Goal: Task Accomplishment & Management: Use online tool/utility

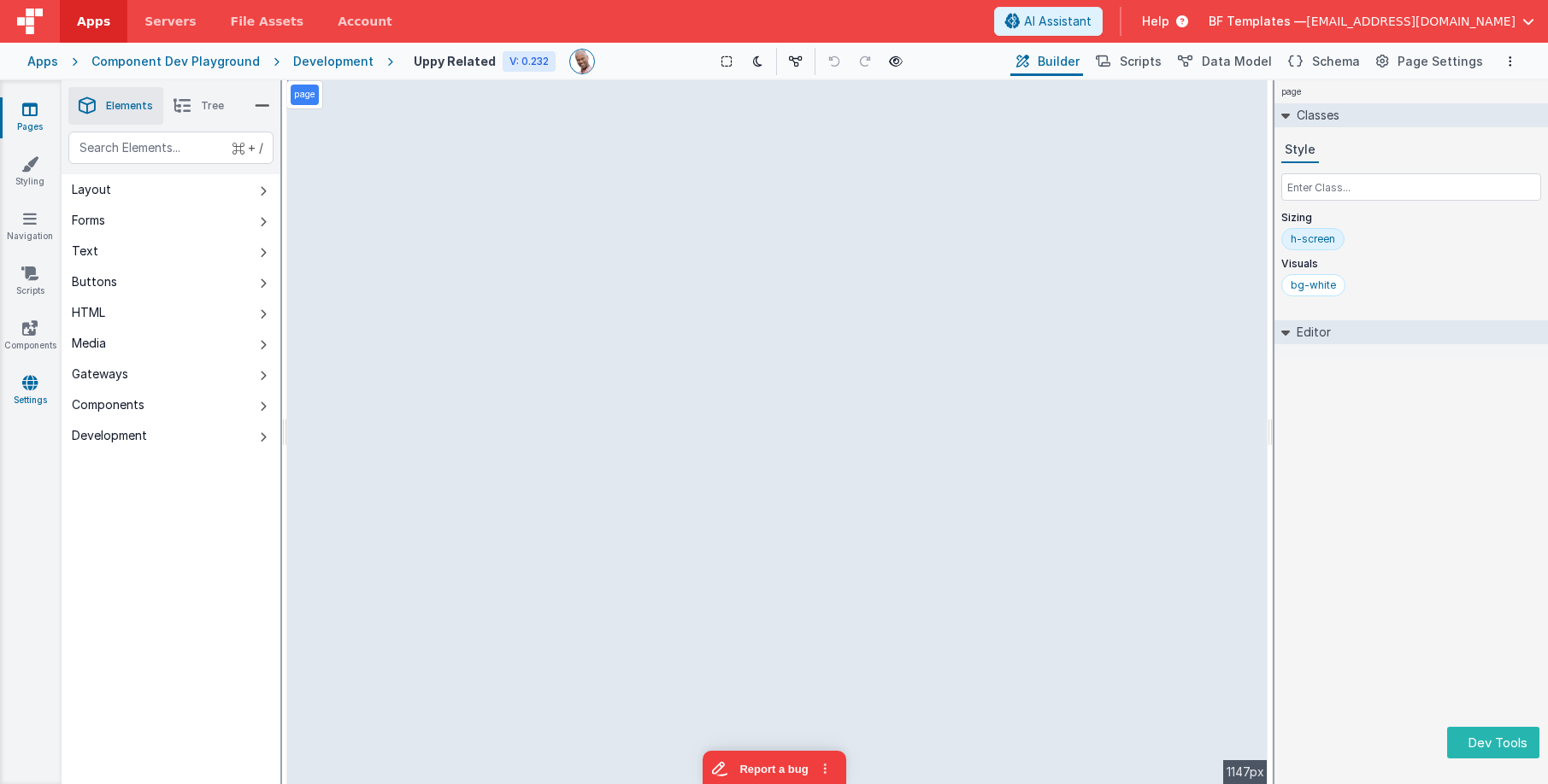
click at [30, 392] on link "Settings" at bounding box center [30, 391] width 62 height 34
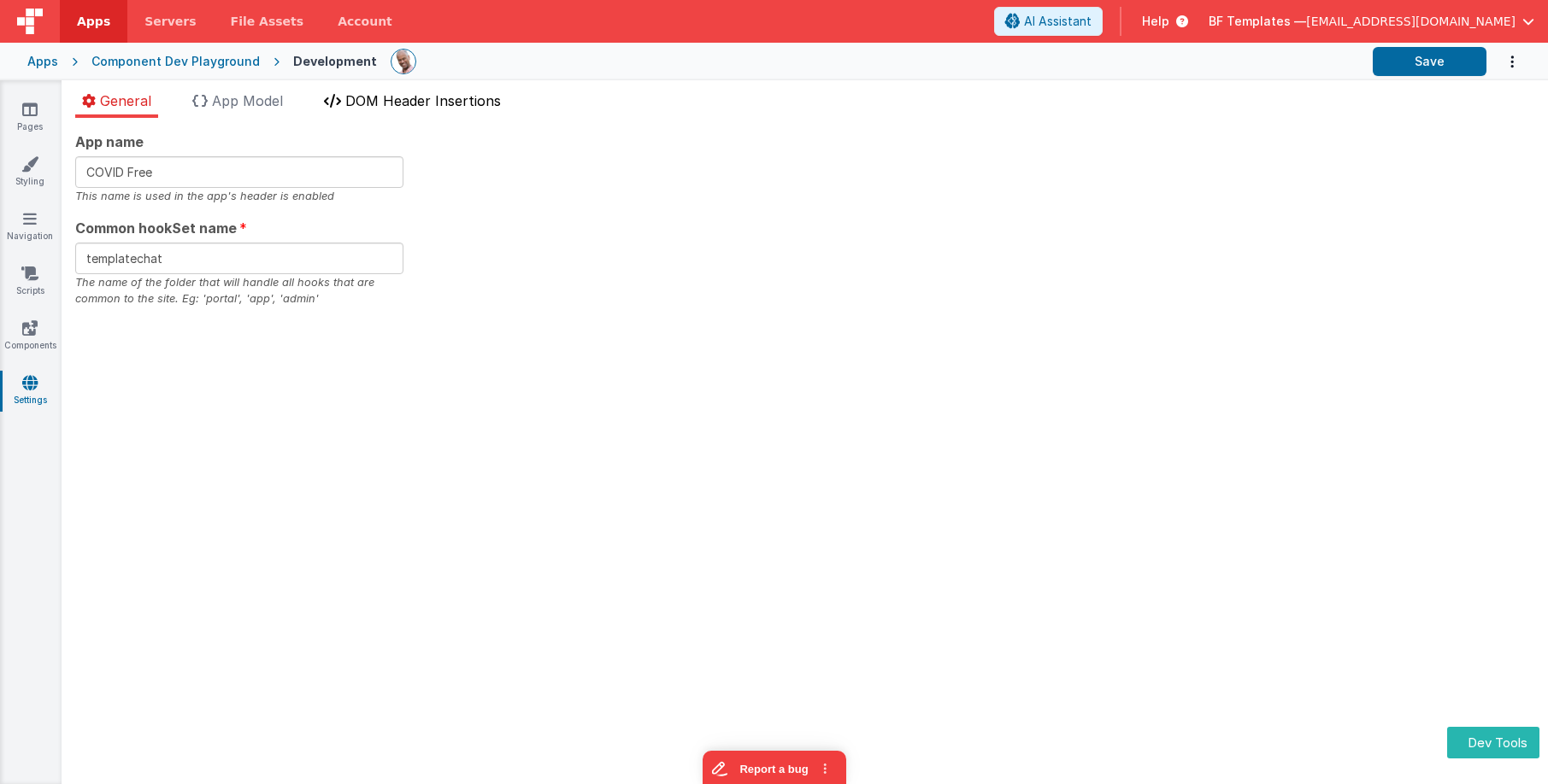
click at [405, 103] on span "DOM Header Insertions" at bounding box center [423, 101] width 156 height 17
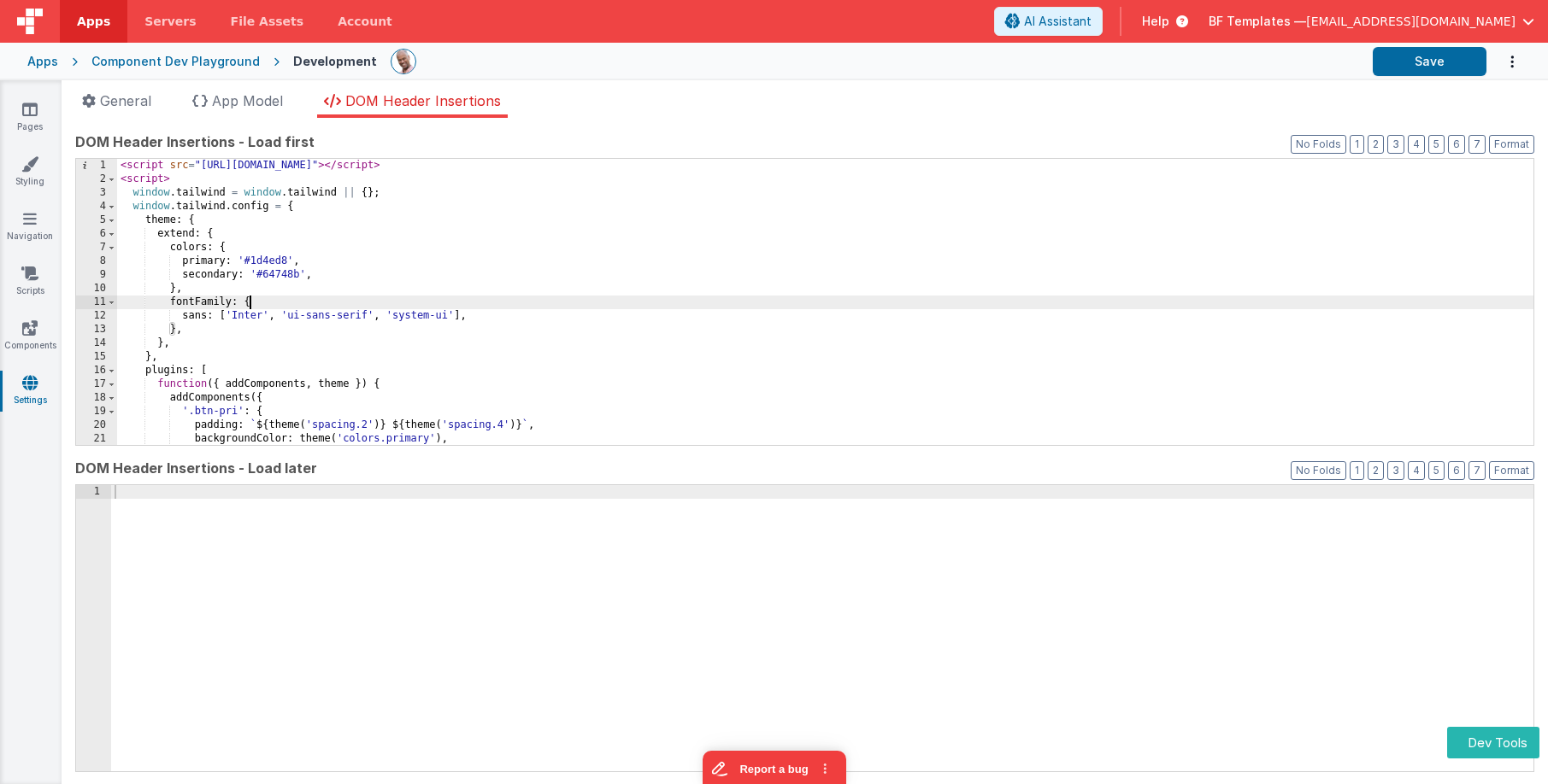
click at [972, 297] on div "< script src = "[URL][DOMAIN_NAME]" > </ script > < script > window . tailwind …" at bounding box center [826, 316] width 1416 height 314
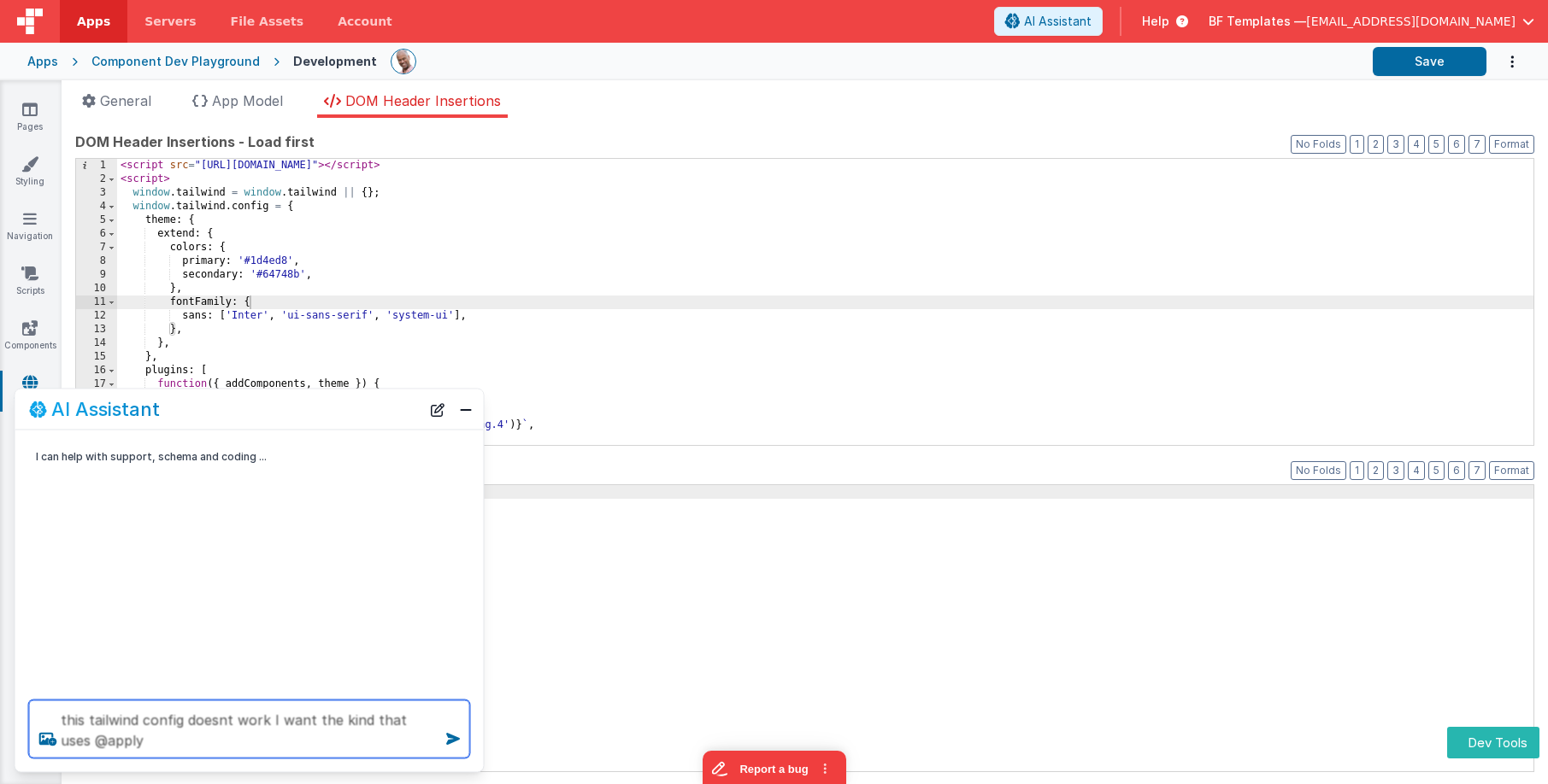
type textarea "this tailwind config doesnt work I want the kind that uses @apply"
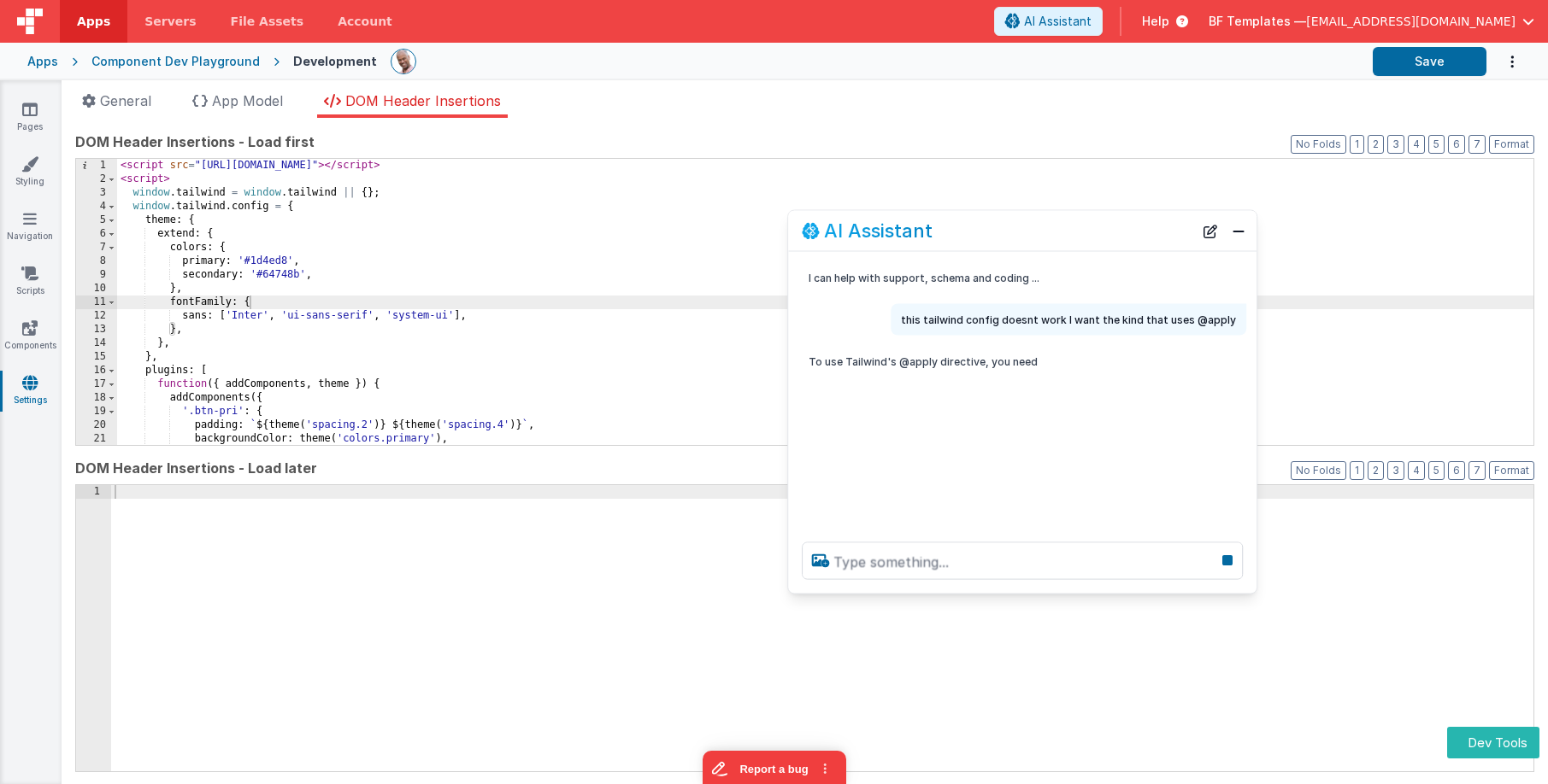
drag, startPoint x: 226, startPoint y: 409, endPoint x: 992, endPoint y: 234, distance: 785.7
click at [998, 231] on div "AI Assistant" at bounding box center [997, 231] width 391 height 21
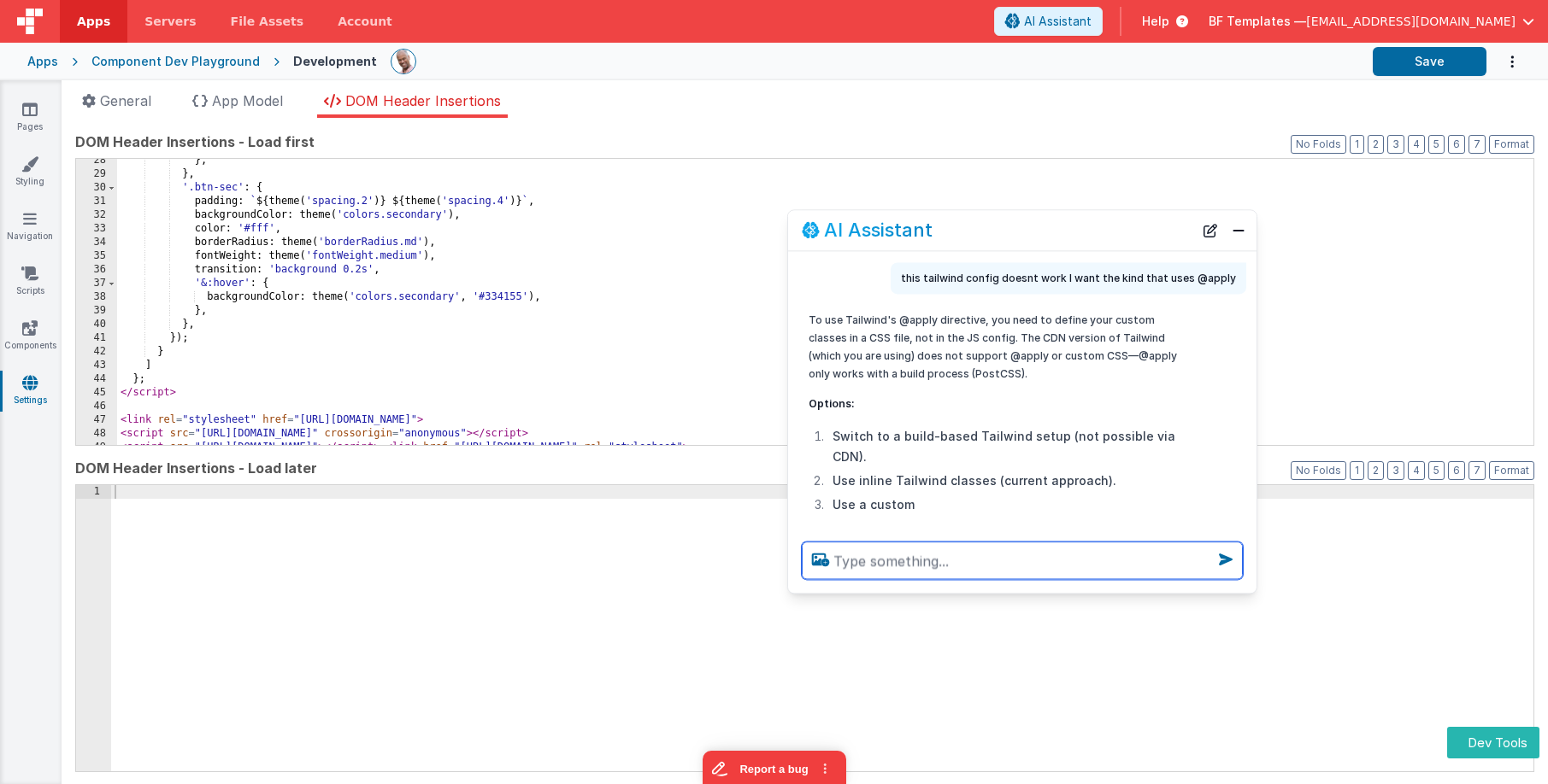
scroll to position [45, 0]
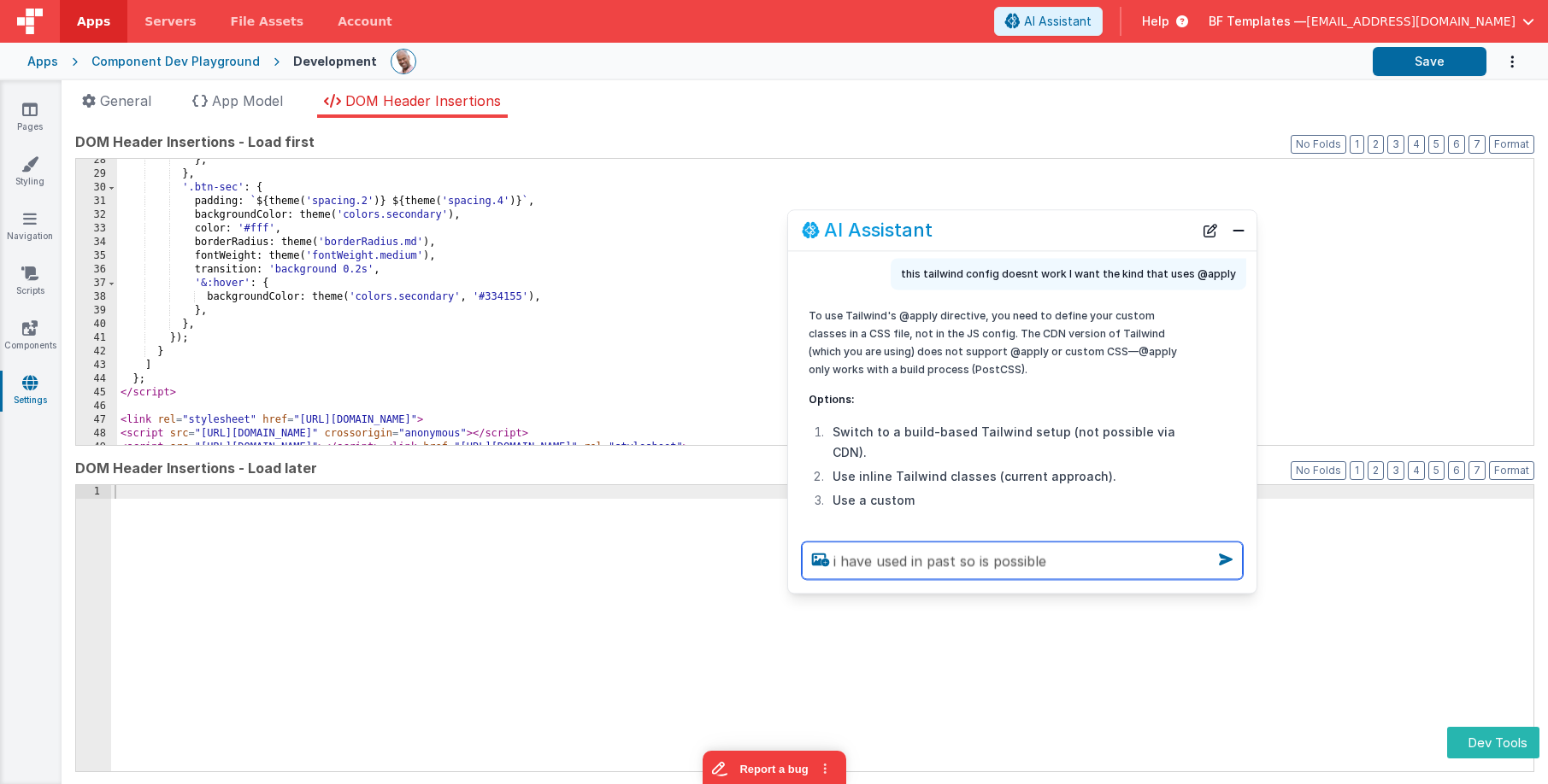
type textarea "i have used in past so is possible"
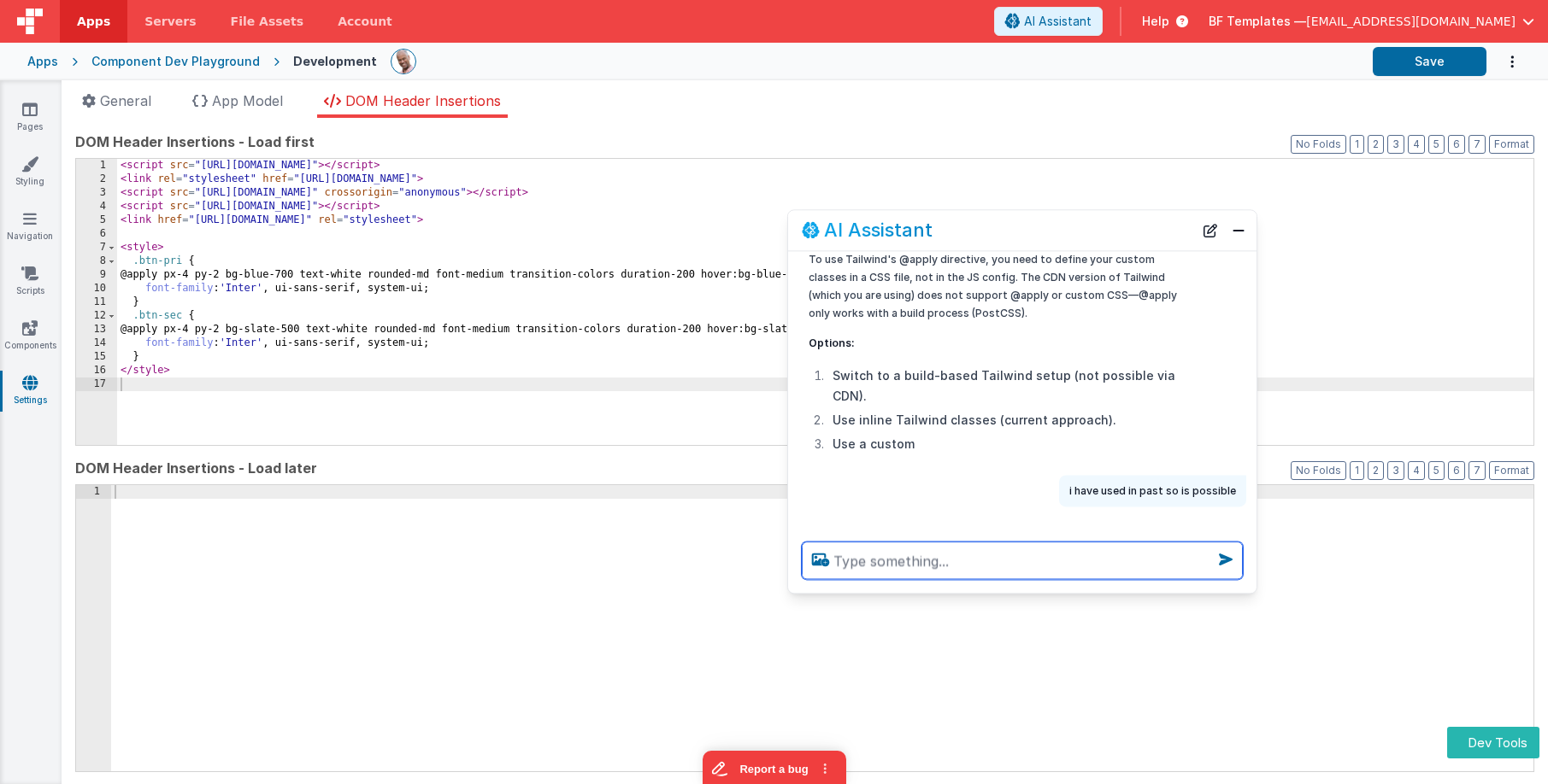
scroll to position [134, 0]
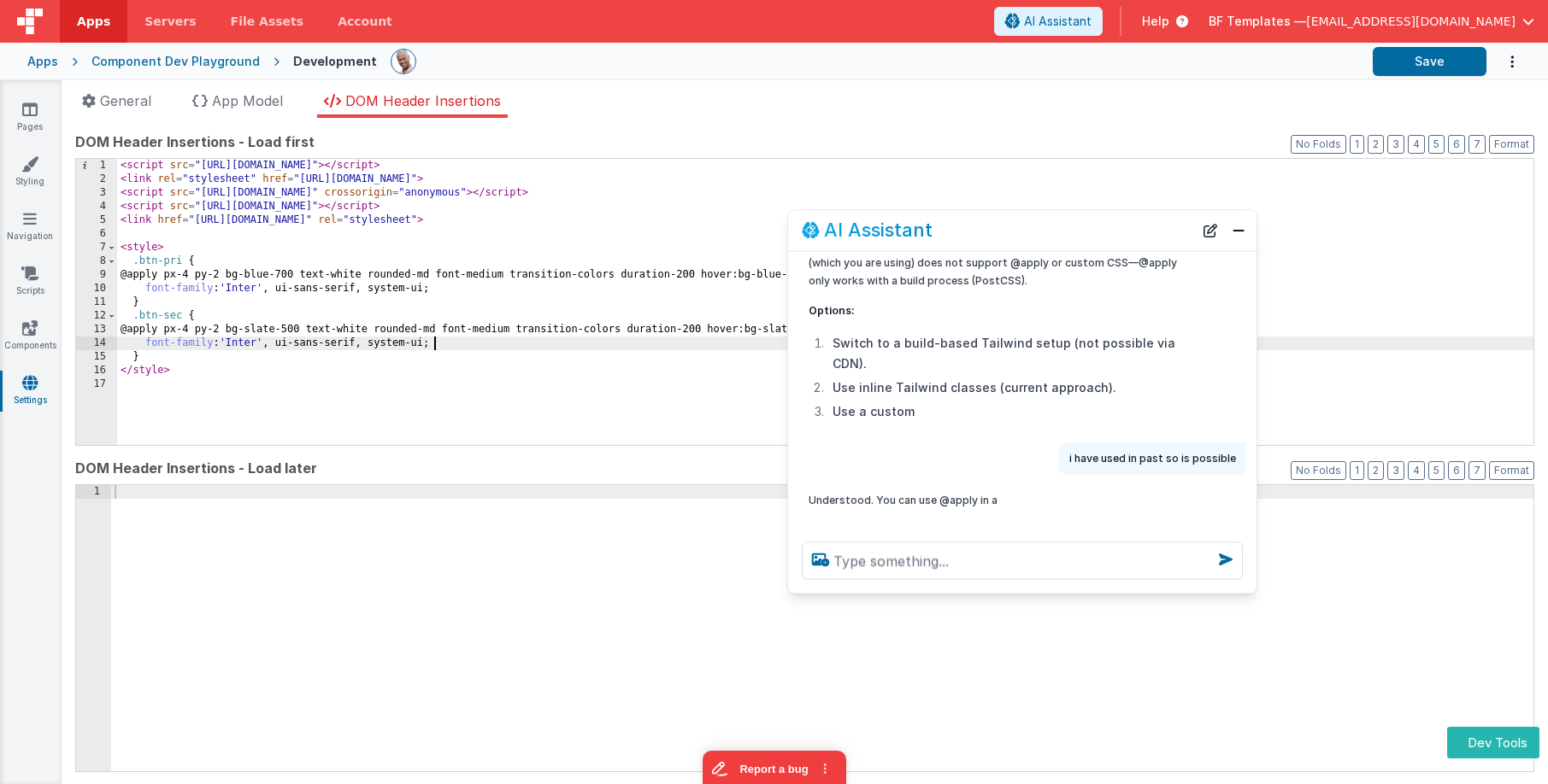
click at [679, 339] on div "< script src = "https://cdn.tailwindcss.com?plugins=typography,aspect-ratio" > …" at bounding box center [826, 316] width 1416 height 314
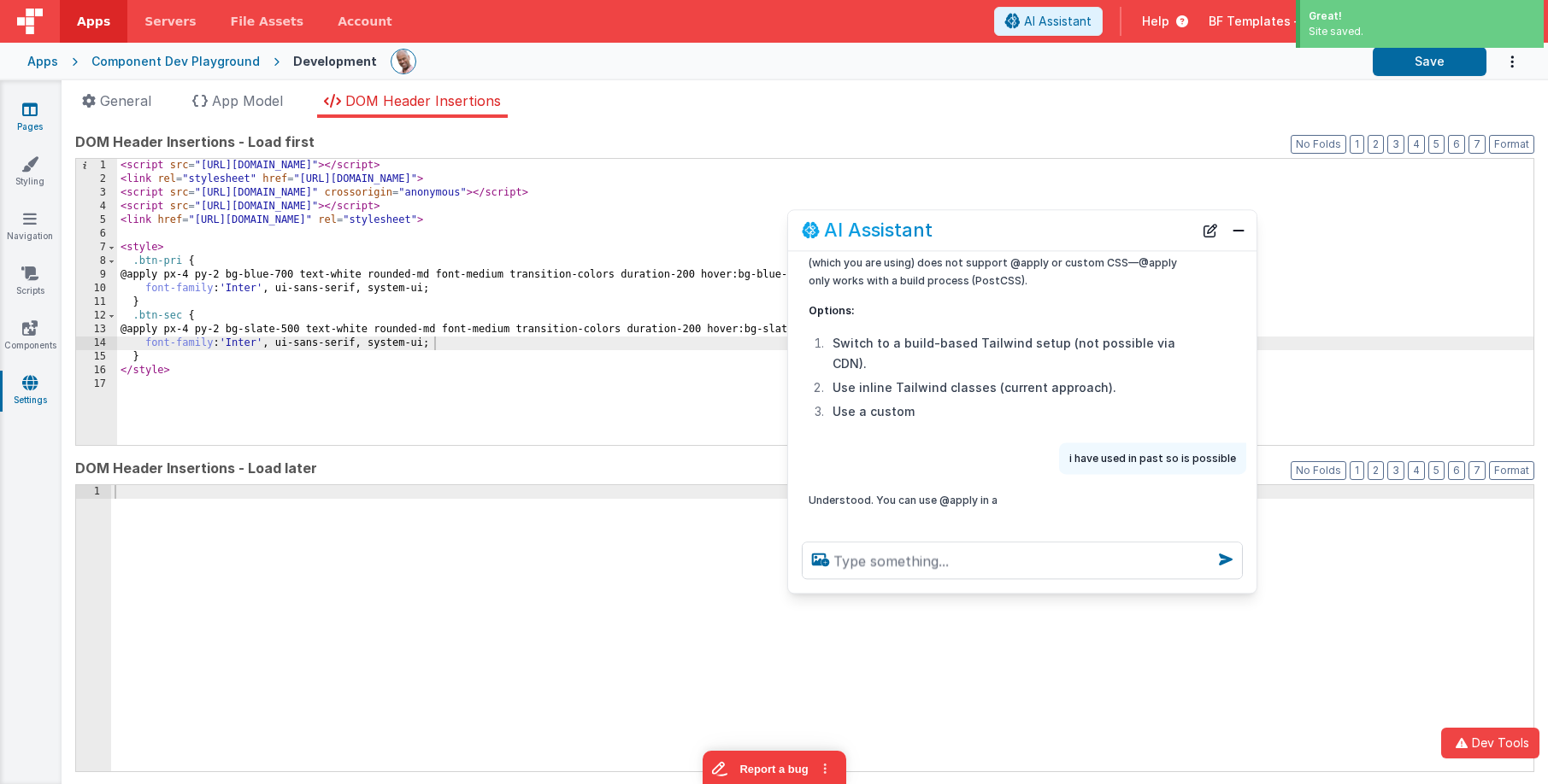
click at [40, 115] on link "Pages" at bounding box center [30, 118] width 62 height 34
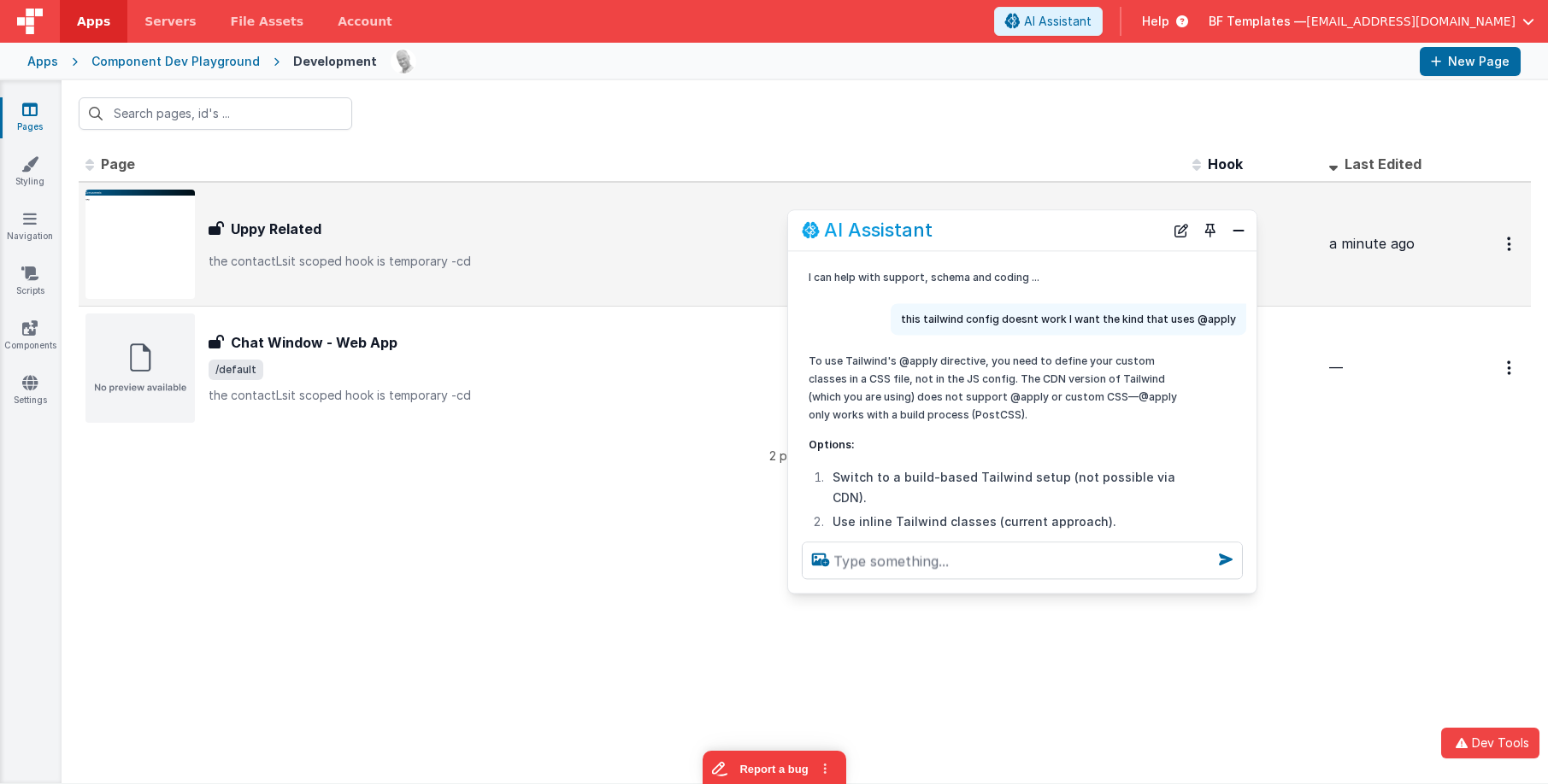
click at [344, 229] on div "Uppy Related" at bounding box center [694, 229] width 971 height 21
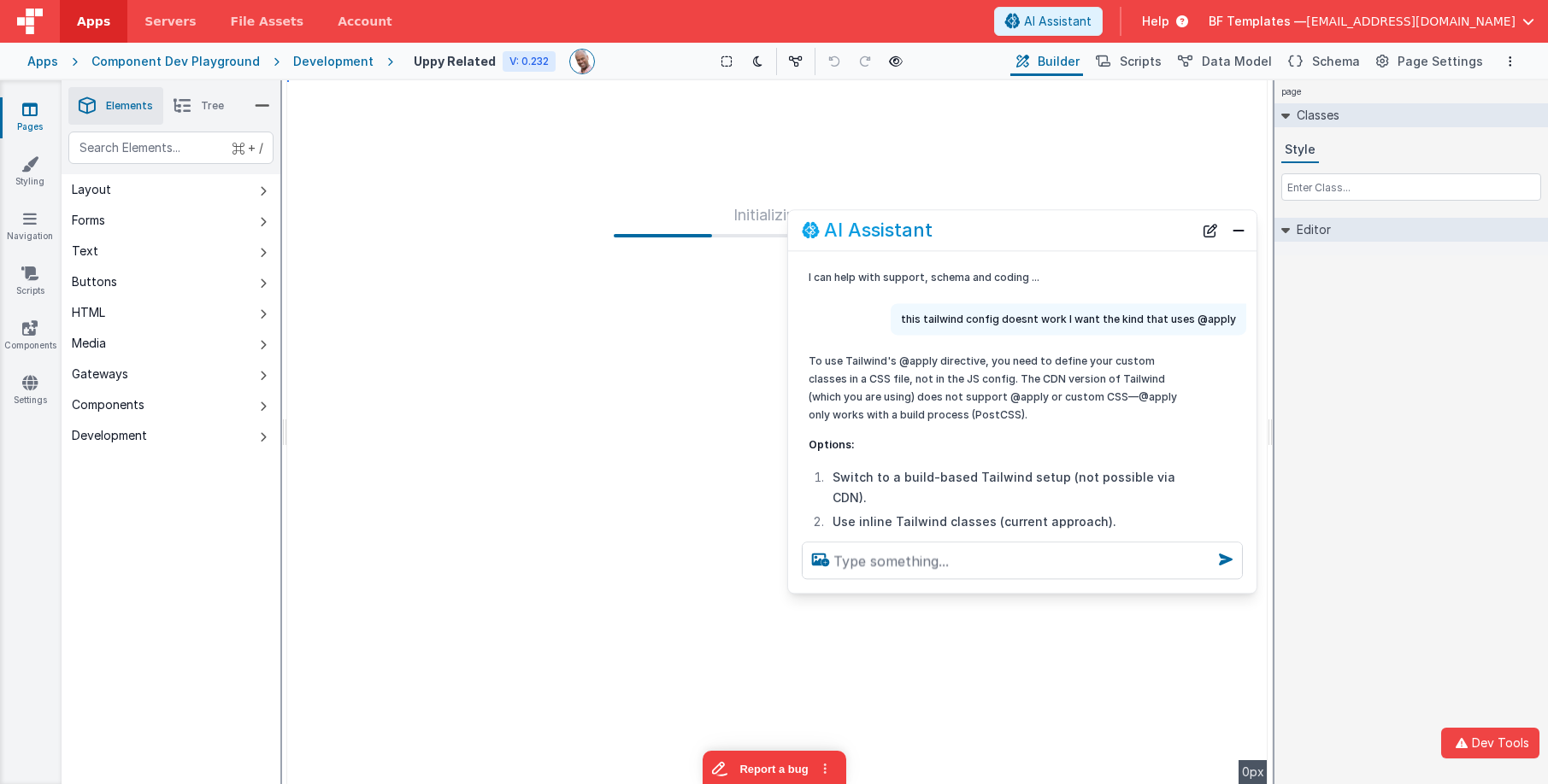
click at [1240, 243] on div "AI Assistant" at bounding box center [1022, 230] width 469 height 40
click at [1243, 235] on button "Close" at bounding box center [1238, 230] width 22 height 24
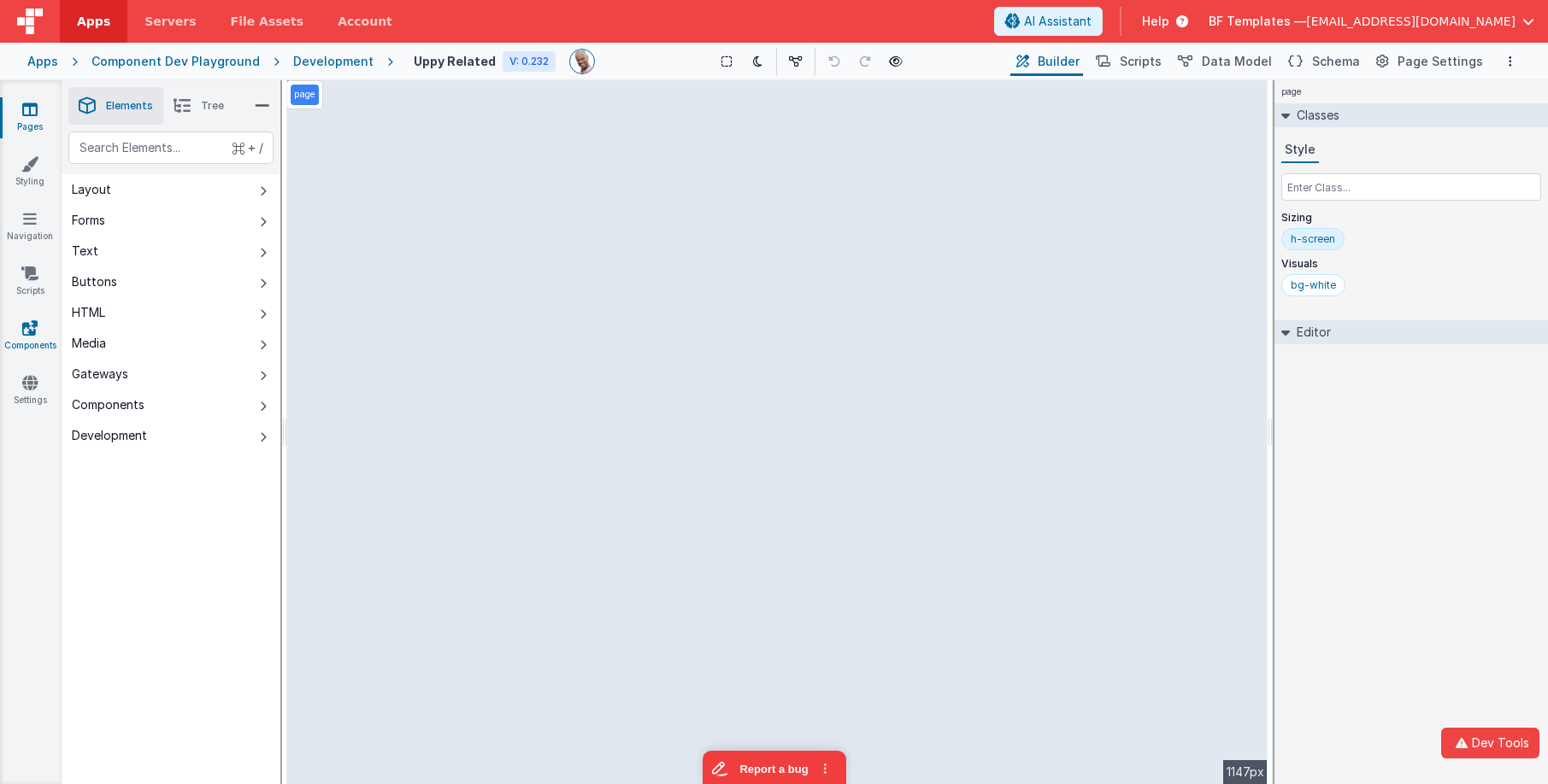
click at [37, 320] on icon at bounding box center [30, 328] width 15 height 17
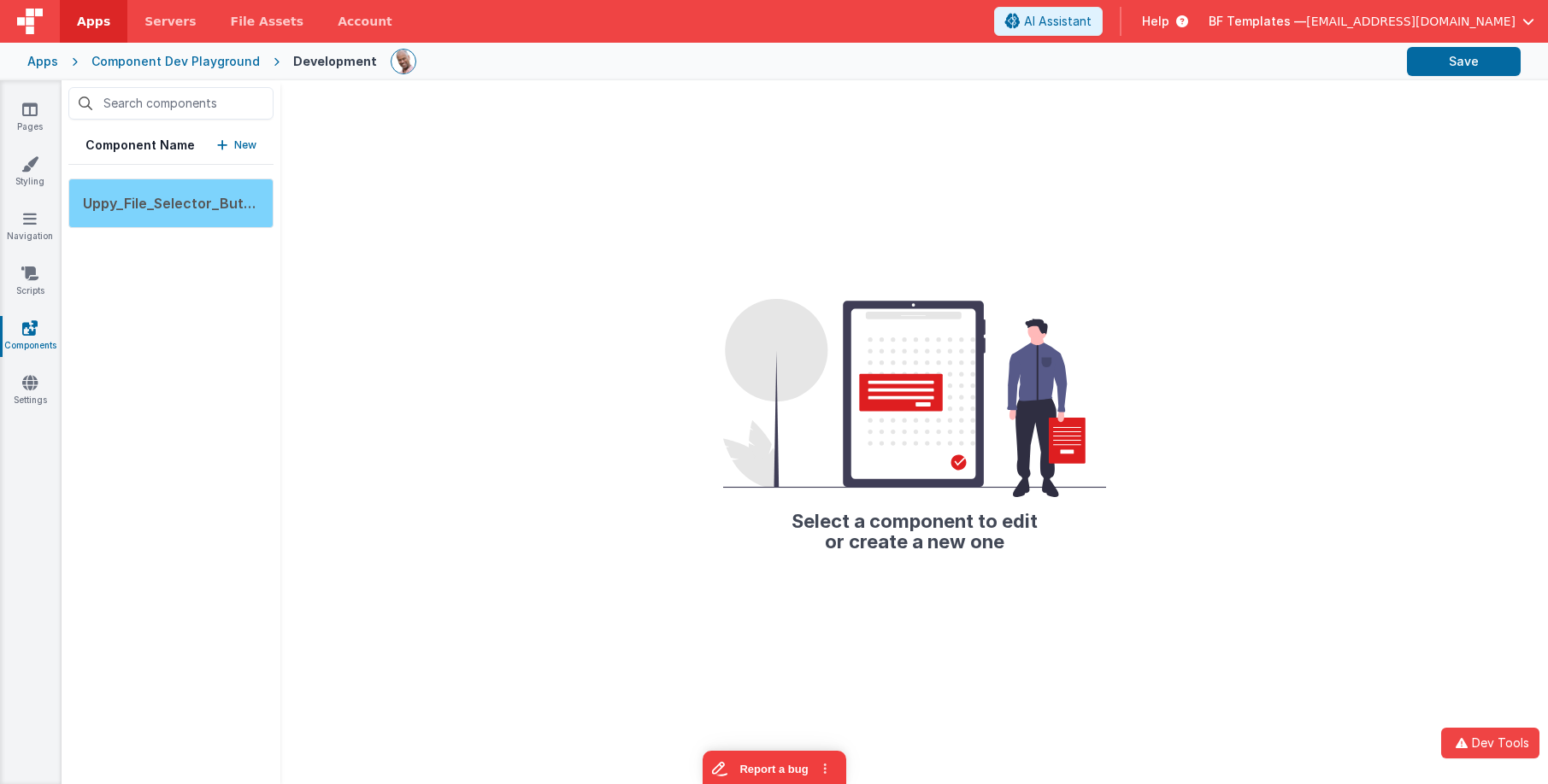
click at [199, 207] on span "Uppy_File_Selector_Button" at bounding box center [175, 203] width 184 height 17
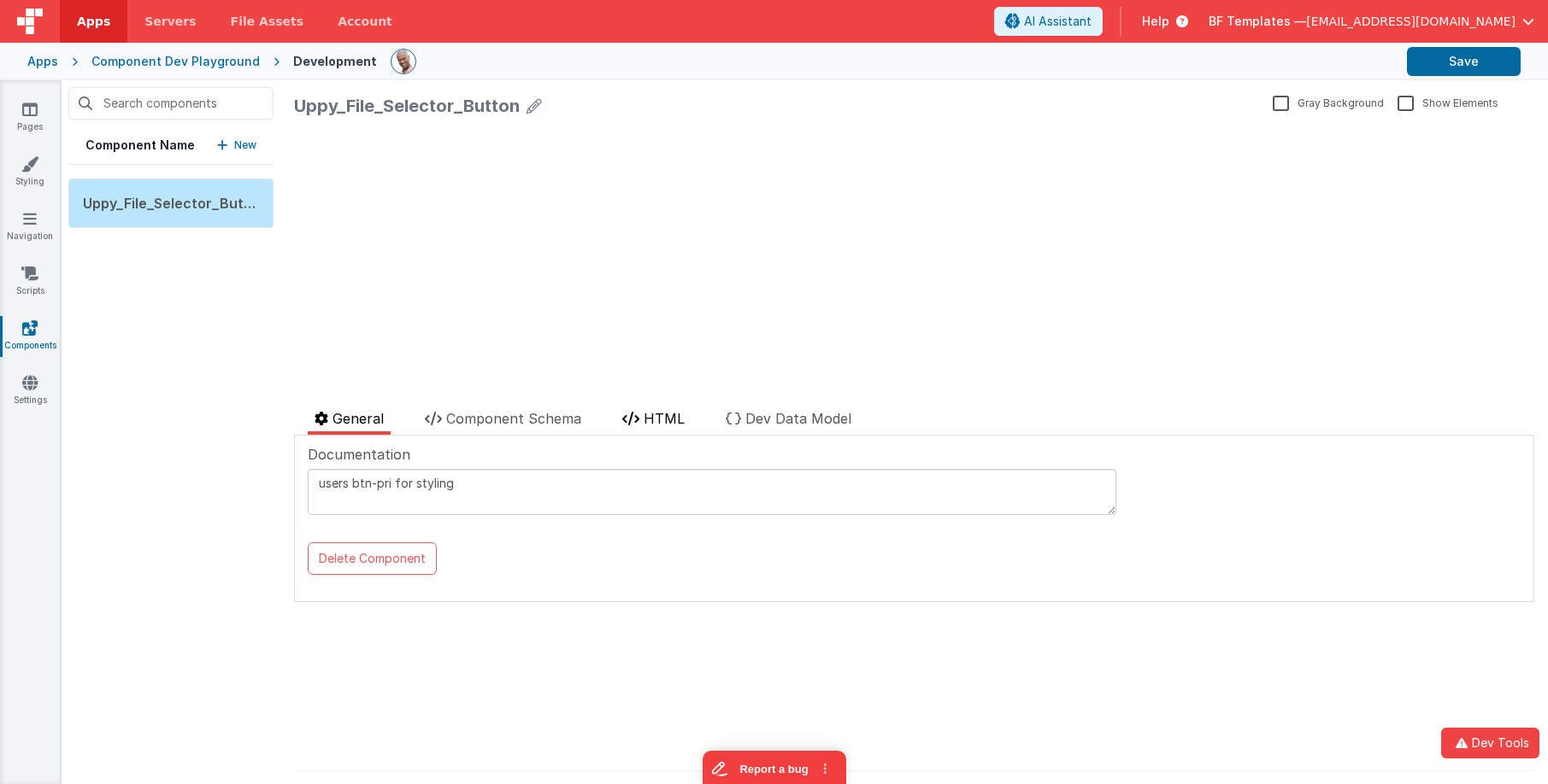
click at [645, 416] on span "HTML" at bounding box center [664, 419] width 41 height 17
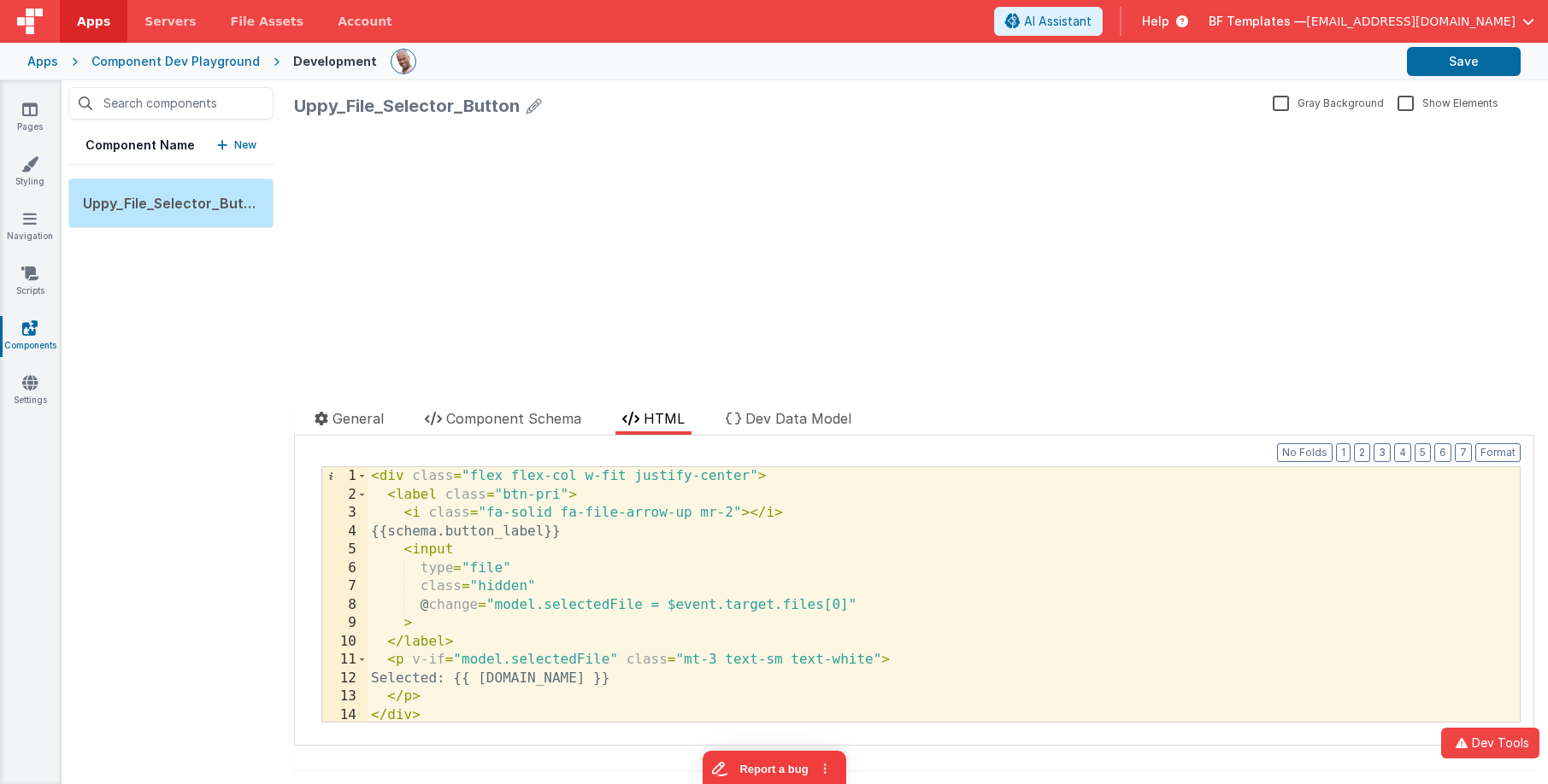
click at [49, 65] on div "Apps" at bounding box center [43, 62] width 31 height 17
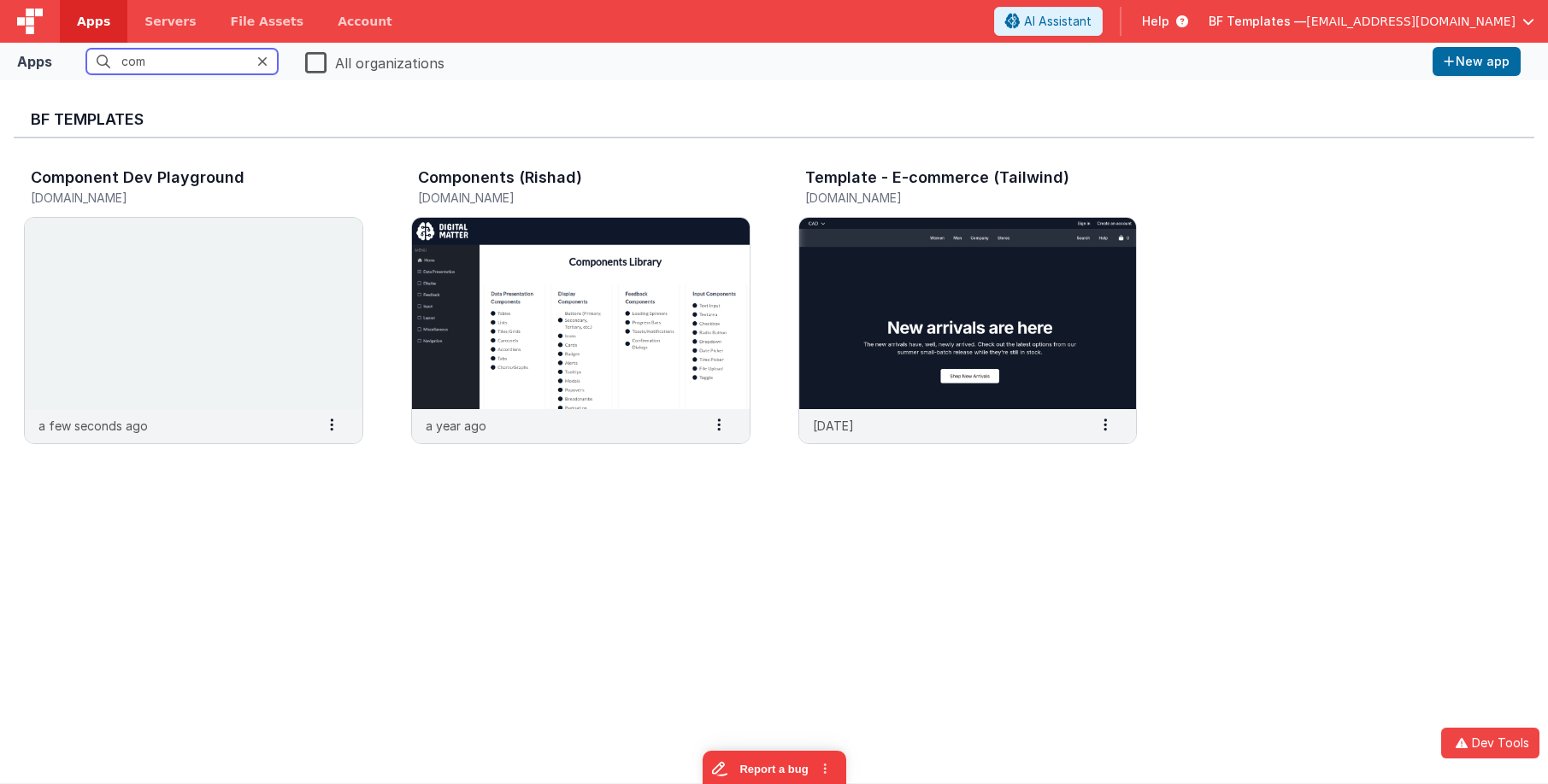
drag, startPoint x: 190, startPoint y: 62, endPoint x: 115, endPoint y: 45, distance: 76.9
click at [115, 46] on fieldset "com All organizations" at bounding box center [743, 61] width 1368 height 31
type input "3d"
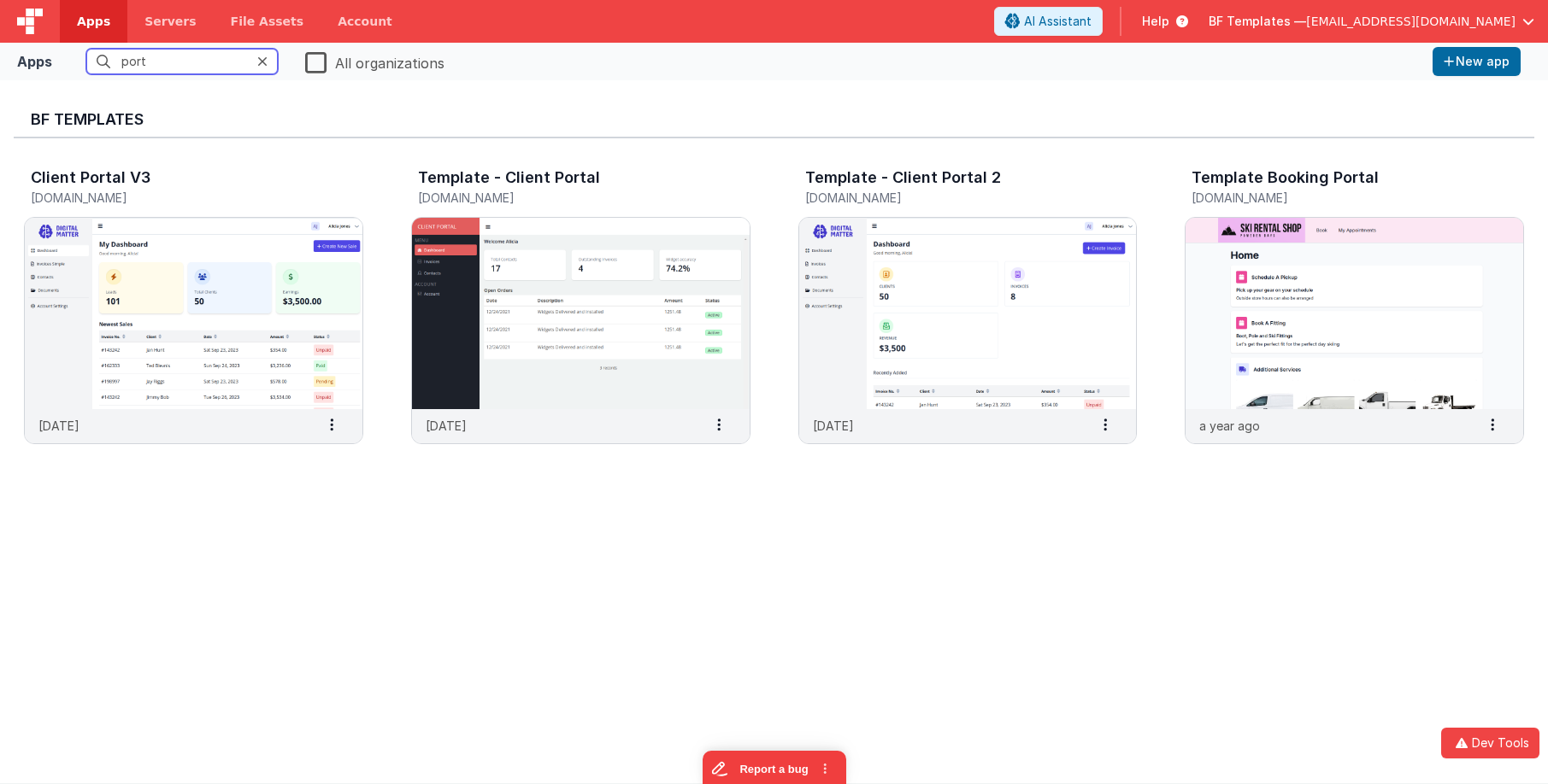
type input "porta"
click at [282, 356] on img at bounding box center [194, 313] width 338 height 192
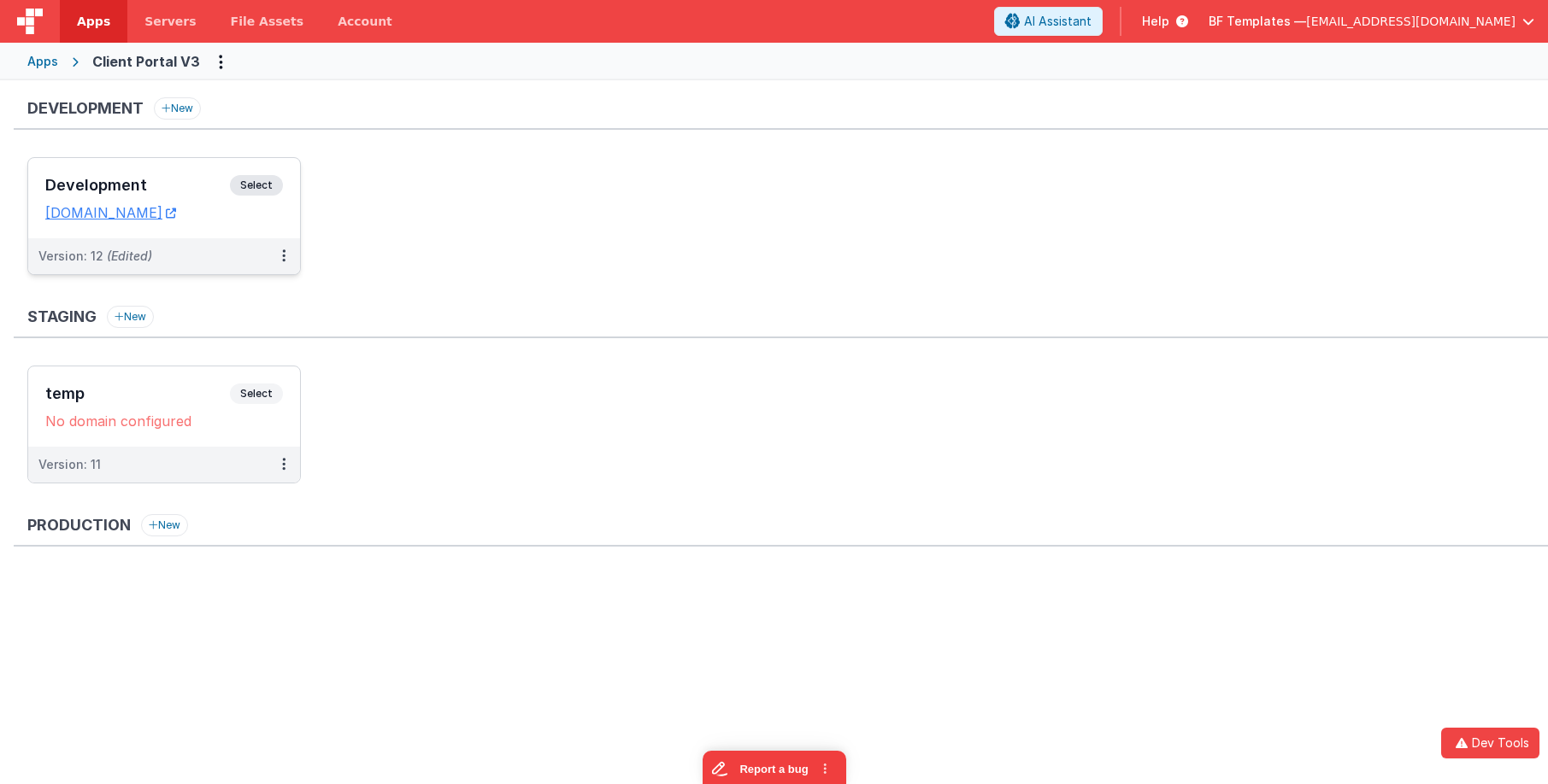
click at [201, 189] on h3 "Development" at bounding box center [137, 185] width 185 height 17
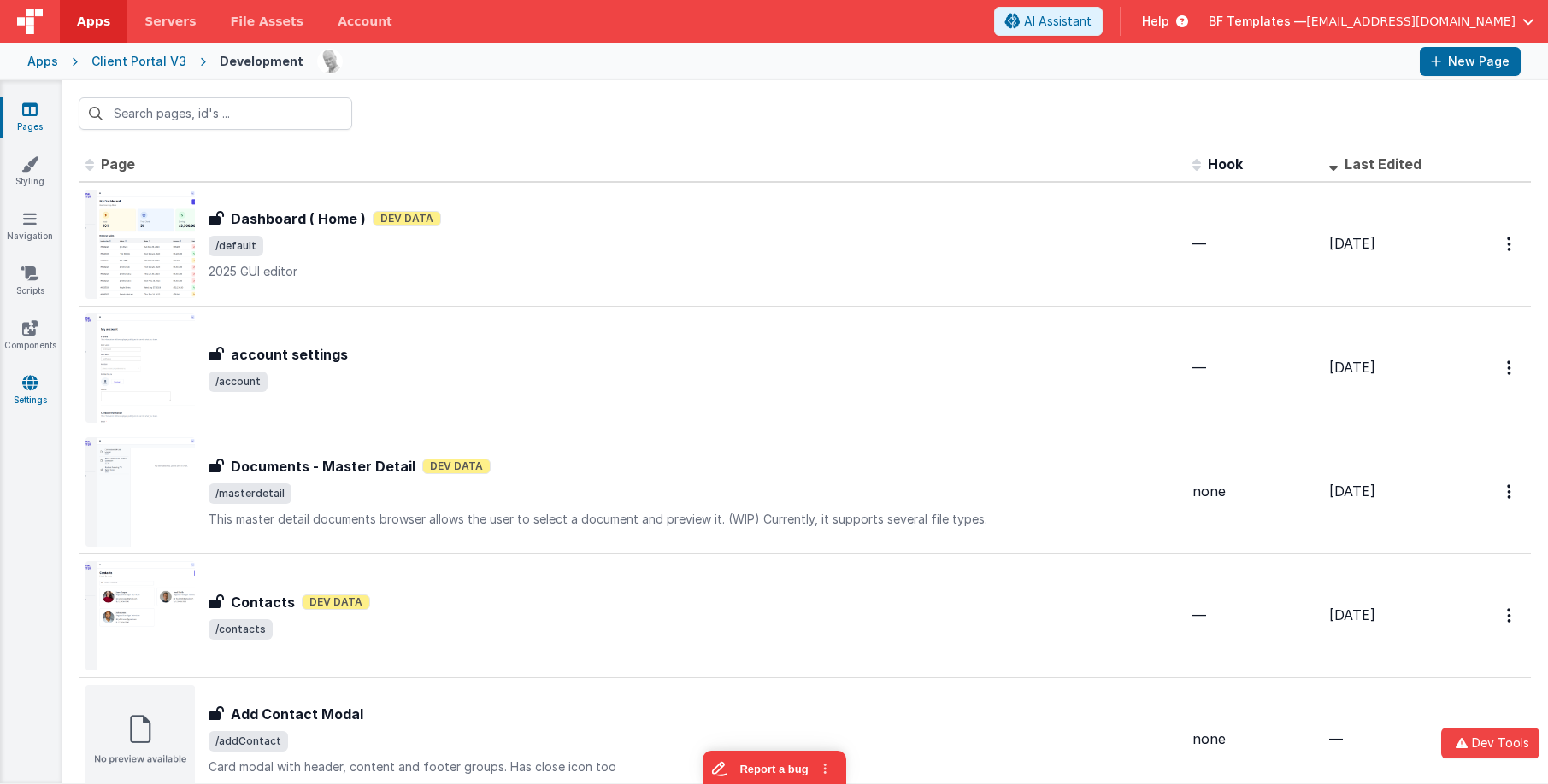
click at [36, 387] on icon at bounding box center [30, 382] width 15 height 17
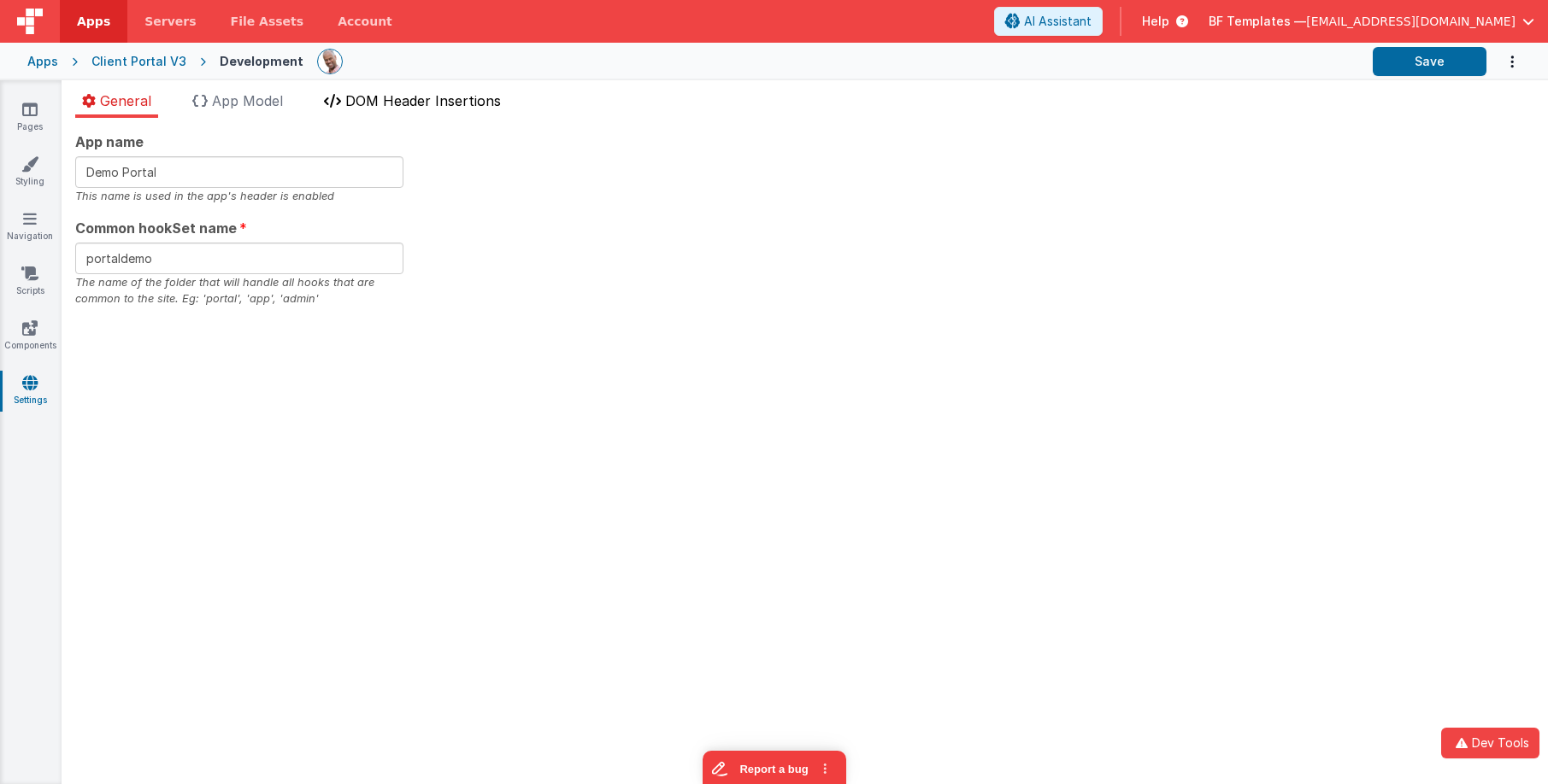
click at [432, 100] on span "DOM Header Insertions" at bounding box center [423, 101] width 156 height 17
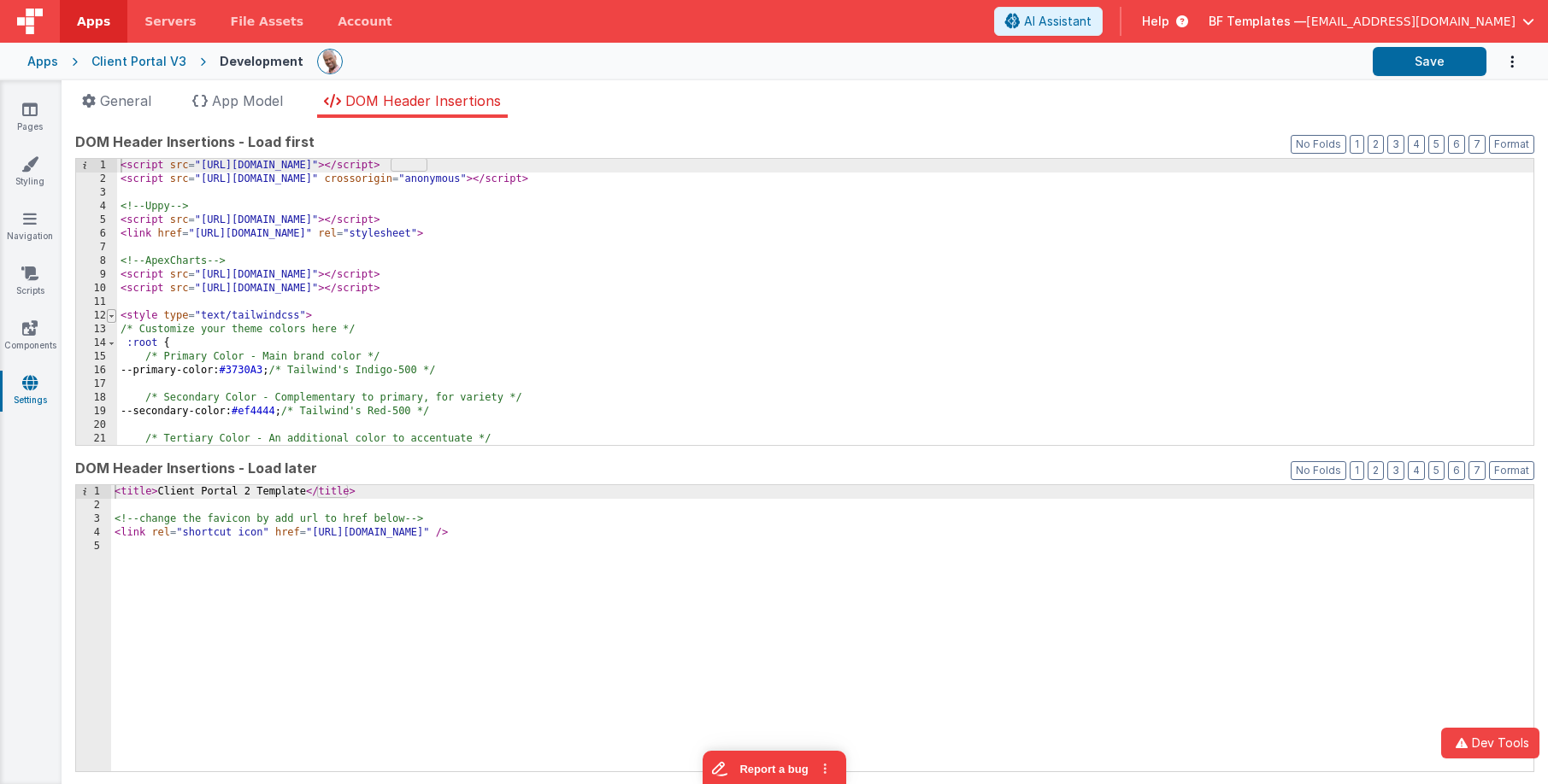
click at [110, 320] on span at bounding box center [112, 316] width 10 height 13
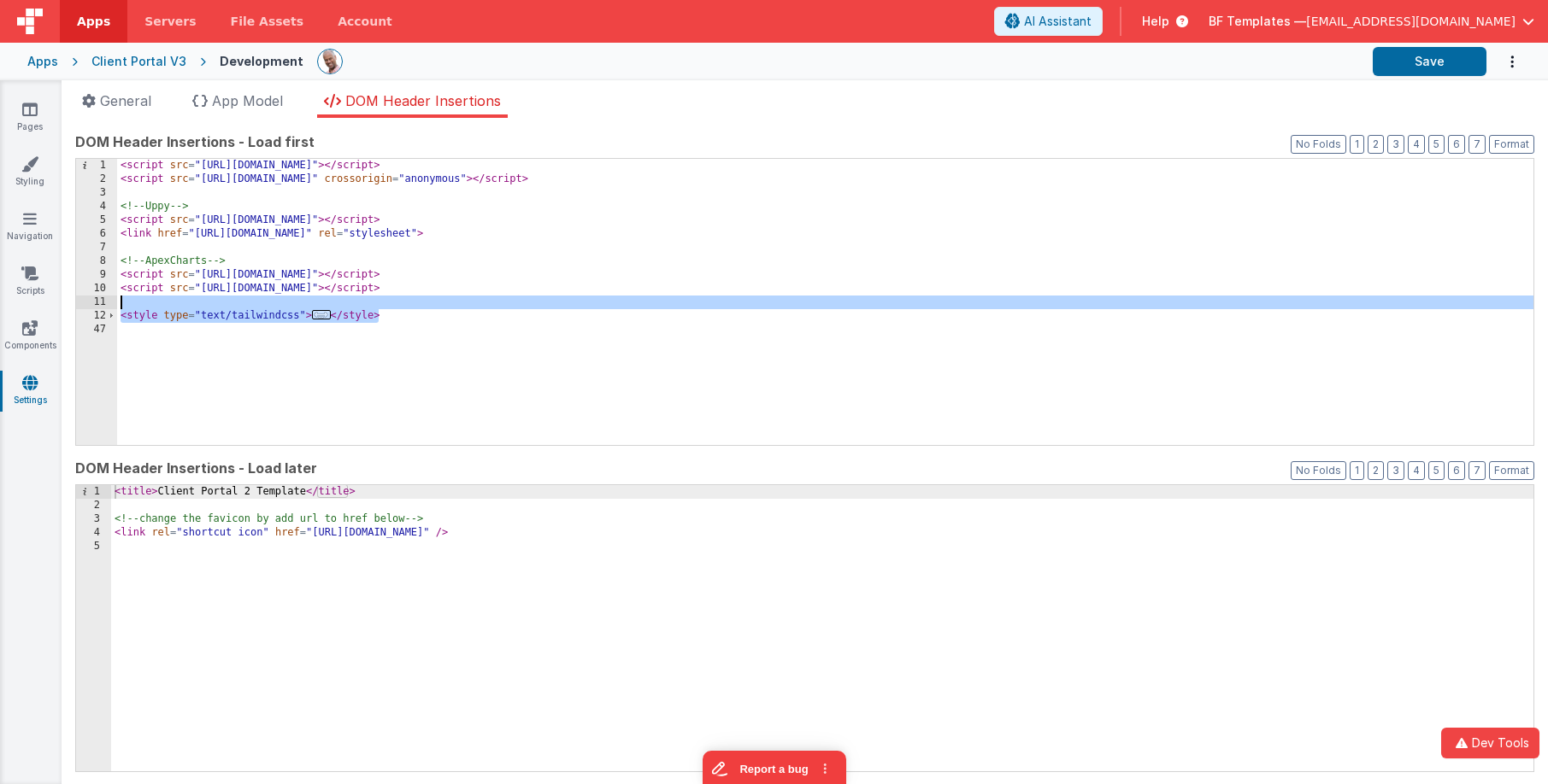
drag, startPoint x: 396, startPoint y: 314, endPoint x: 394, endPoint y: 305, distance: 9.2
click at [394, 305] on div "< script src = "https://cdn.tailwindcss.com" > </ script > < script src = "http…" at bounding box center [826, 316] width 1416 height 314
click at [51, 63] on div "Apps" at bounding box center [43, 62] width 31 height 17
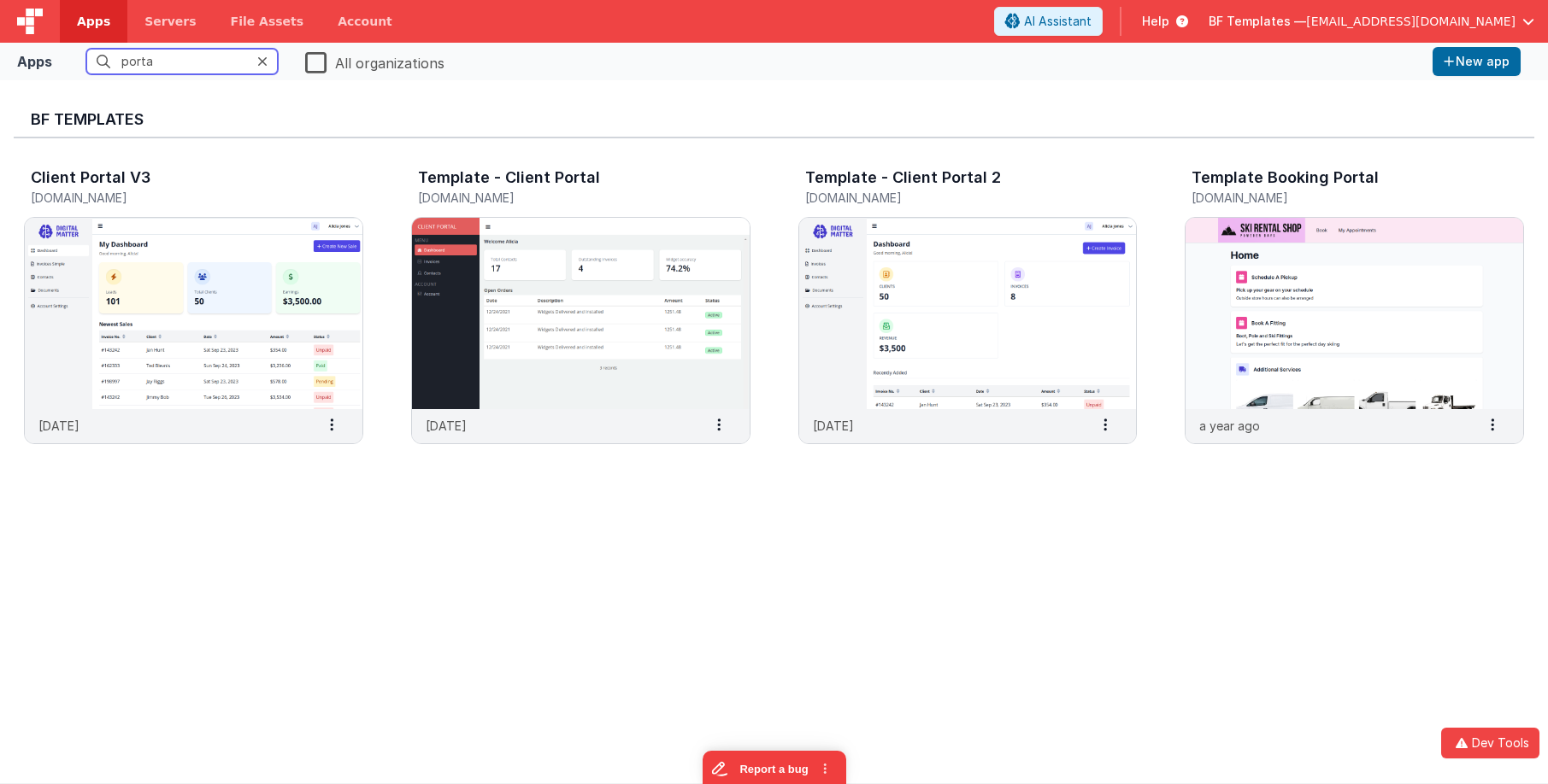
drag, startPoint x: 208, startPoint y: 54, endPoint x: 115, endPoint y: 32, distance: 95.6
click at [115, 32] on div "Apps Servers File Assets Account Some FUTURE Slot AI Assistant Help BF Template…" at bounding box center [774, 392] width 1548 height 784
type input "com"
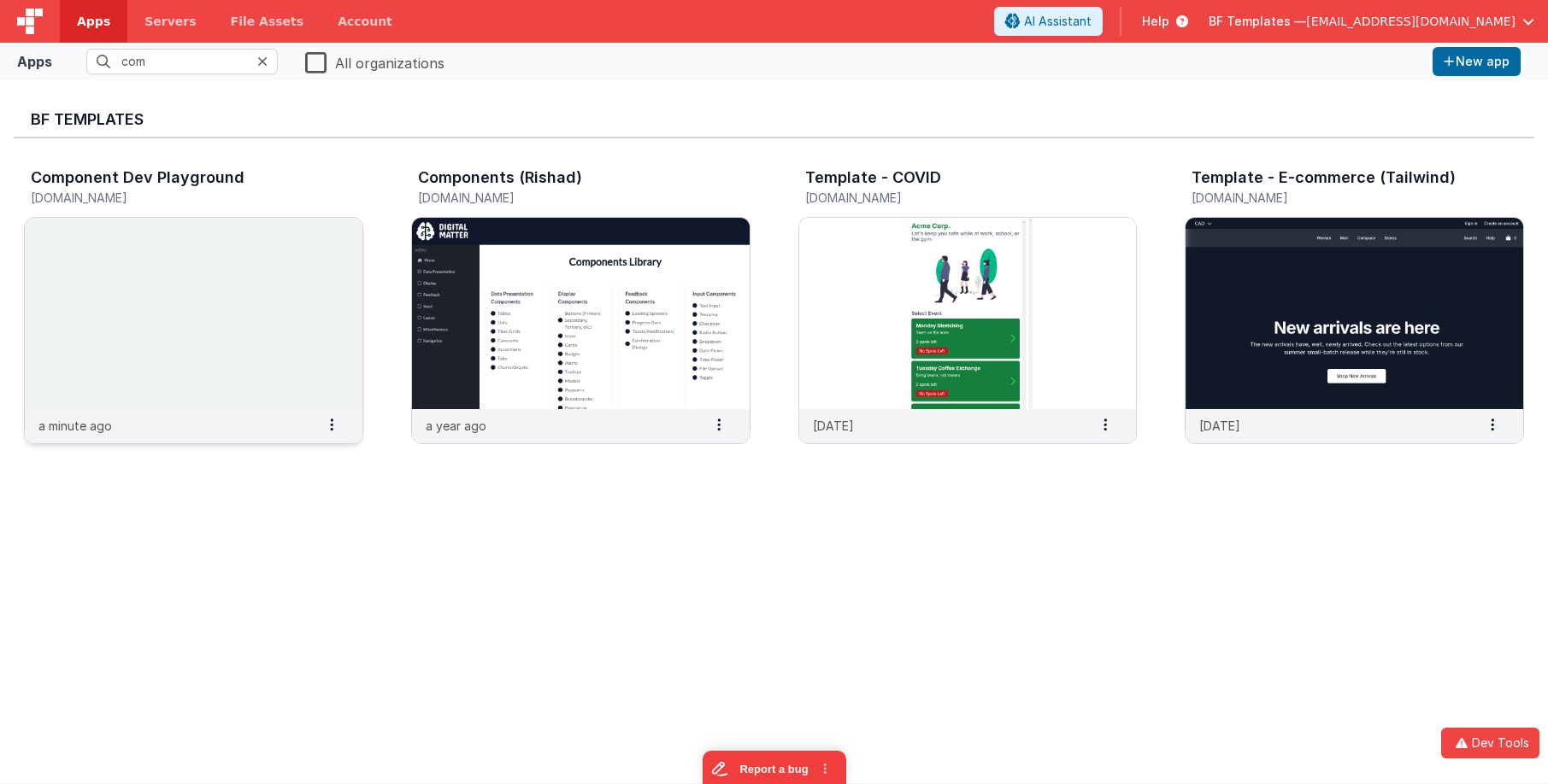
click at [292, 244] on img at bounding box center [194, 313] width 338 height 192
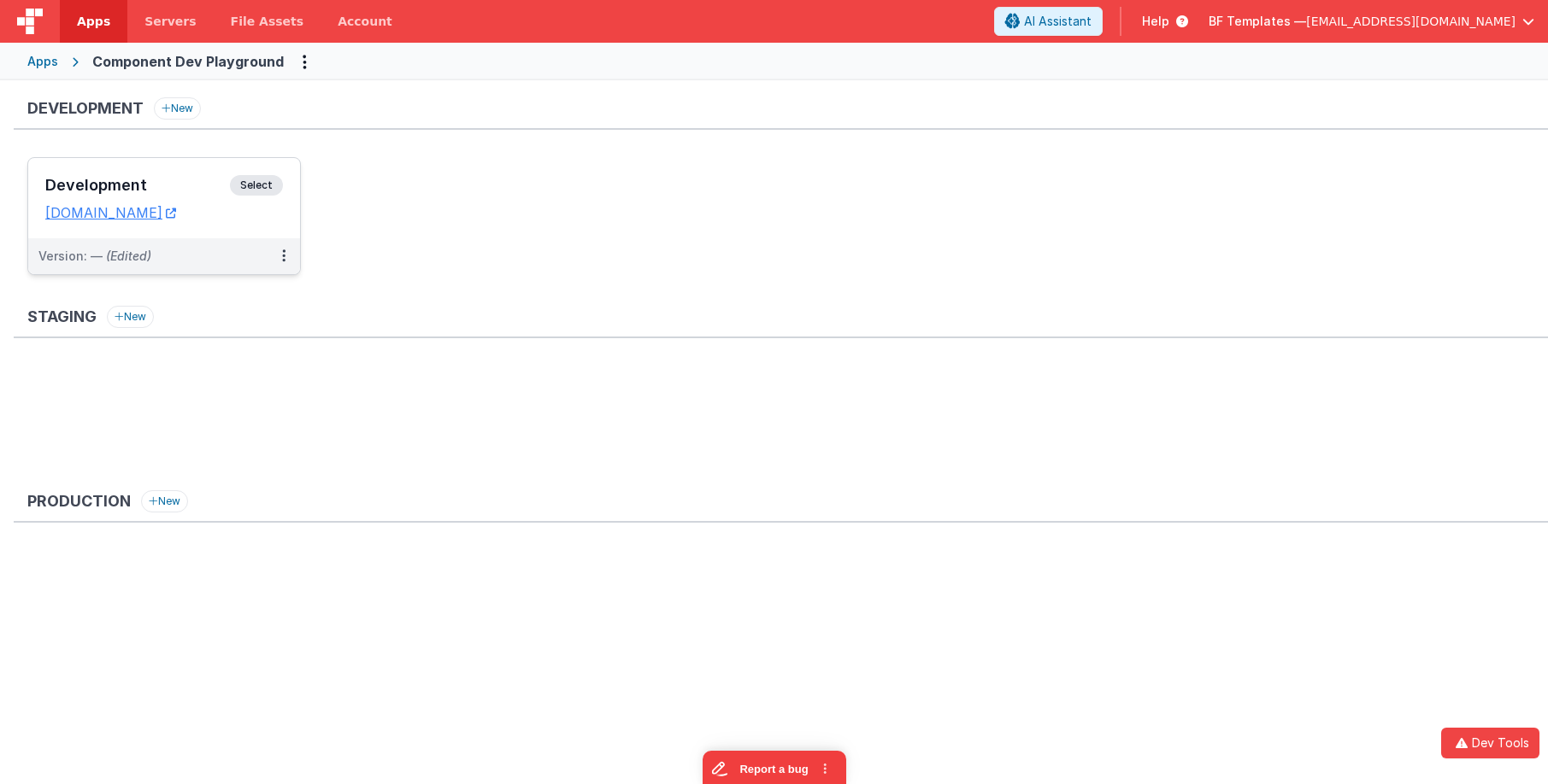
click at [260, 189] on span "Select" at bounding box center [257, 186] width 53 height 21
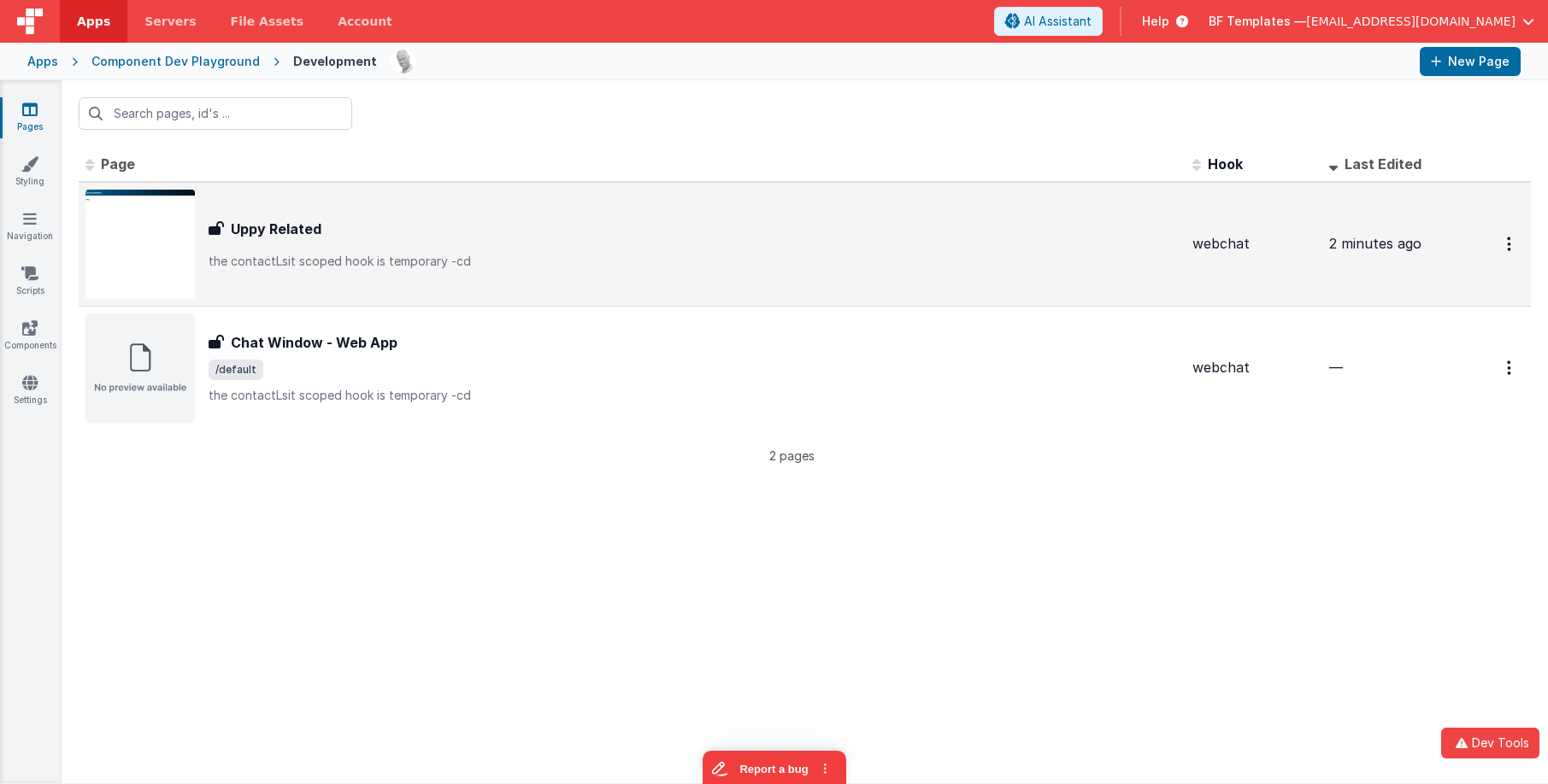
click at [250, 251] on div "Uppy Related Uppy Related the contactLsit scoped hook is temporary -cd" at bounding box center [694, 244] width 971 height 52
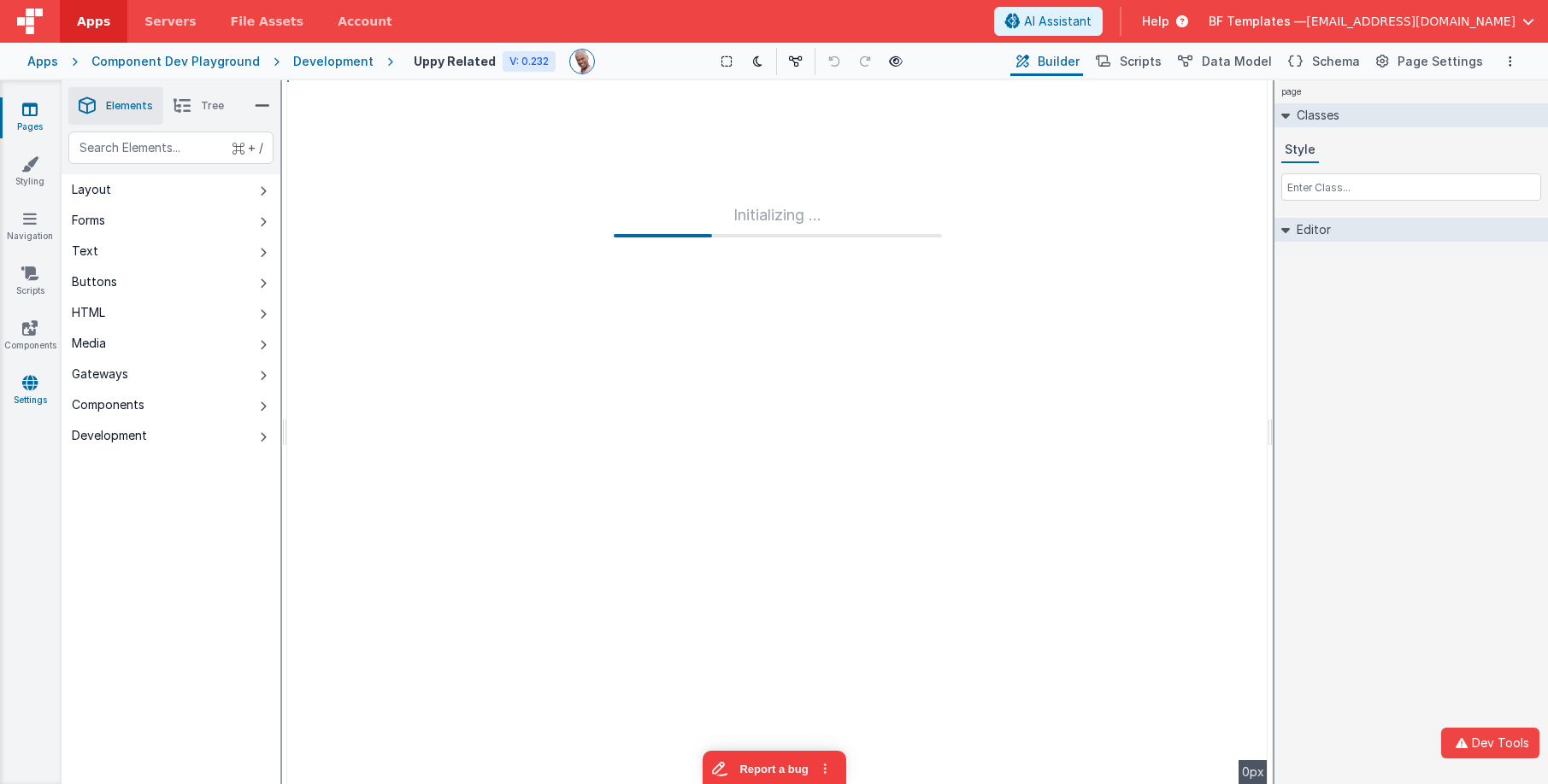
click at [31, 382] on icon at bounding box center [30, 382] width 15 height 17
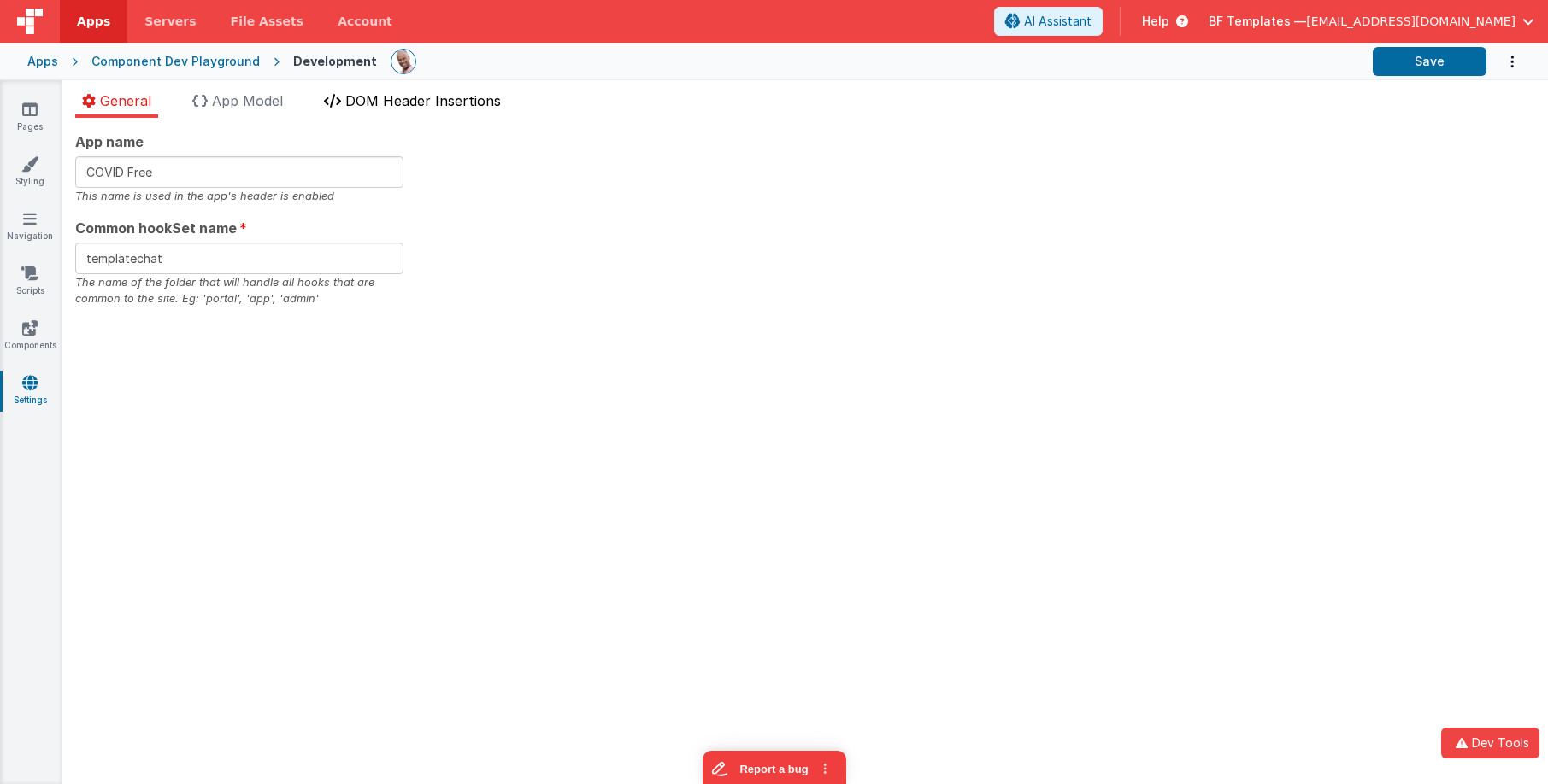
click at [390, 95] on span "DOM Header Insertions" at bounding box center [423, 101] width 156 height 17
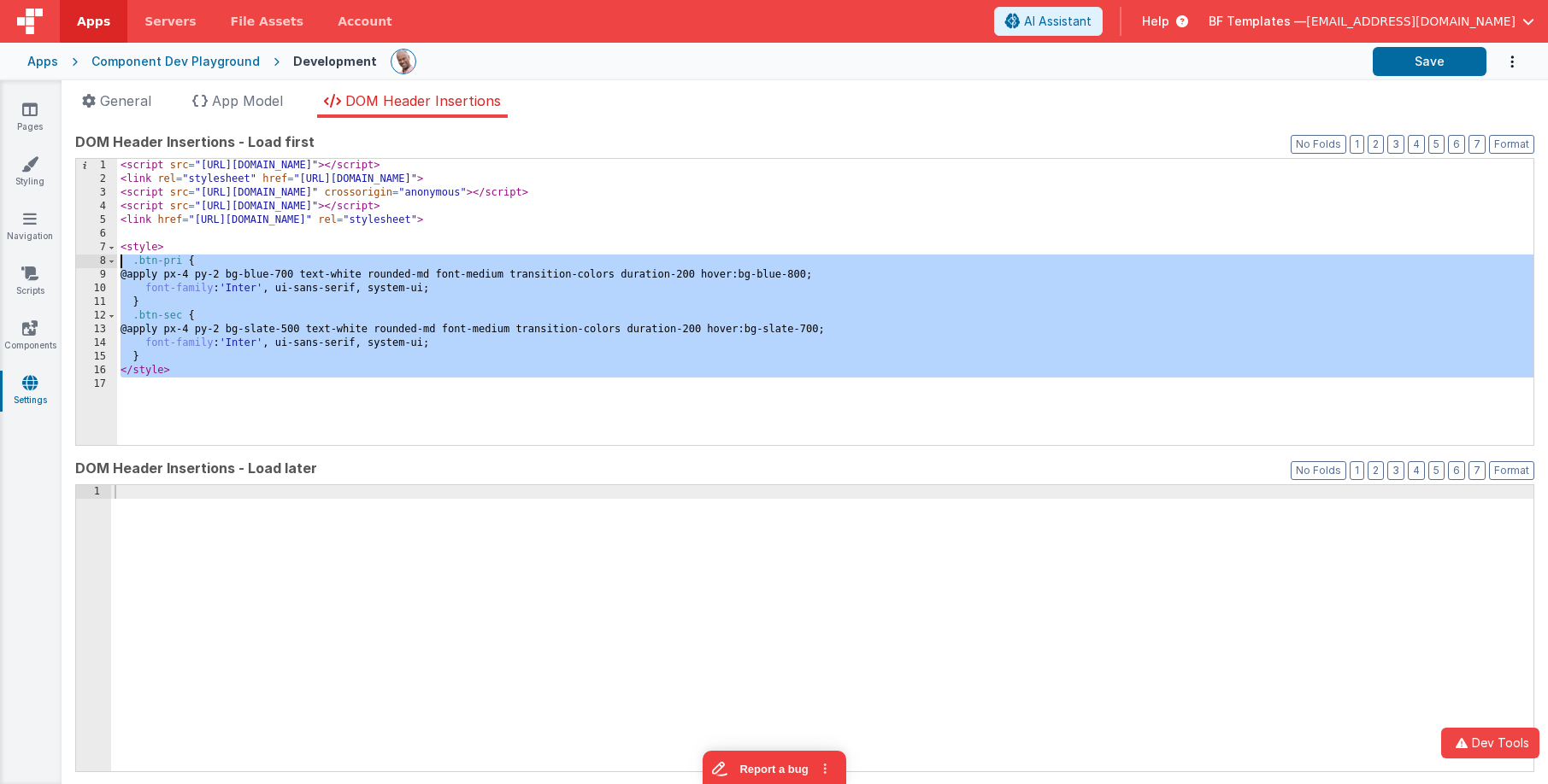
drag, startPoint x: 230, startPoint y: 382, endPoint x: 119, endPoint y: 291, distance: 143.5
click at [95, 266] on div "1 2 3 4 5 6 7 8 9 10 11 12 13 14 15 16 17 < script src = "https://cdn.tailwindc…" at bounding box center [805, 302] width 1459 height 288
drag, startPoint x: 216, startPoint y: 429, endPoint x: 199, endPoint y: 420, distance: 19.2
click at [212, 427] on div "< script src = "https://cdn.tailwindcss.com?plugins=typography,aspect-ratio" > …" at bounding box center [826, 316] width 1416 height 314
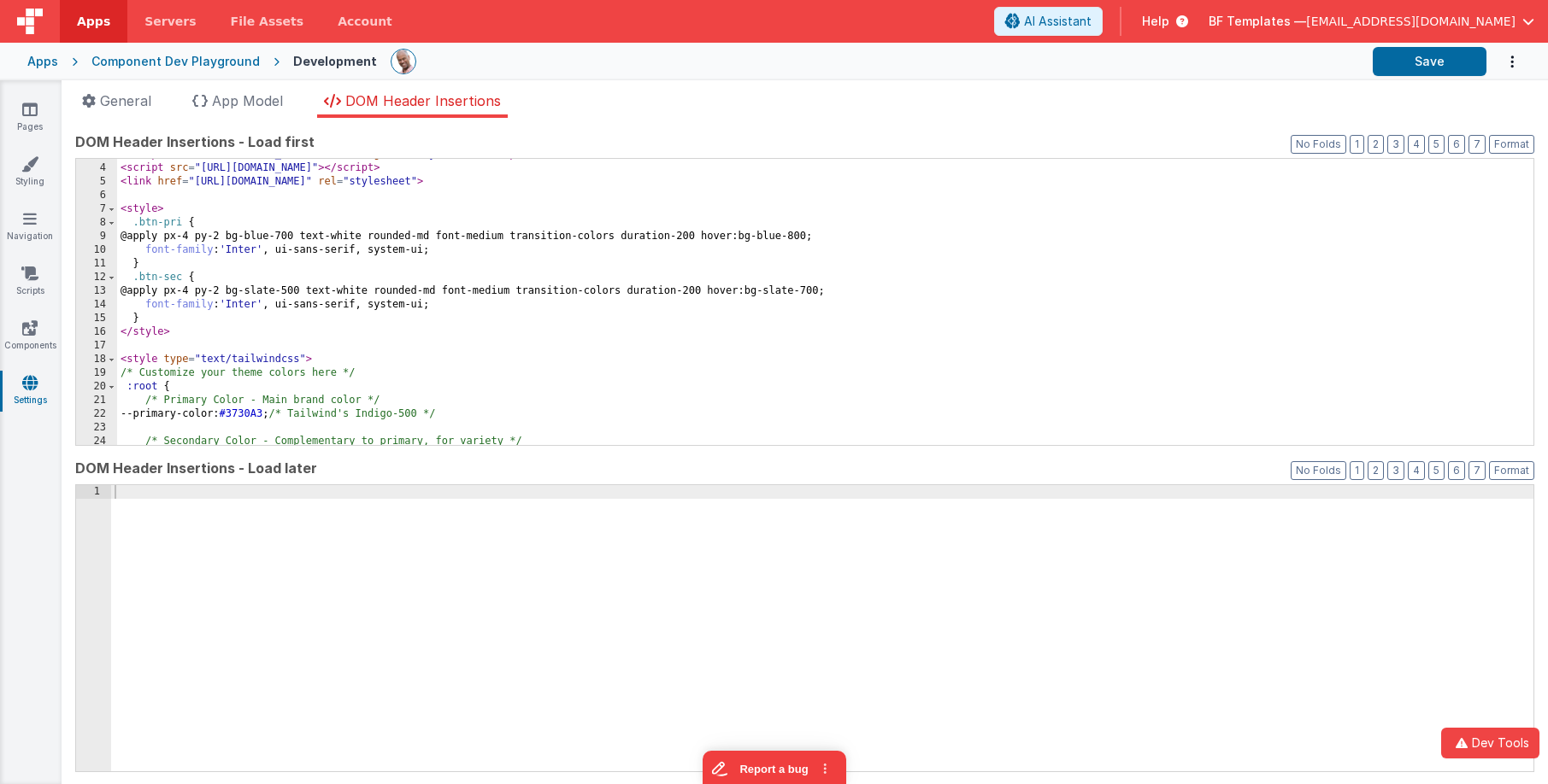
scroll to position [38, 0]
click at [111, 389] on span at bounding box center [112, 387] width 10 height 13
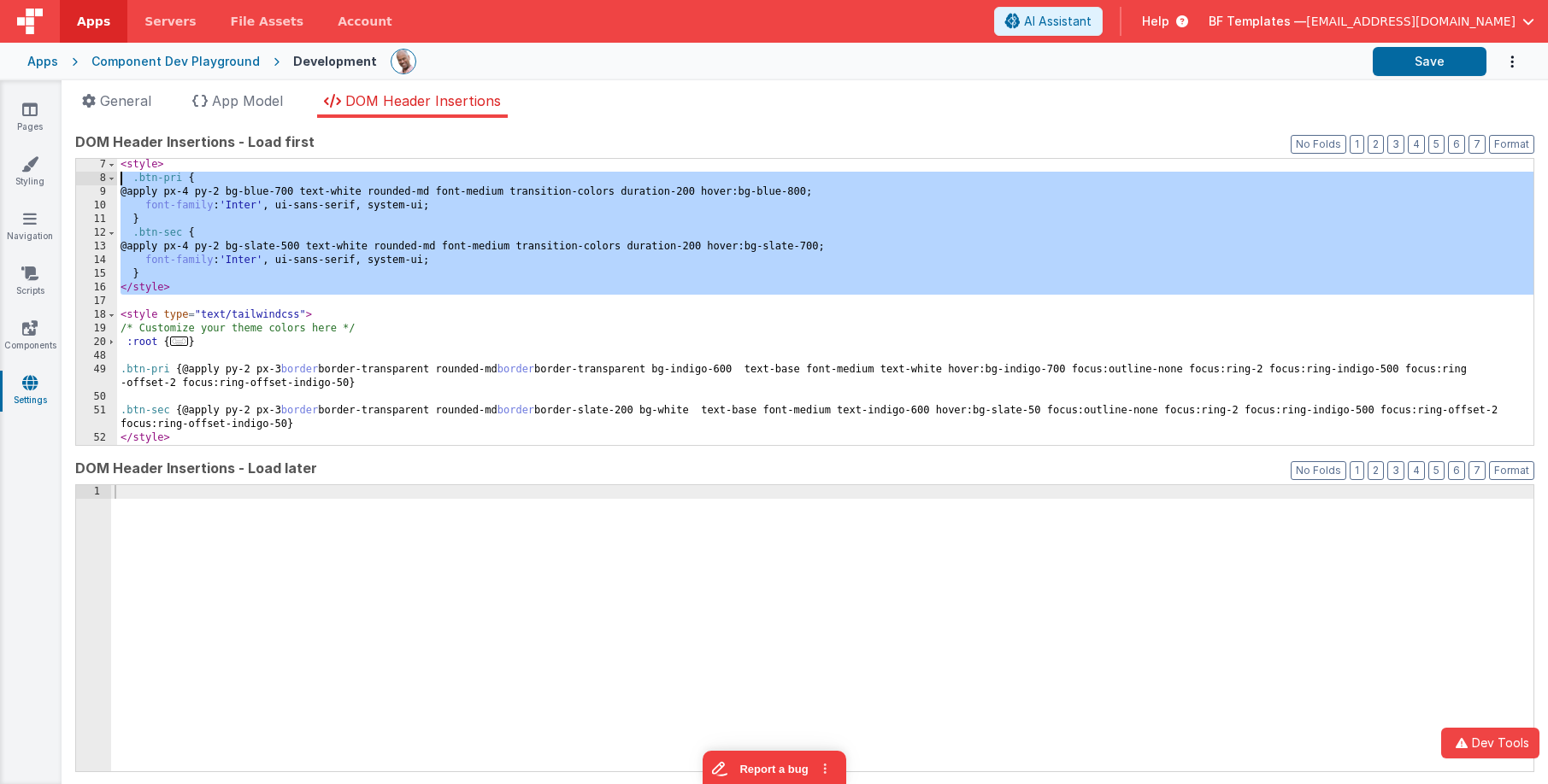
scroll to position [82, 0]
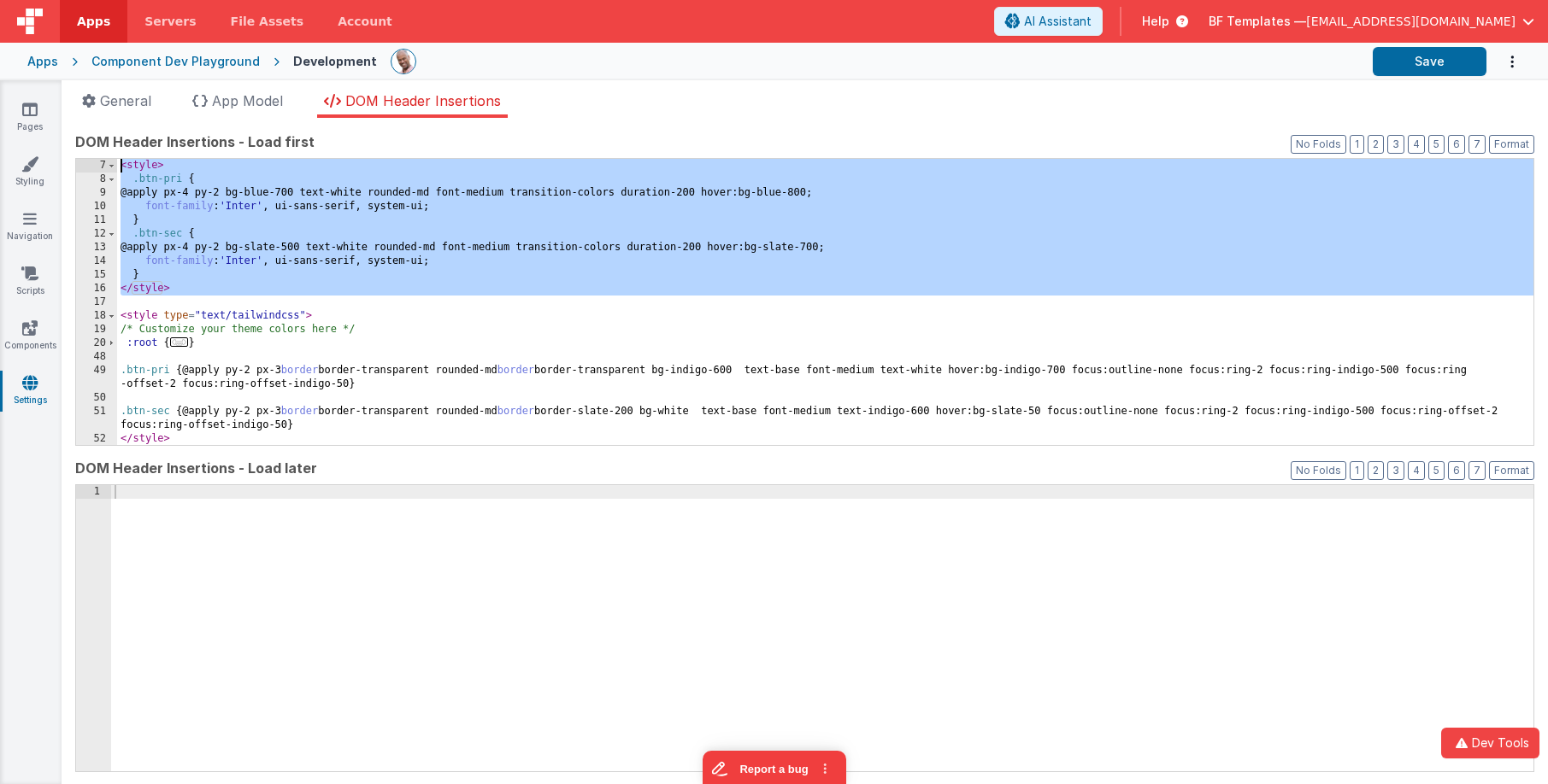
drag, startPoint x: 177, startPoint y: 285, endPoint x: 101, endPoint y: 168, distance: 139.5
click at [101, 168] on div "7 8 9 10 11 12 13 14 15 16 17 18 19 20 48 49 50 51 52 < style > .btn-pri { @app…" at bounding box center [805, 302] width 1459 height 288
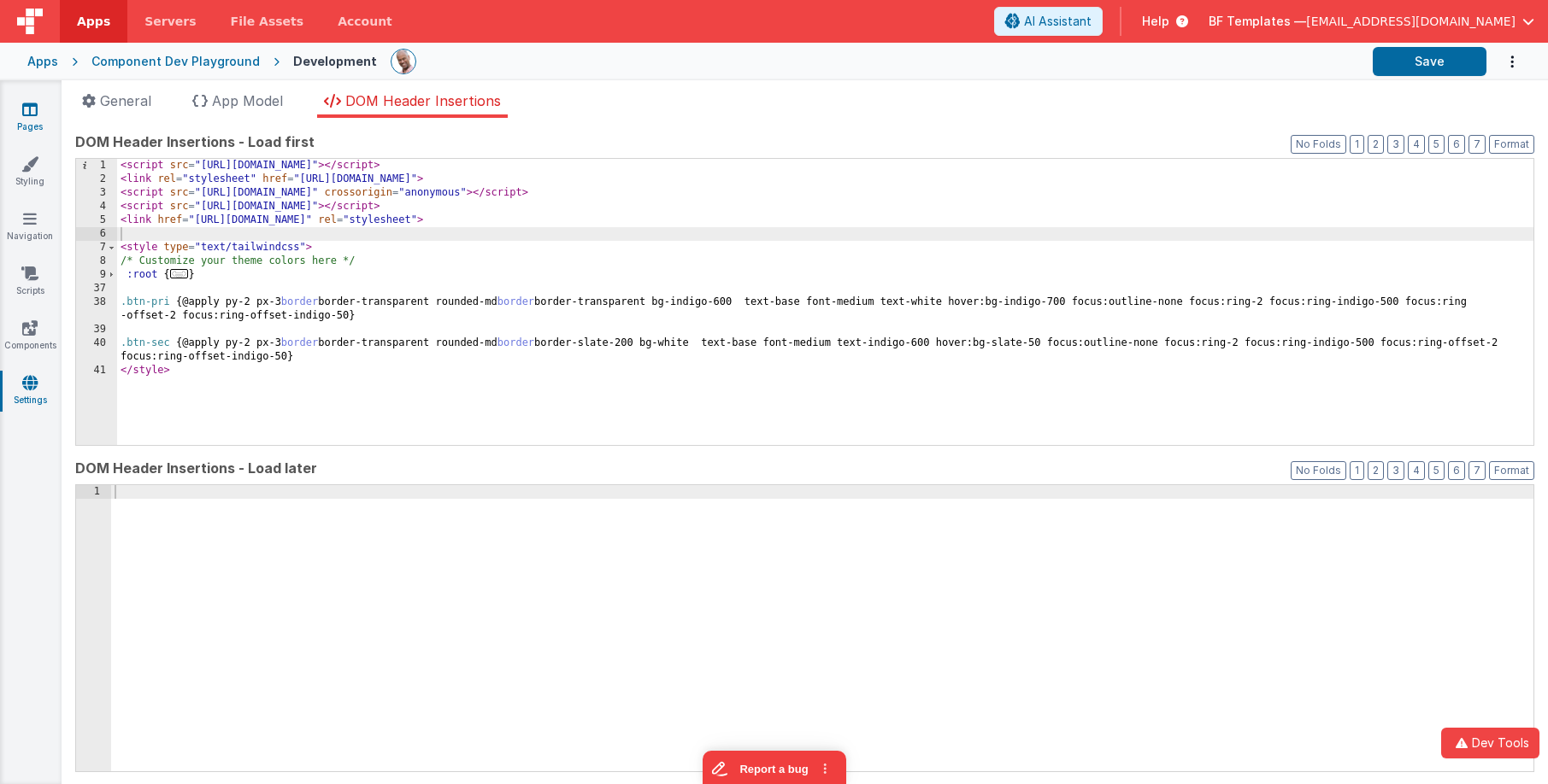
click at [32, 113] on icon at bounding box center [30, 110] width 15 height 17
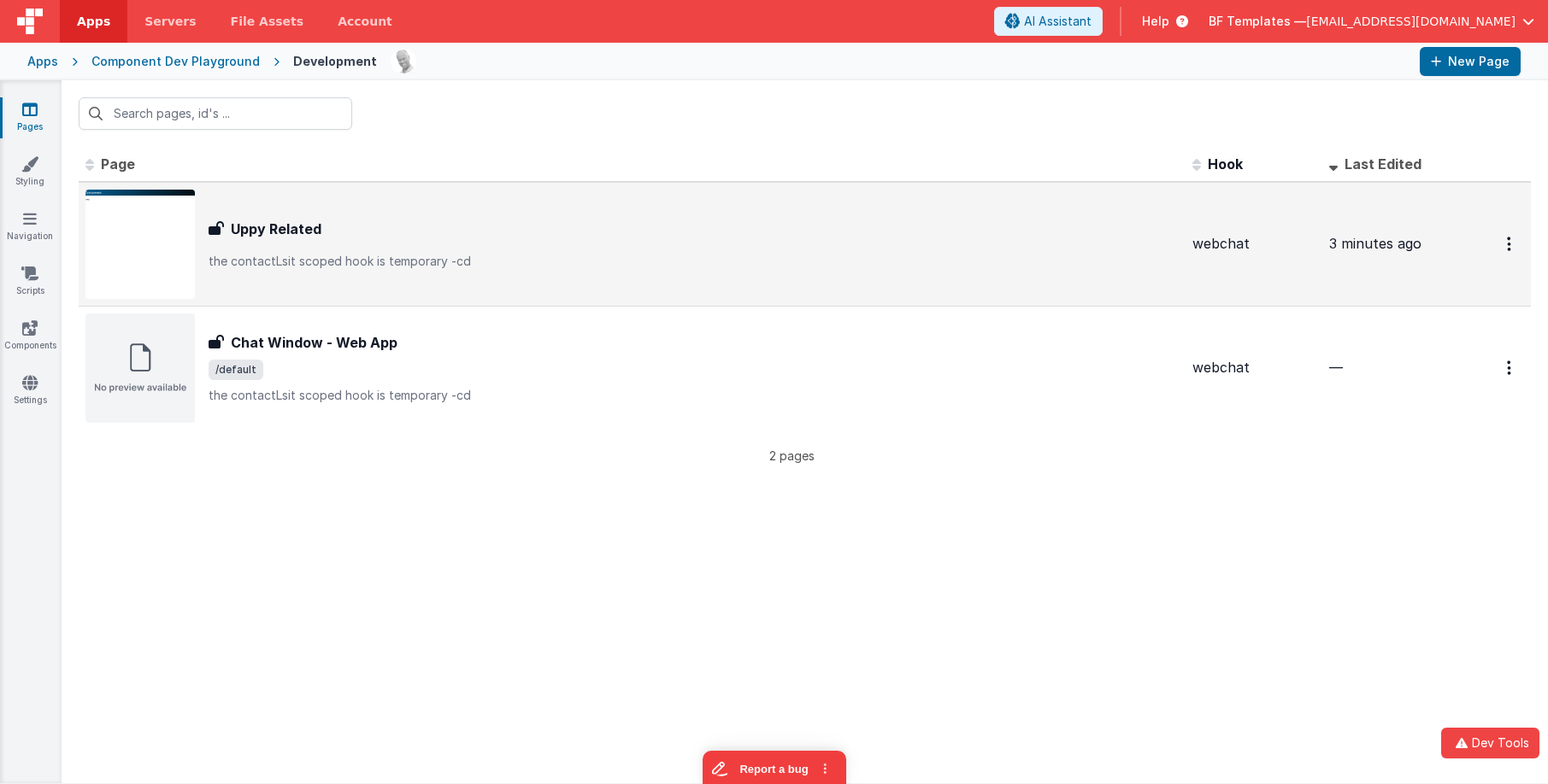
click at [373, 275] on div "Uppy Related Uppy Related the contactLsit scoped hook is temporary -cd" at bounding box center [633, 244] width 1094 height 110
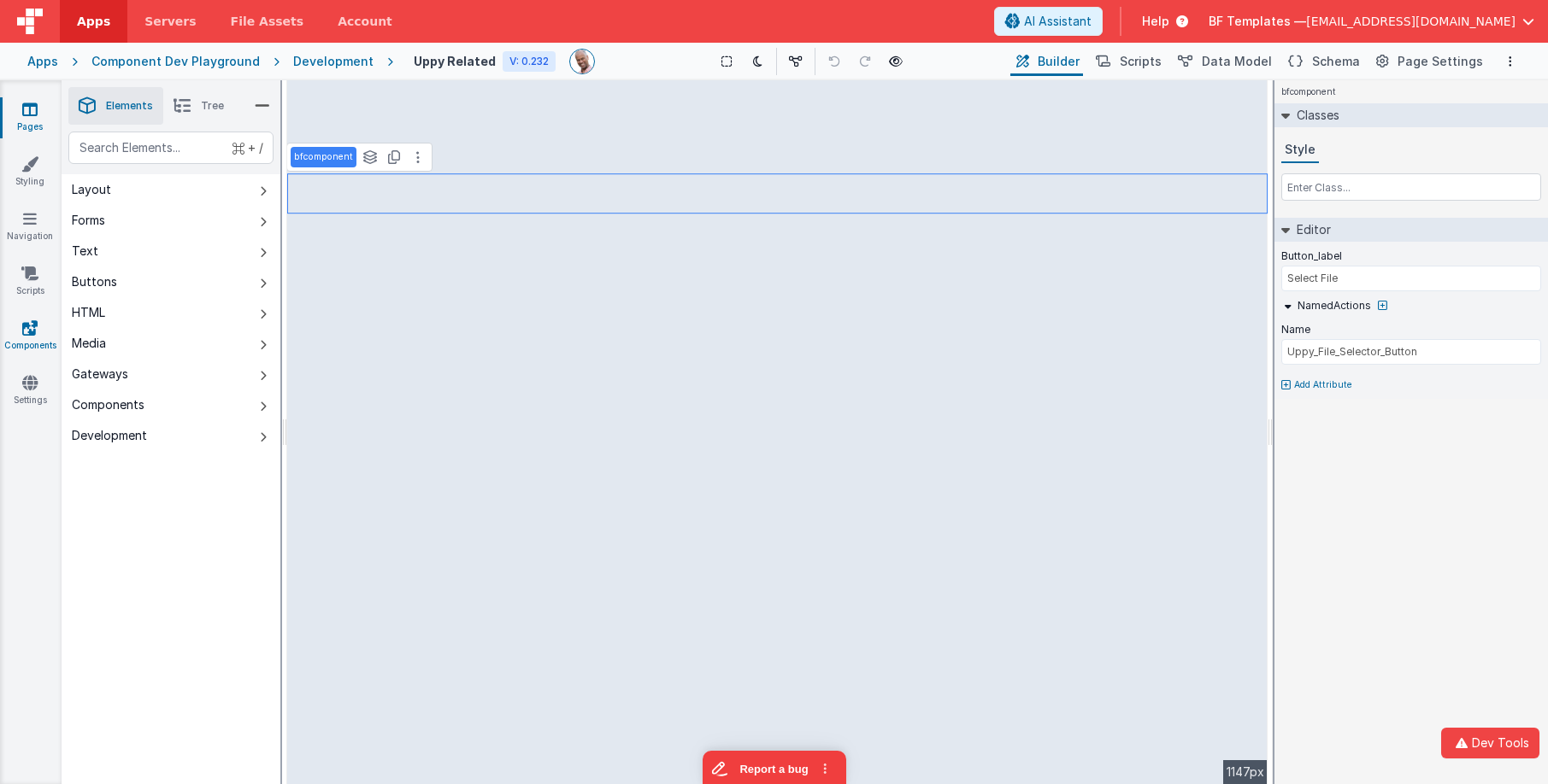
click at [22, 334] on icon at bounding box center [30, 328] width 15 height 17
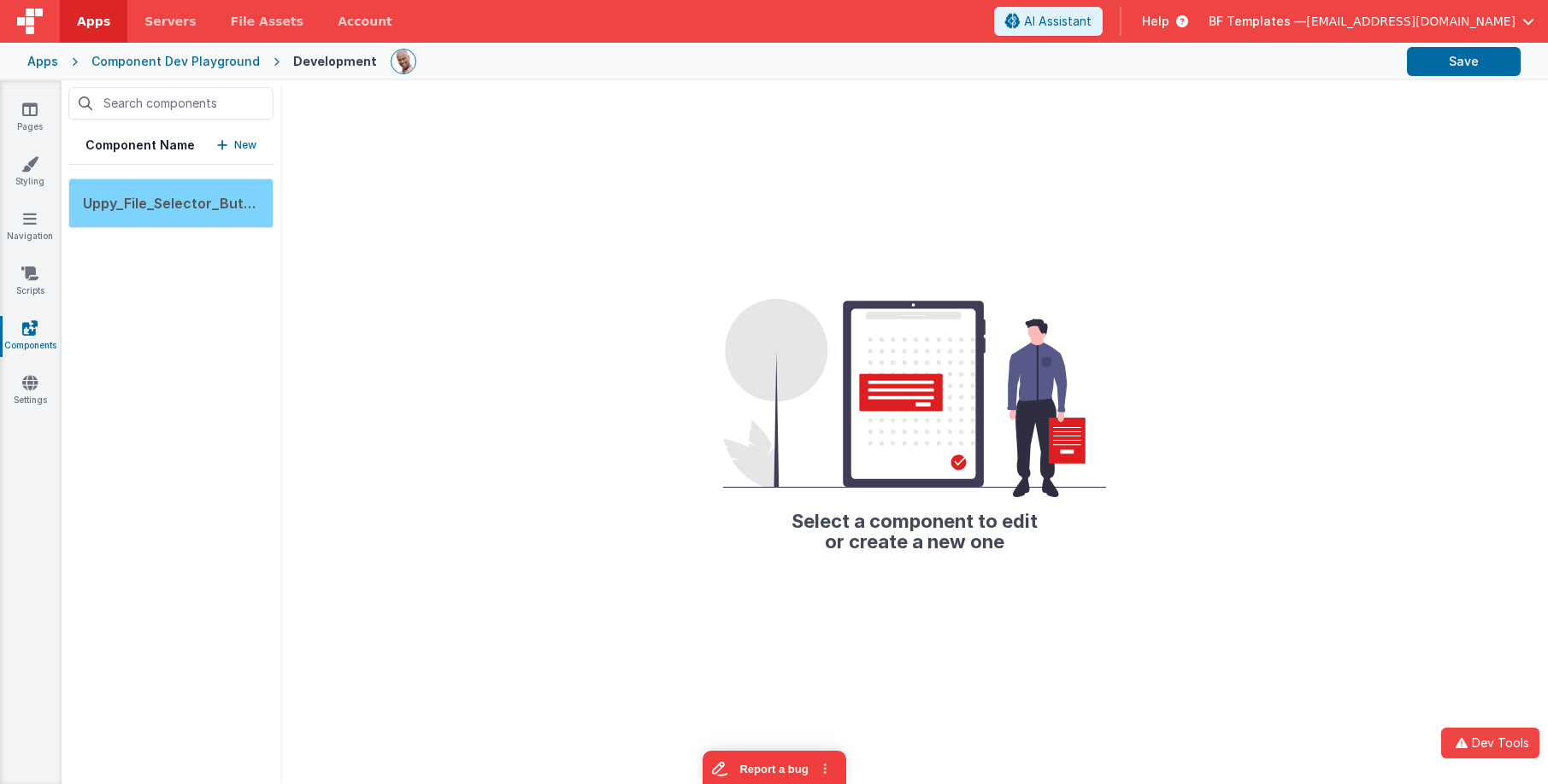
click at [226, 204] on span "Uppy_File_Selector_Button" at bounding box center [175, 203] width 184 height 17
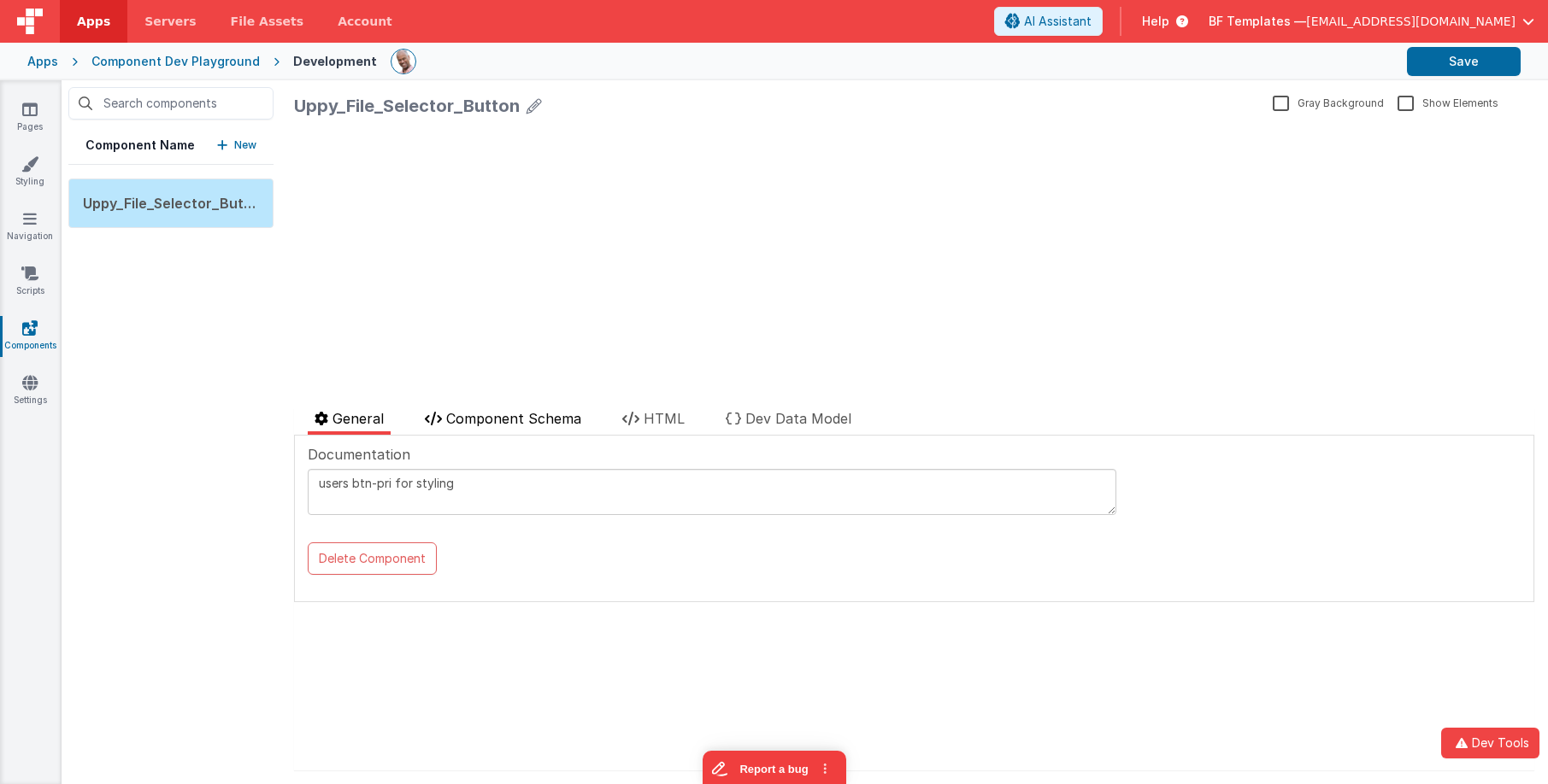
click at [554, 423] on span "Component Schema" at bounding box center [514, 419] width 136 height 17
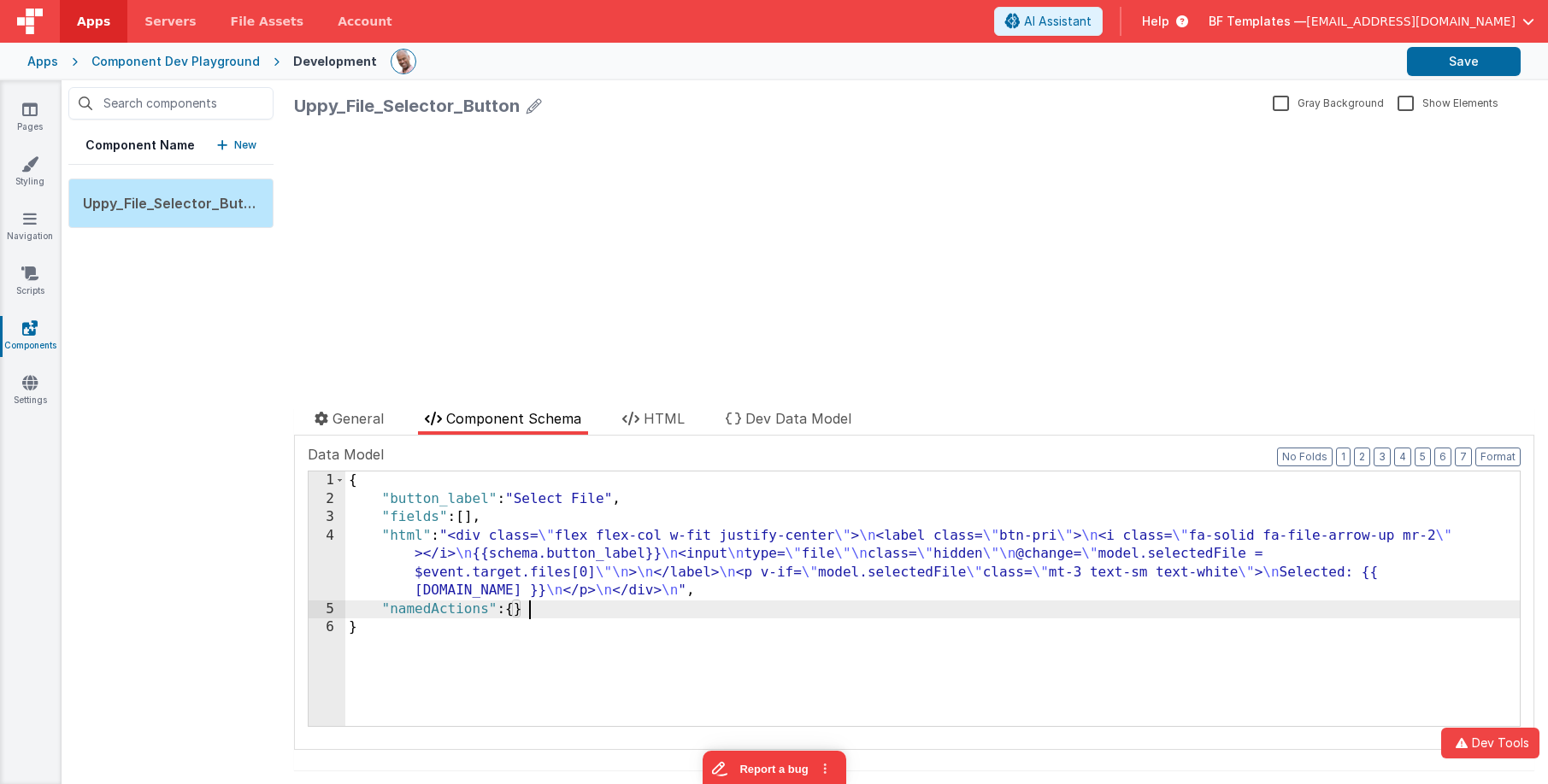
click at [533, 606] on div "{ "button_label" : "Select File" , "fields" : [ ] , "html" : "<div class= \" fl…" at bounding box center [932, 617] width 1175 height 291
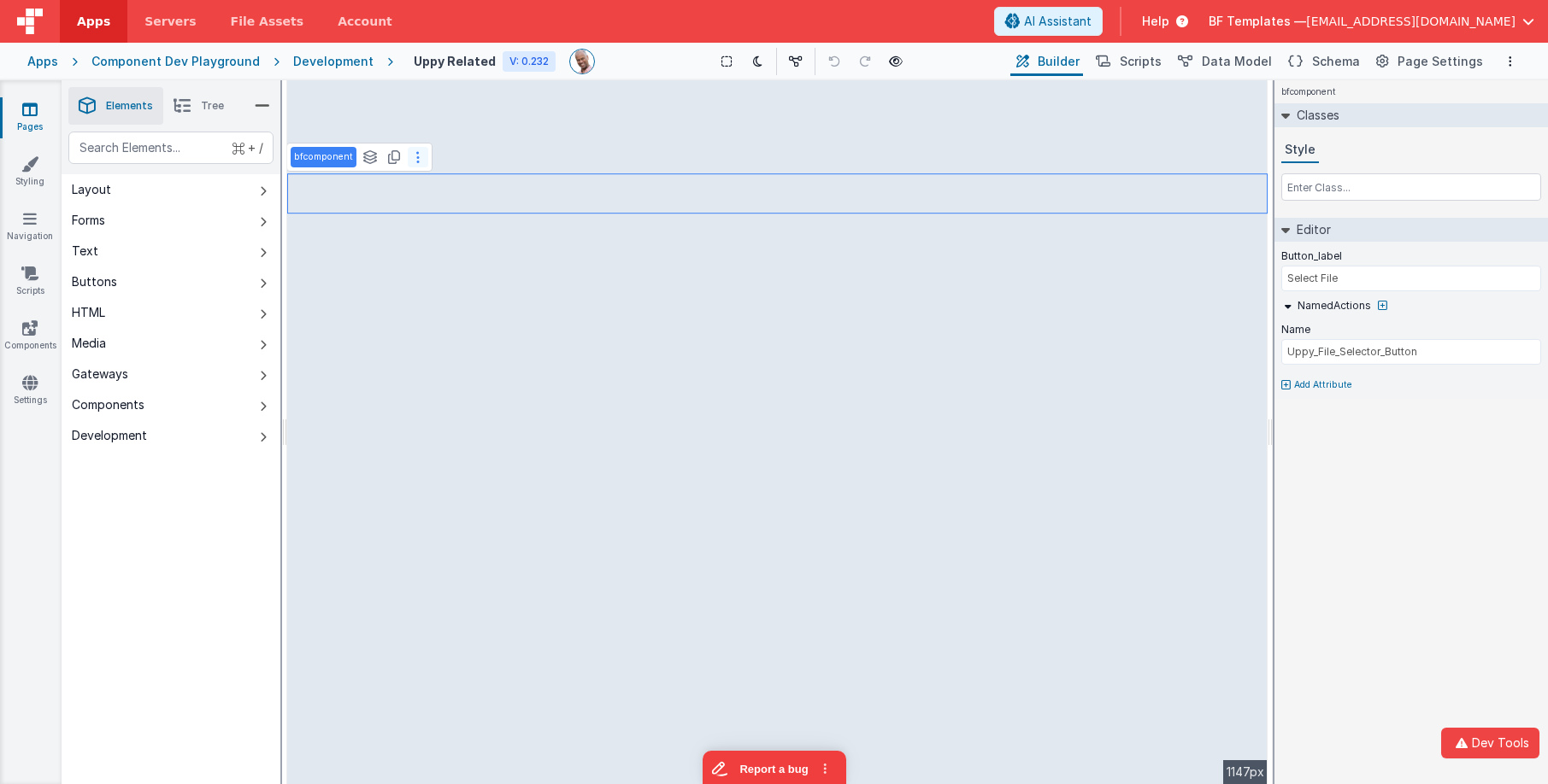
click at [420, 154] on button at bounding box center [418, 157] width 21 height 21
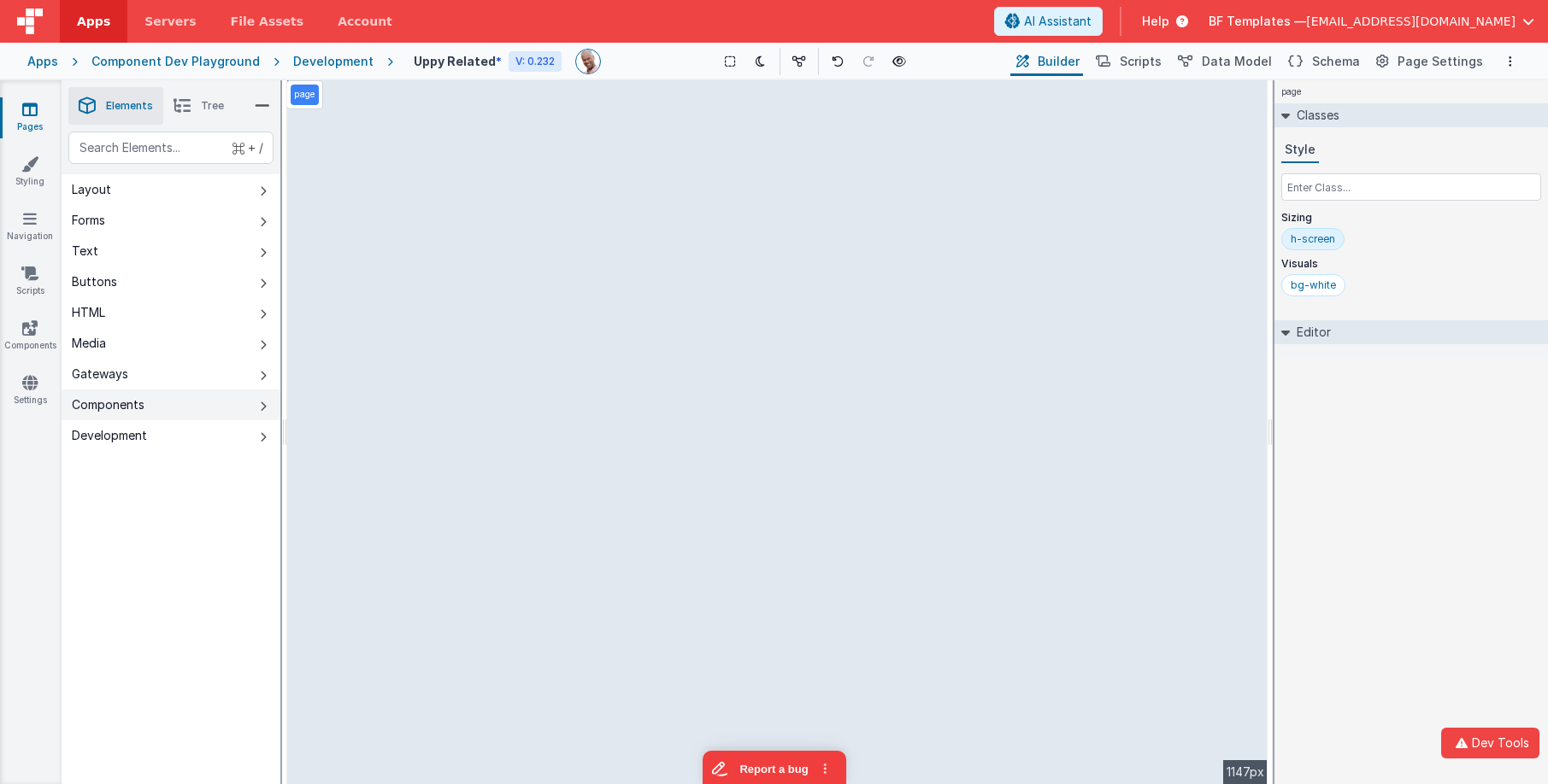
click at [185, 406] on button "Components" at bounding box center [171, 405] width 219 height 31
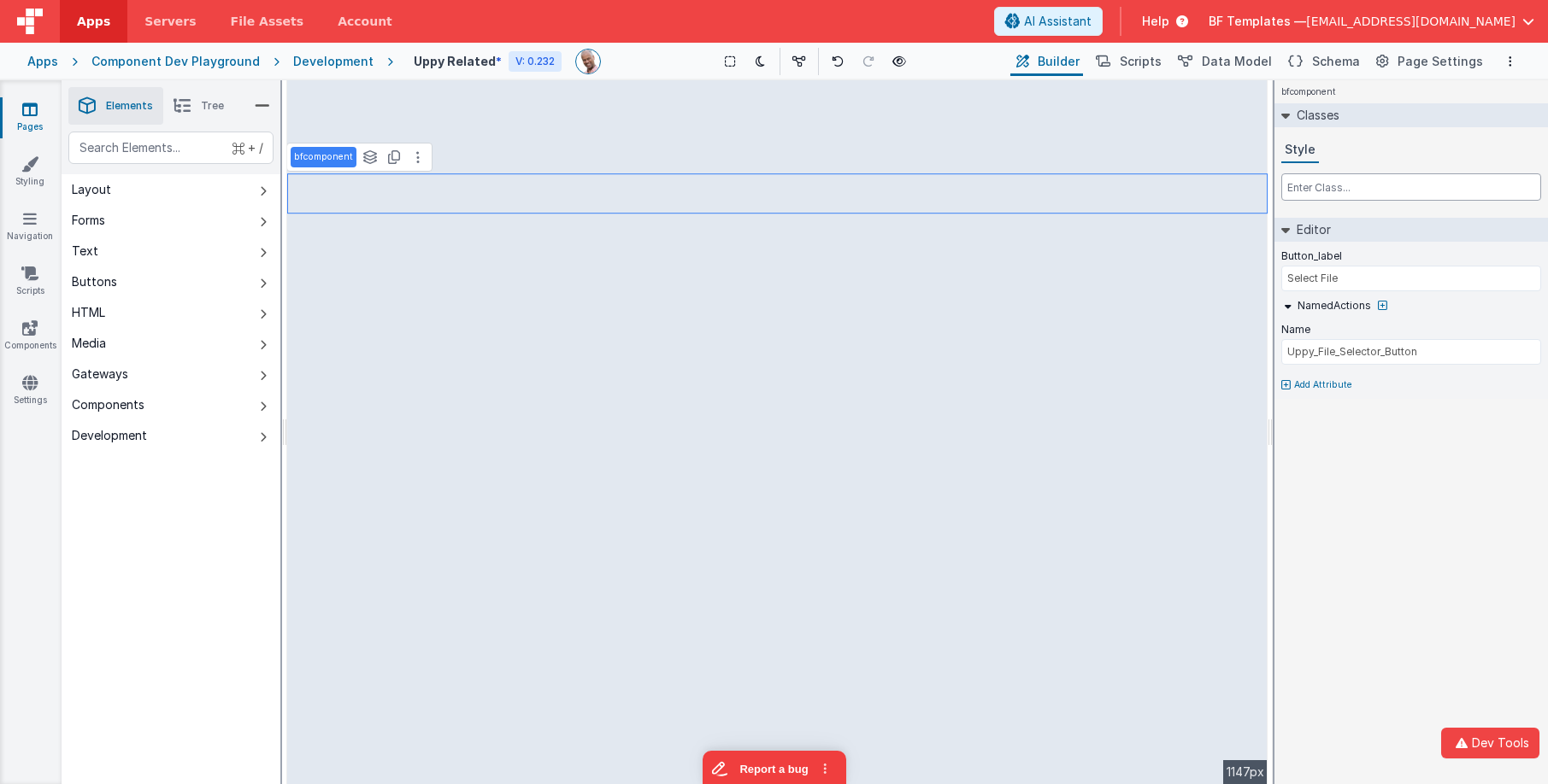
click at [1300, 179] on input "text" at bounding box center [1412, 187] width 260 height 28
type input "w-fit"
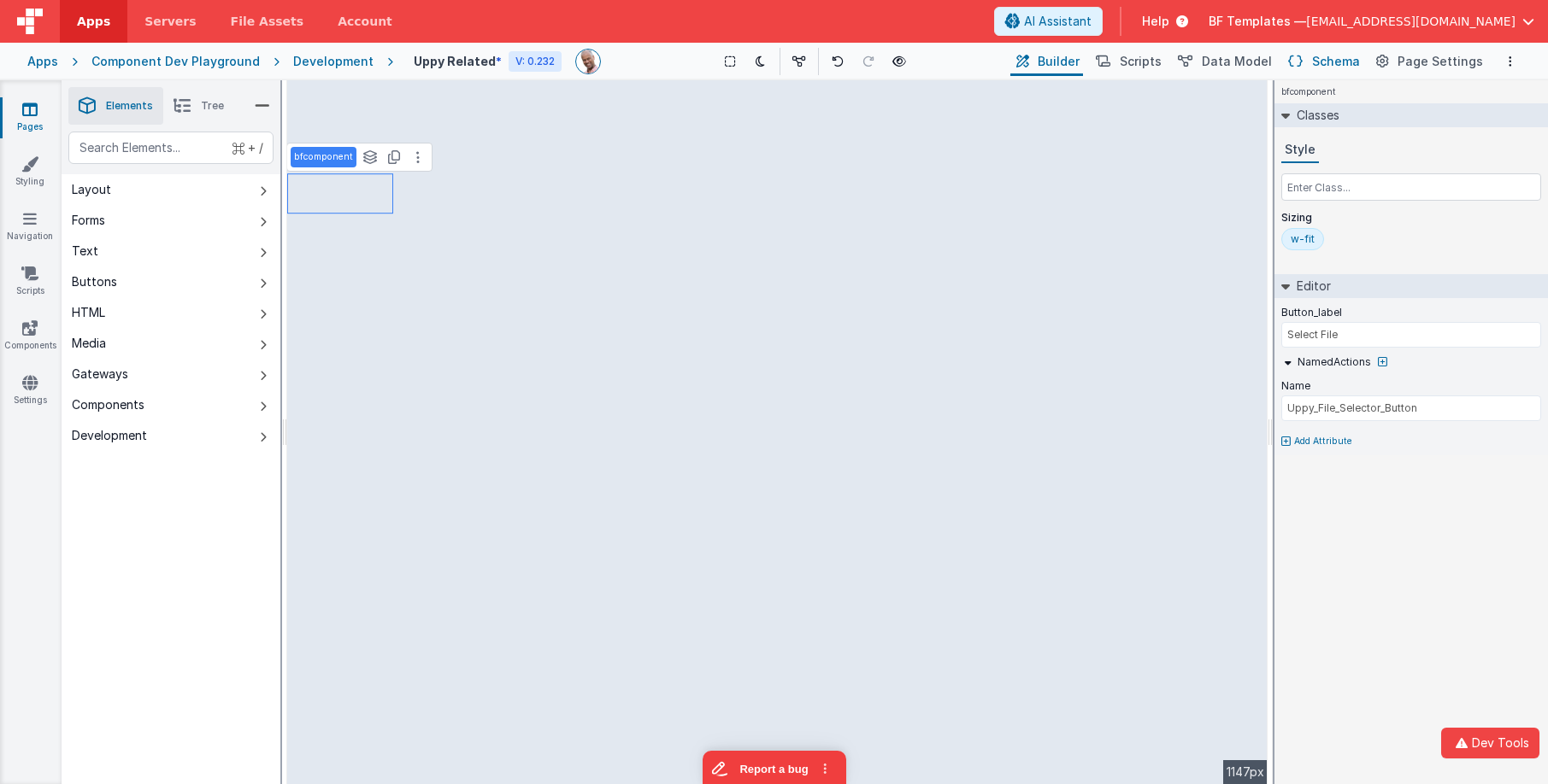
click at [1326, 68] on span "Schema" at bounding box center [1336, 62] width 48 height 17
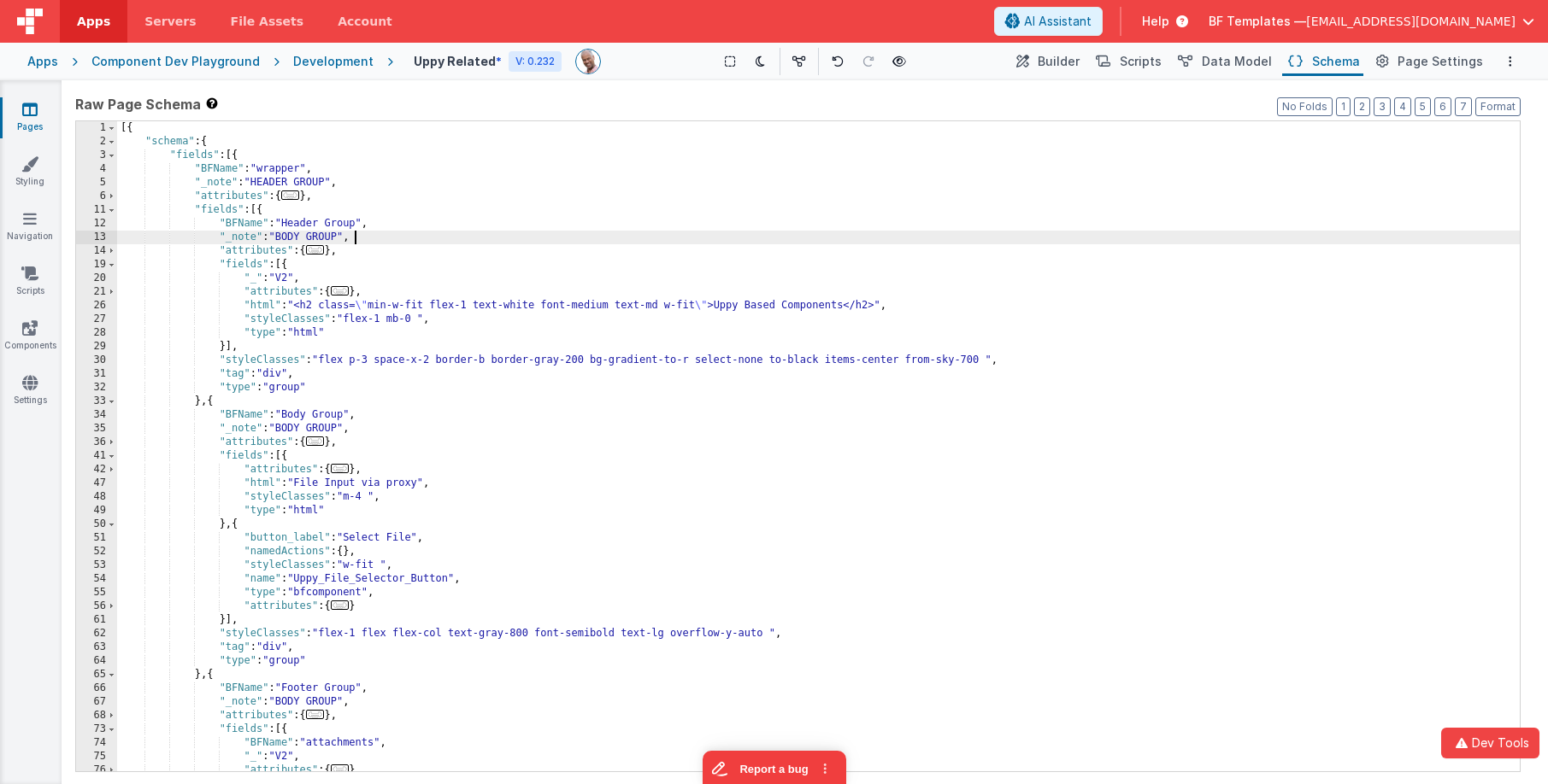
click at [533, 242] on div "[{ "schema" : { "fields" : [{ "BFName" : "wrapper" , "_note" : "HEADER GROUP" ,…" at bounding box center [819, 514] width 1403 height 787
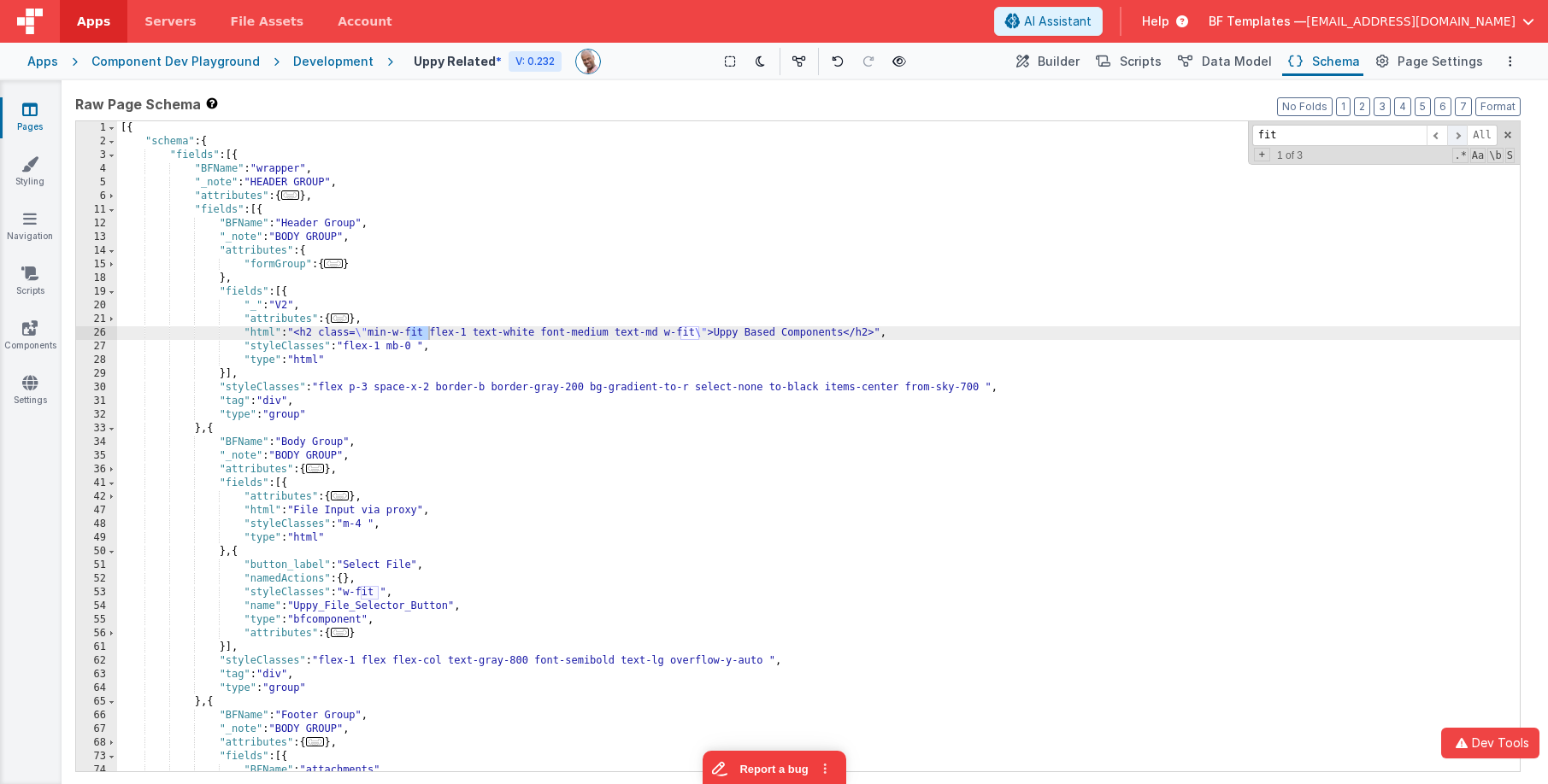
type input "fit"
click at [1457, 139] on span at bounding box center [1458, 135] width 21 height 21
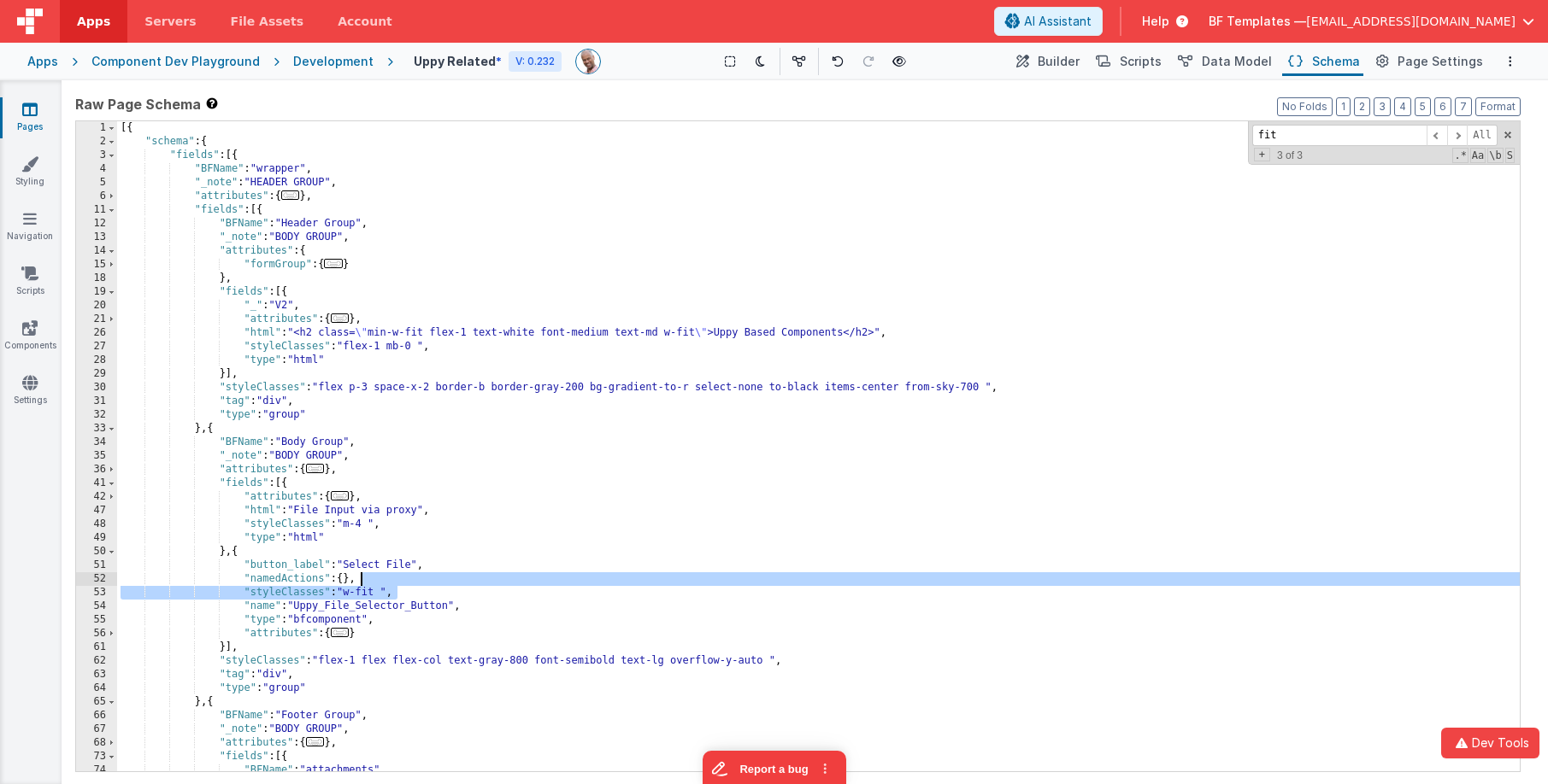
drag, startPoint x: 451, startPoint y: 590, endPoint x: 453, endPoint y: 581, distance: 9.2
click at [453, 581] on div "[{ "schema" : { "fields" : [{ "BFName" : "wrapper" , "_note" : "HEADER GROUP" ,…" at bounding box center [819, 460] width 1403 height 677
click at [37, 332] on icon at bounding box center [30, 328] width 15 height 17
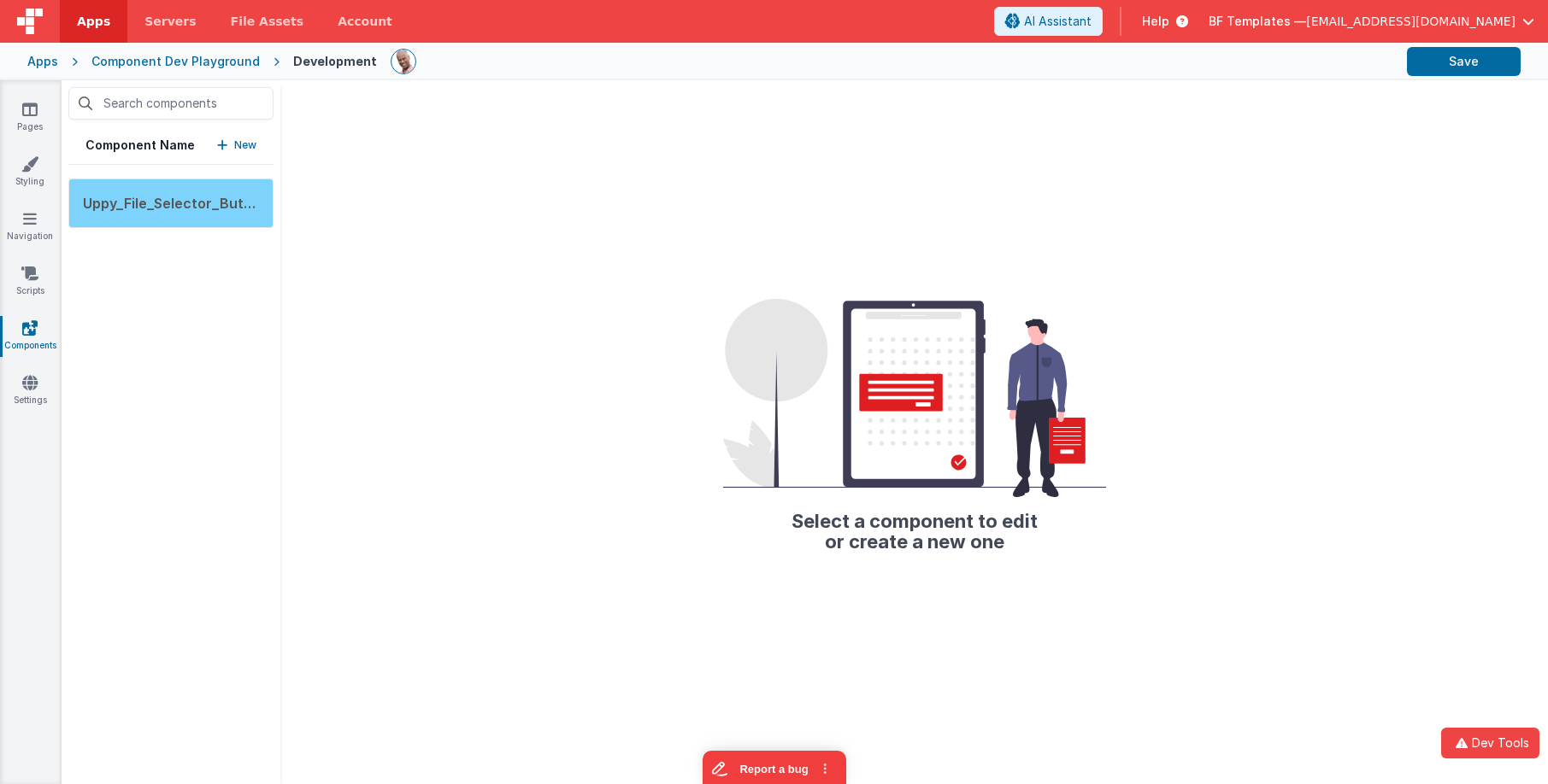
click at [219, 209] on span "Uppy_File_Selector_Button" at bounding box center [175, 203] width 184 height 17
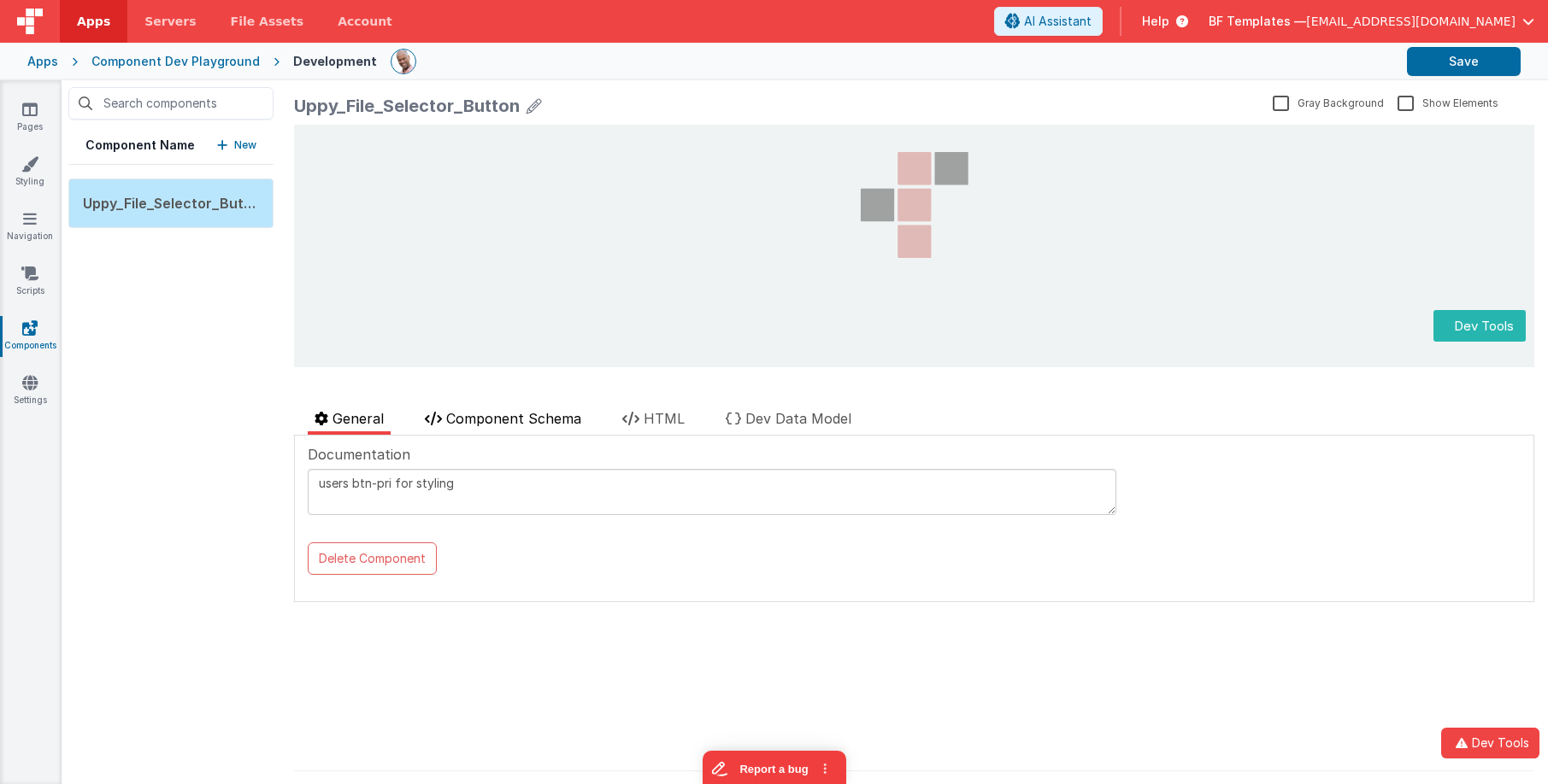
click at [541, 413] on span "Component Schema" at bounding box center [514, 419] width 136 height 17
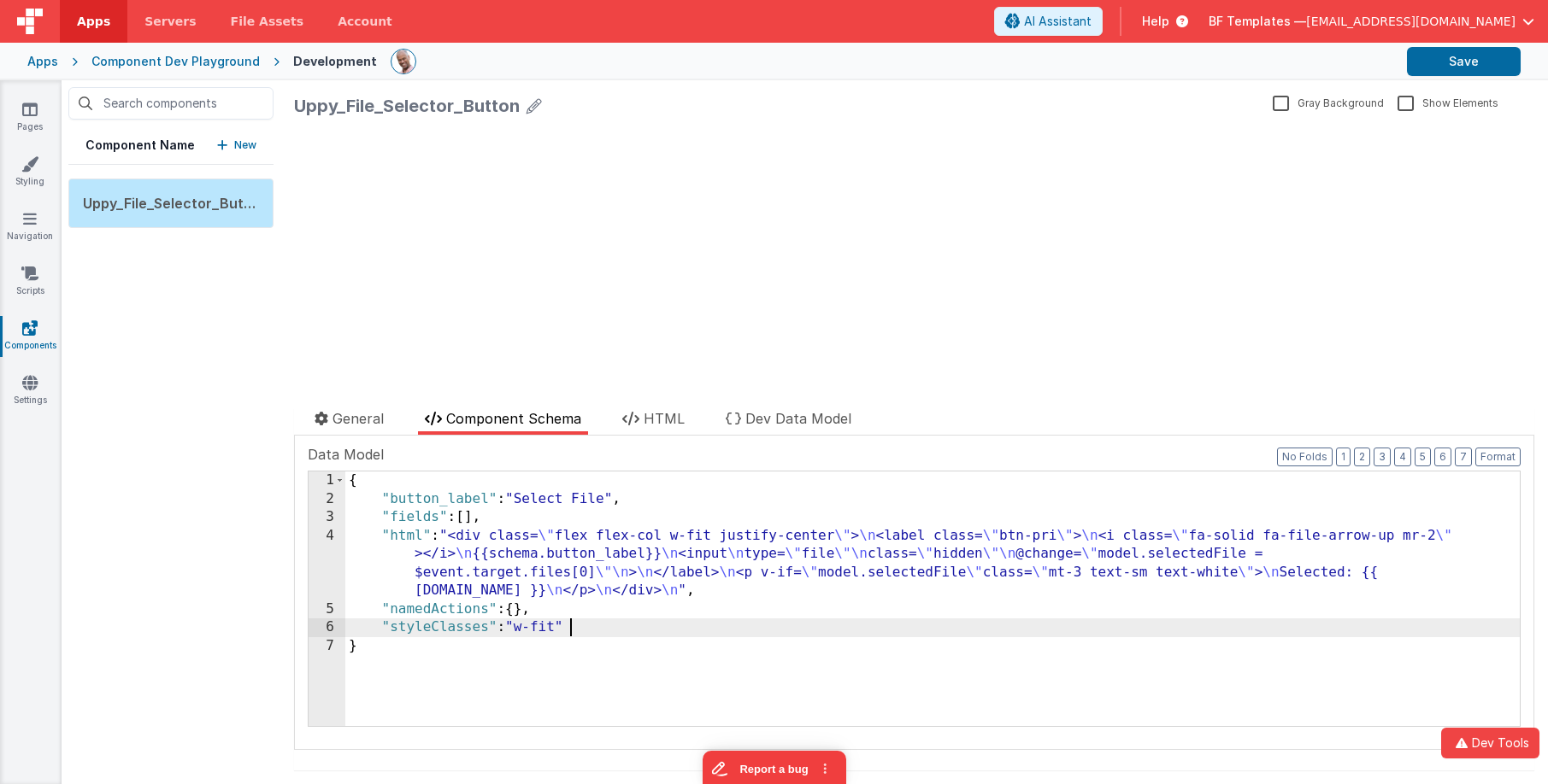
click at [584, 627] on div "{ "button_label" : "Select File" , "fields" : [ ] , "html" : "<div class= \" fl…" at bounding box center [932, 617] width 1175 height 291
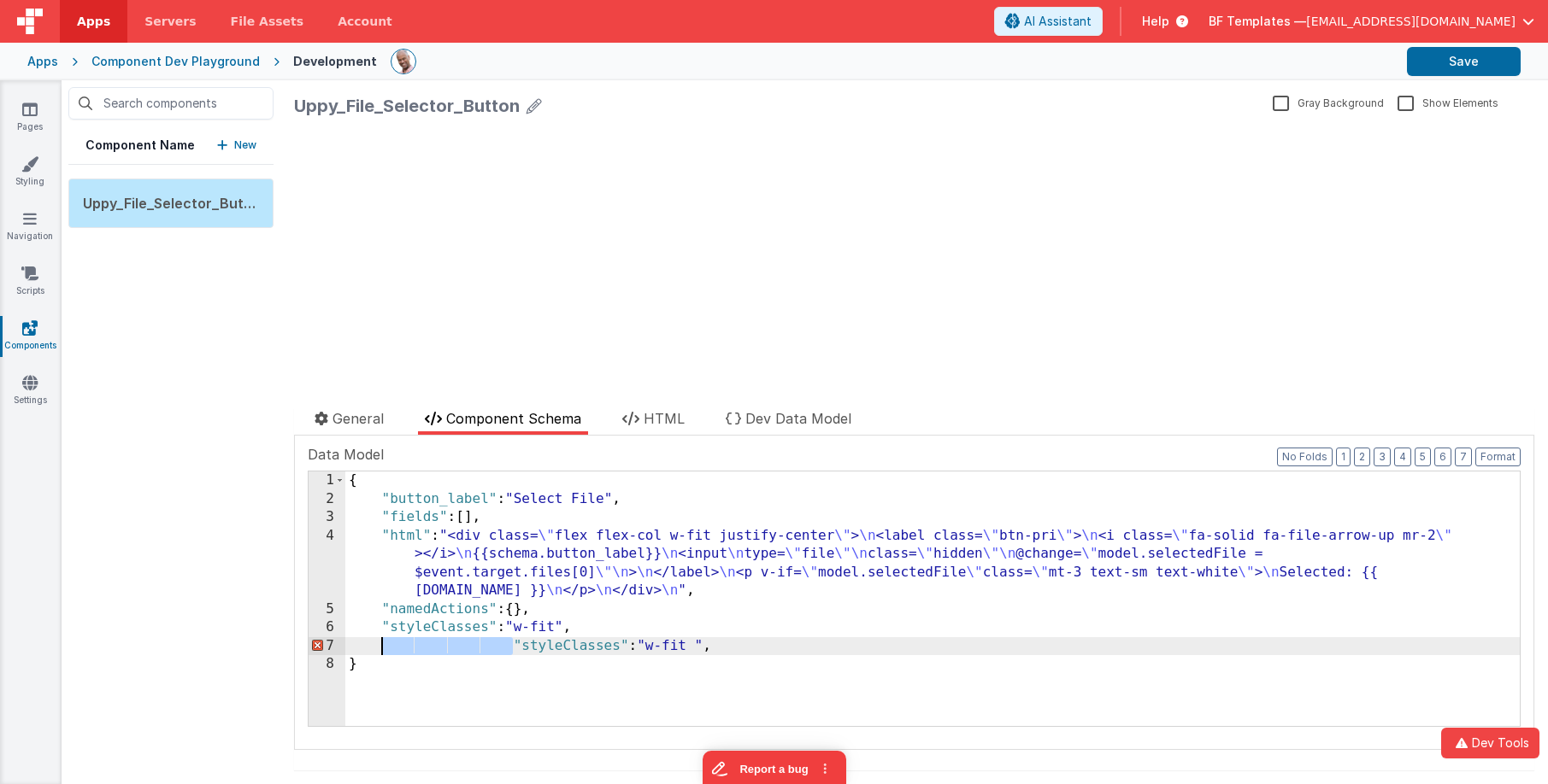
drag, startPoint x: 472, startPoint y: 645, endPoint x: 382, endPoint y: 644, distance: 90.0
click at [382, 644] on div "{ "button_label" : "Select File" , "fields" : [ ] , "html" : "<div class= \" fl…" at bounding box center [932, 617] width 1175 height 291
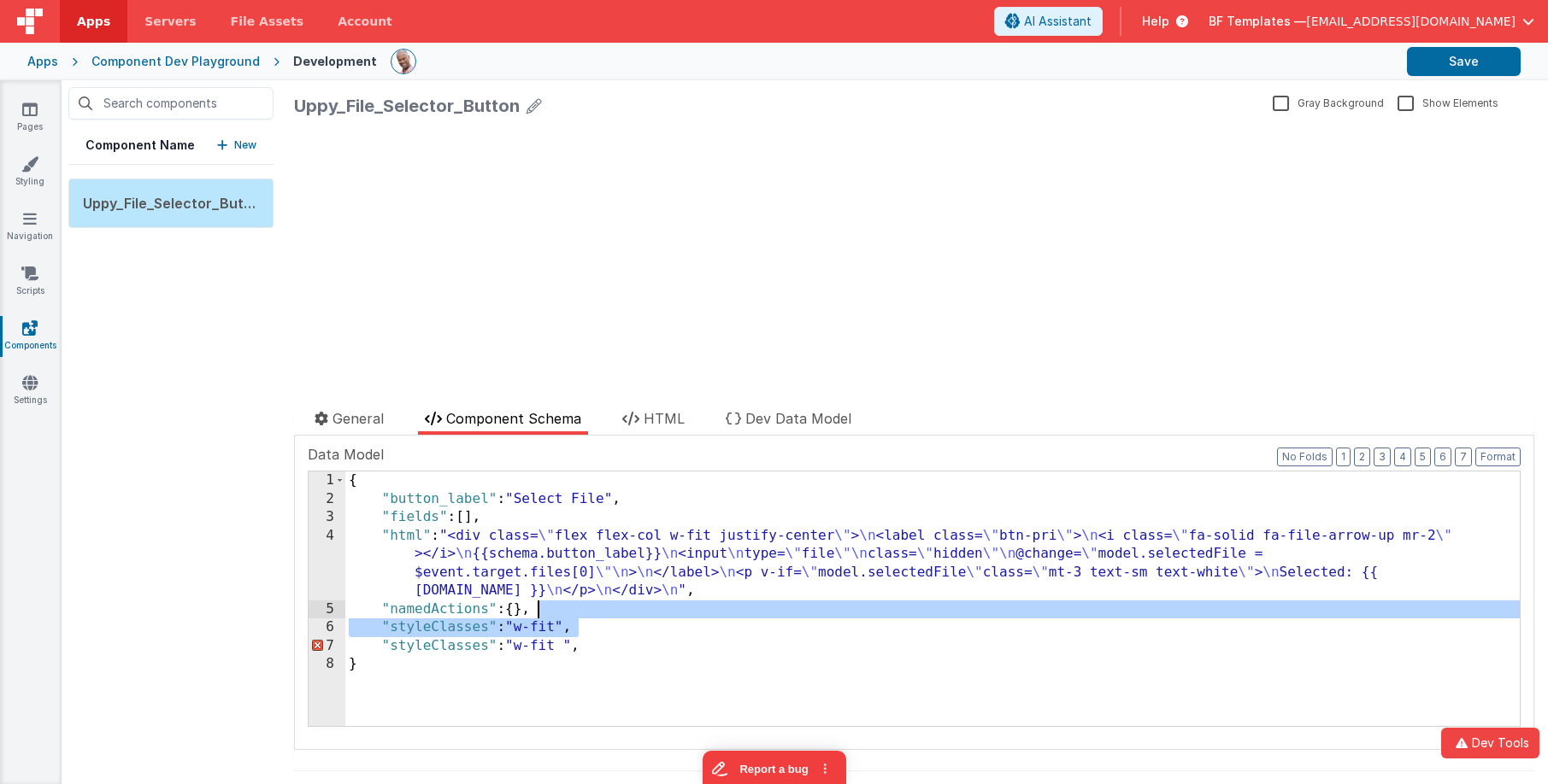
drag, startPoint x: 636, startPoint y: 619, endPoint x: 637, endPoint y: 610, distance: 9.1
click at [637, 610] on div "{ "button_label" : "Select File" , "fields" : [ ] , "html" : "<div class= \" fl…" at bounding box center [932, 617] width 1175 height 291
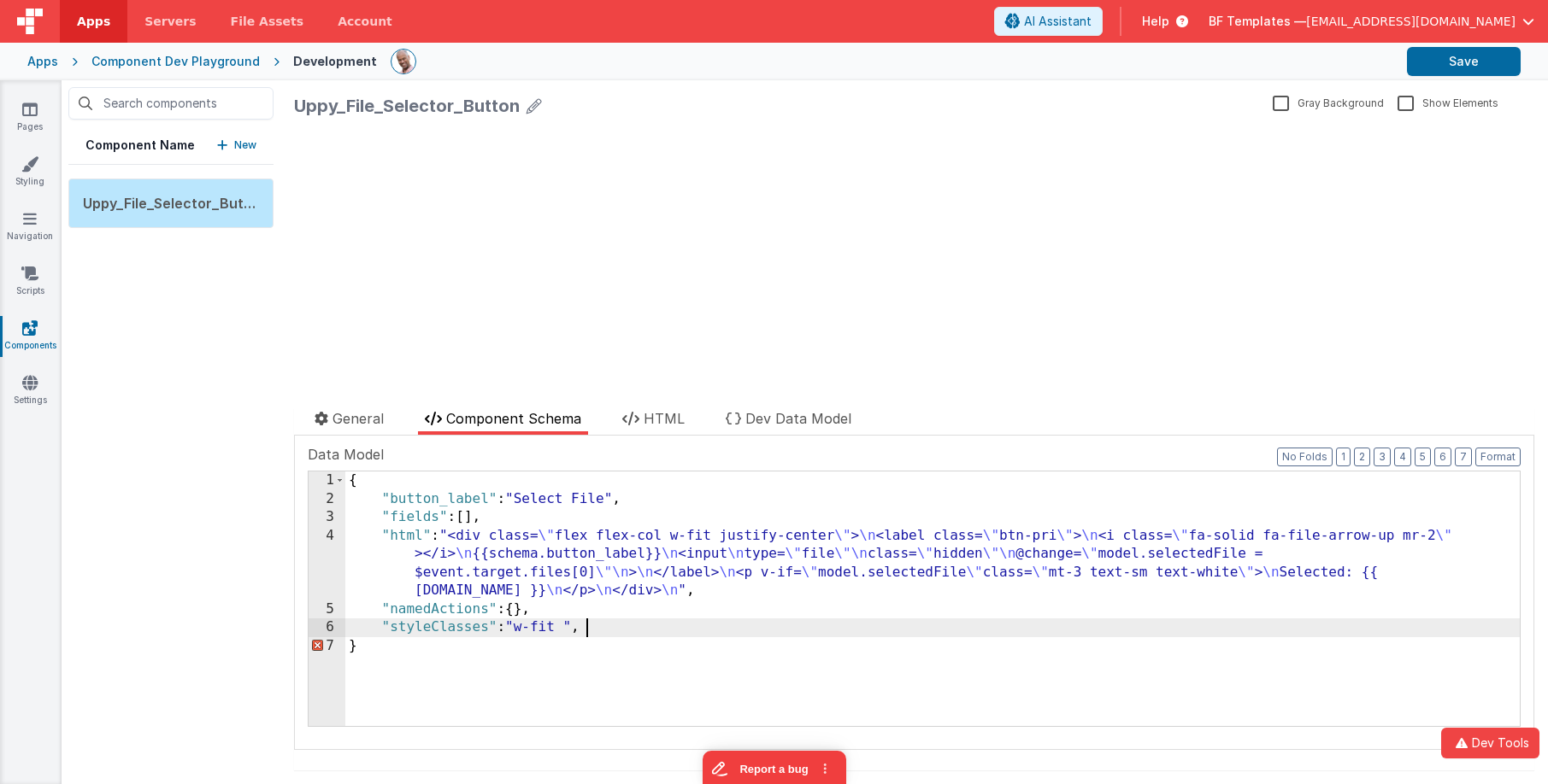
click at [633, 620] on div "{ "button_label" : "Select File" , "fields" : [ ] , "html" : "<div class= \" fl…" at bounding box center [932, 617] width 1175 height 291
click at [1415, 60] on button "Save" at bounding box center [1464, 61] width 114 height 29
click at [30, 121] on link "Pages" at bounding box center [30, 118] width 62 height 34
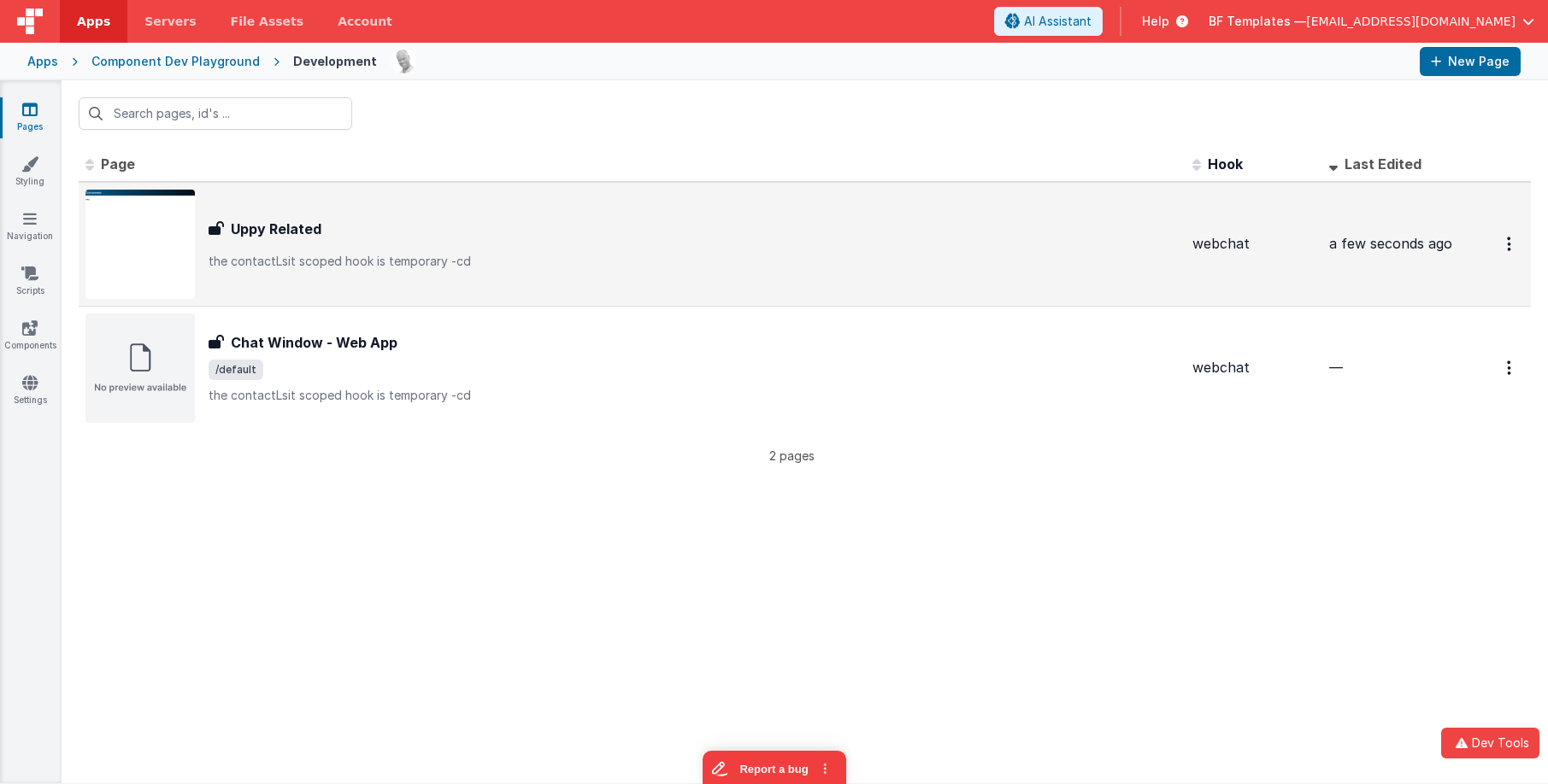
click at [472, 220] on div "Uppy Related" at bounding box center [694, 229] width 971 height 21
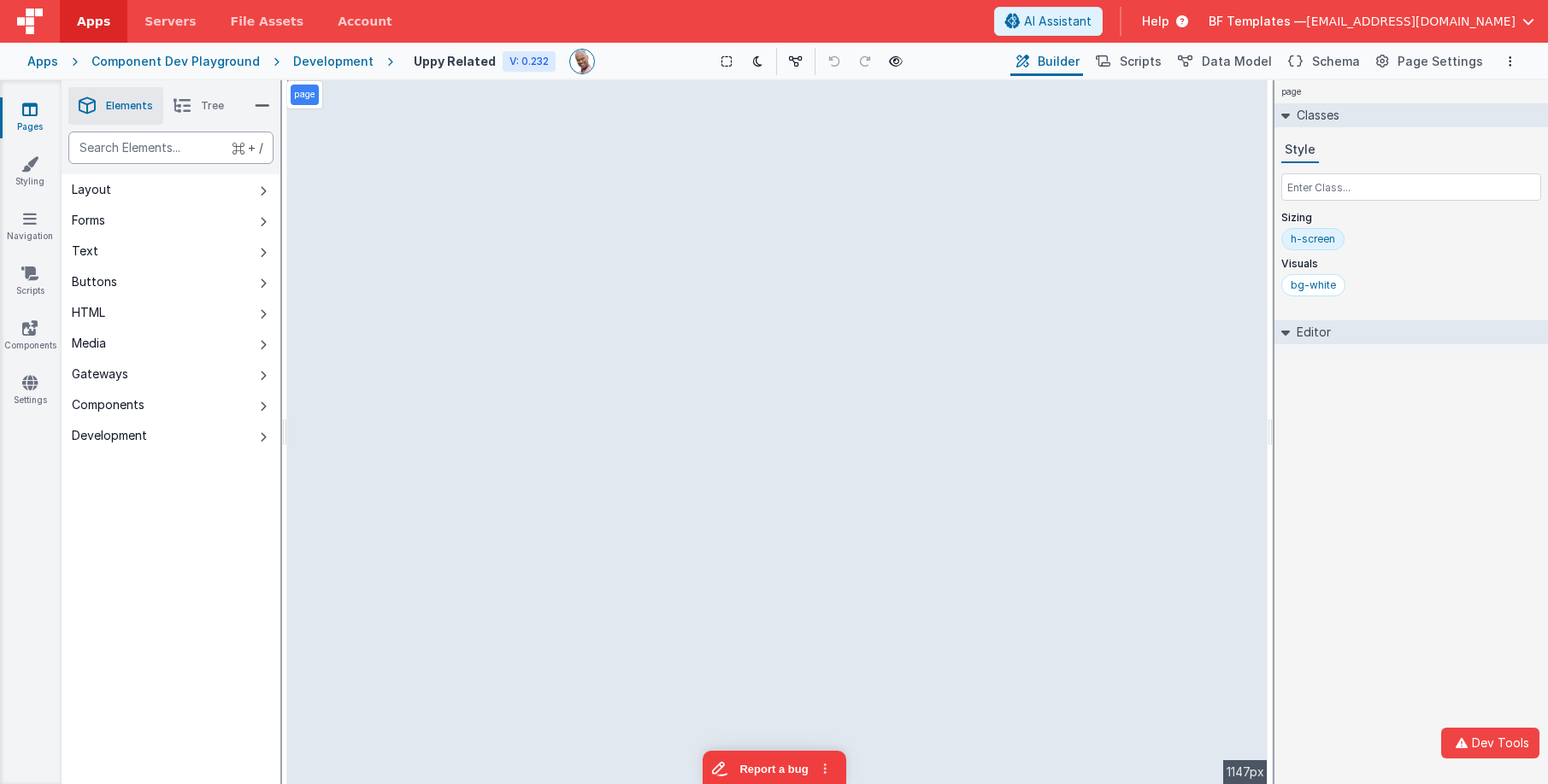
click at [136, 155] on div "text" at bounding box center [171, 148] width 205 height 32
type div "gr"
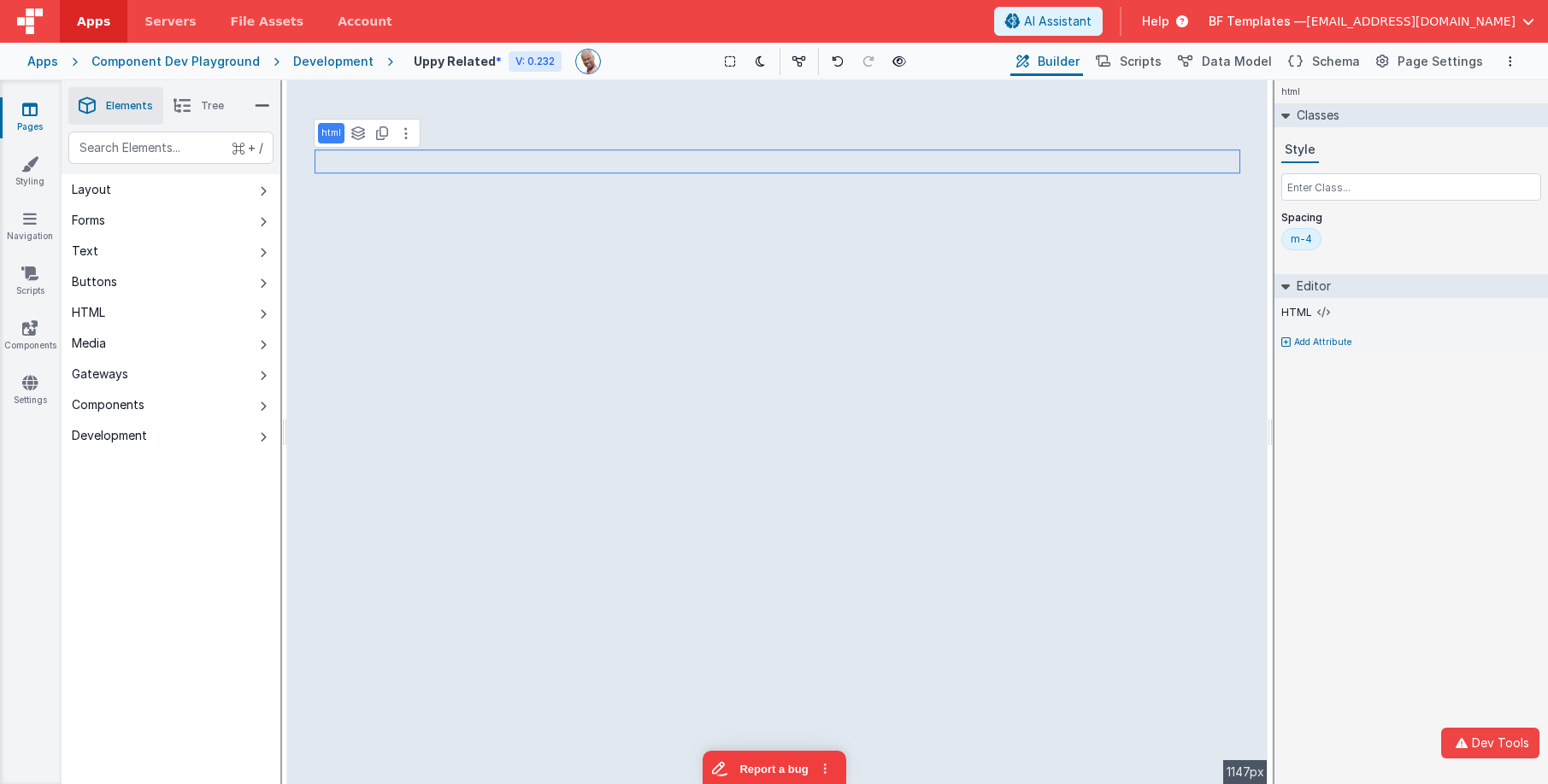
click at [1305, 242] on div "m-4" at bounding box center [1302, 239] width 21 height 13
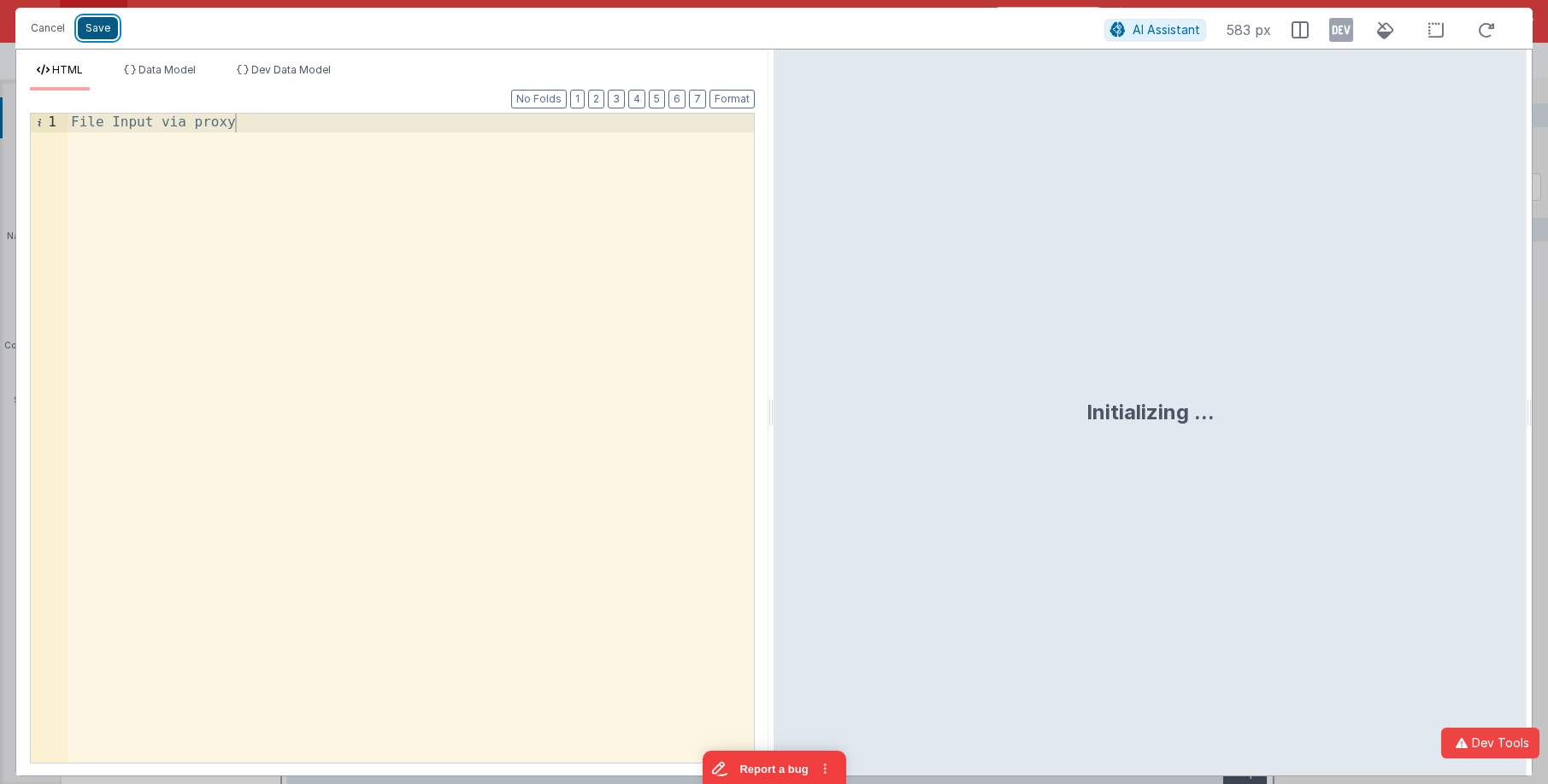
click at [105, 34] on button "Save" at bounding box center [98, 28] width 40 height 22
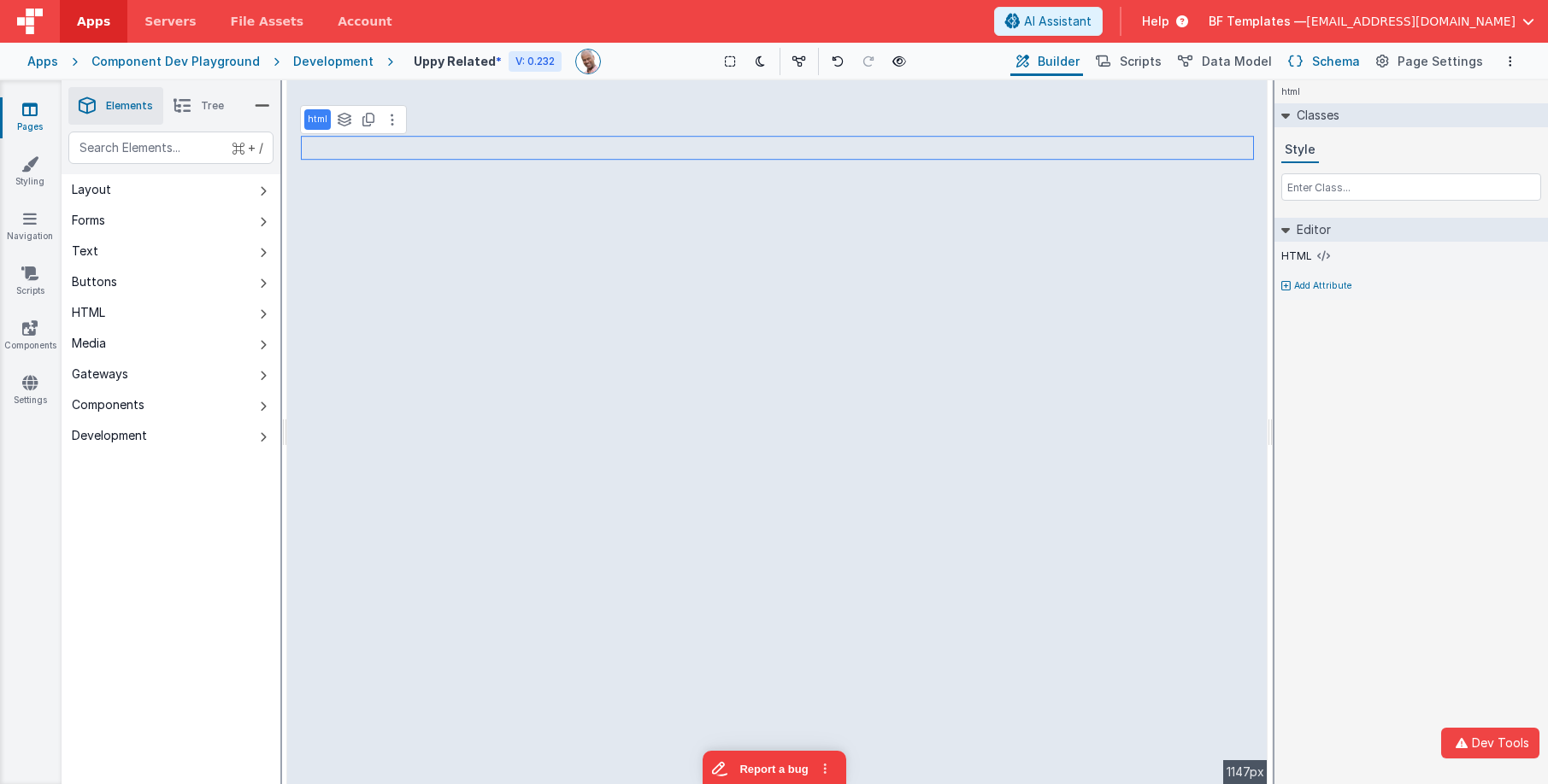
click at [1343, 62] on span "Schema" at bounding box center [1336, 62] width 48 height 17
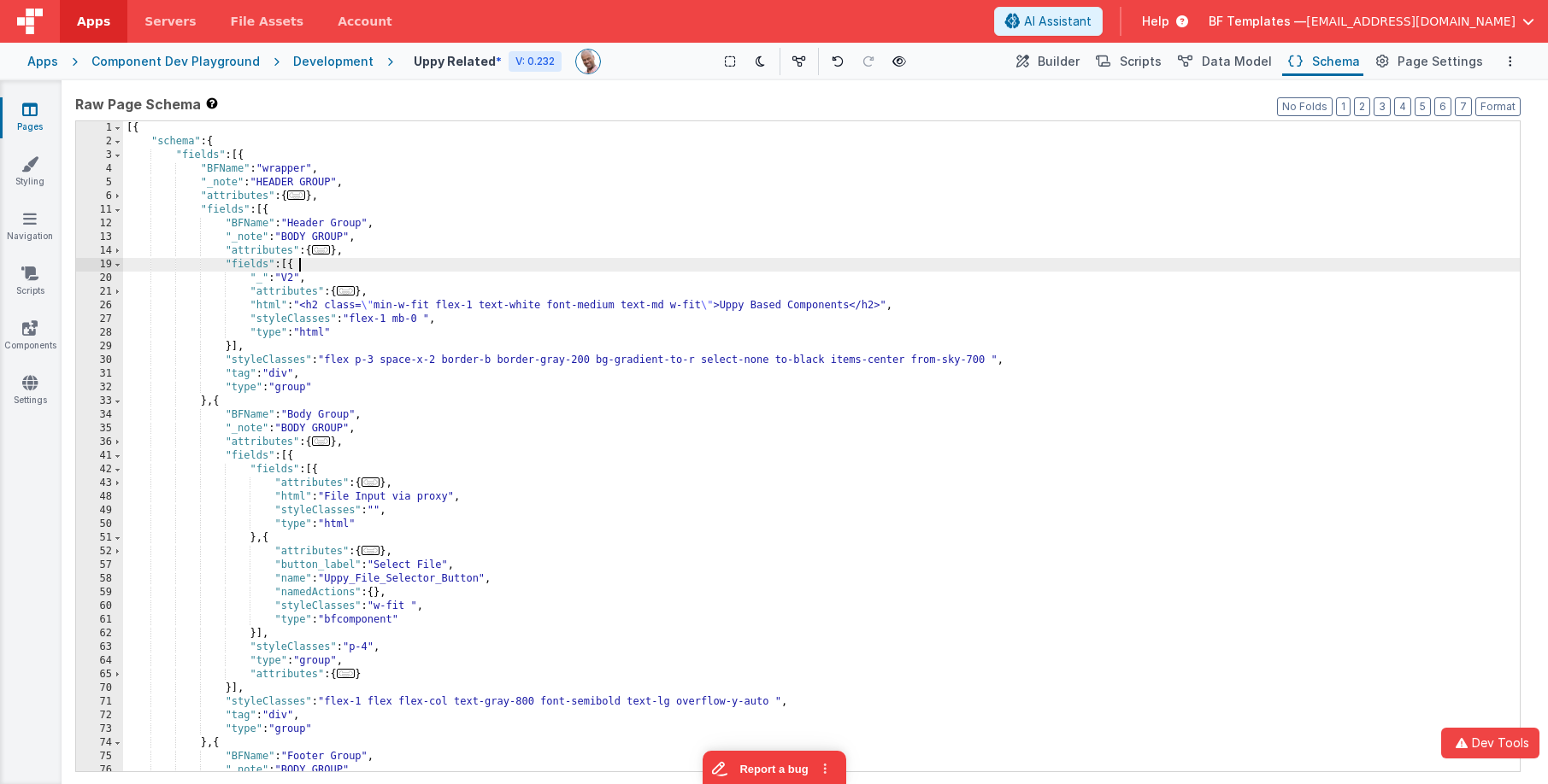
click at [625, 262] on div "[{ "schema" : { "fields" : [{ "BFName" : "wrapper" , "_note" : "HEADER GROUP" ,…" at bounding box center [822, 460] width 1397 height 677
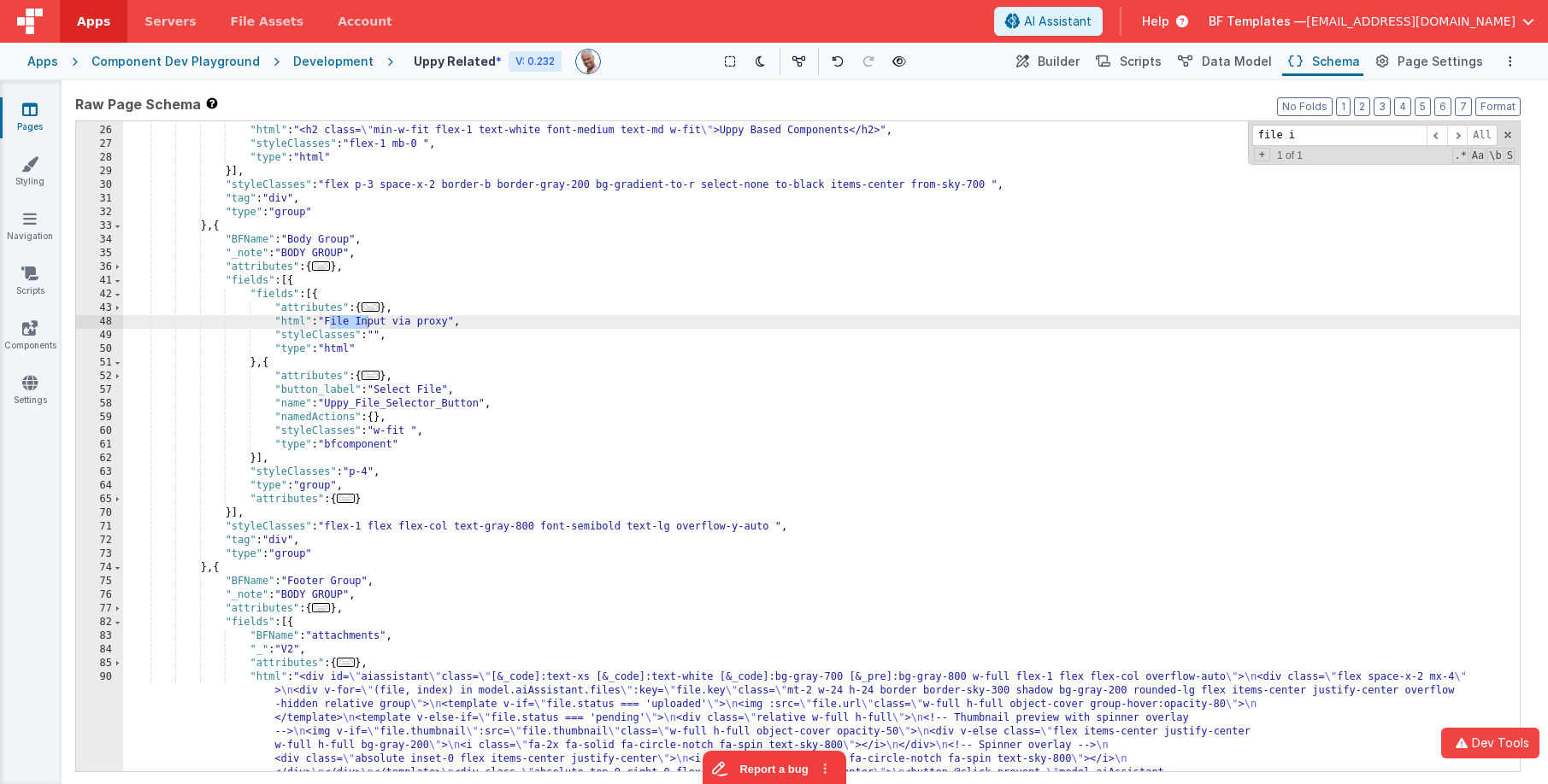
scroll to position [197, 0]
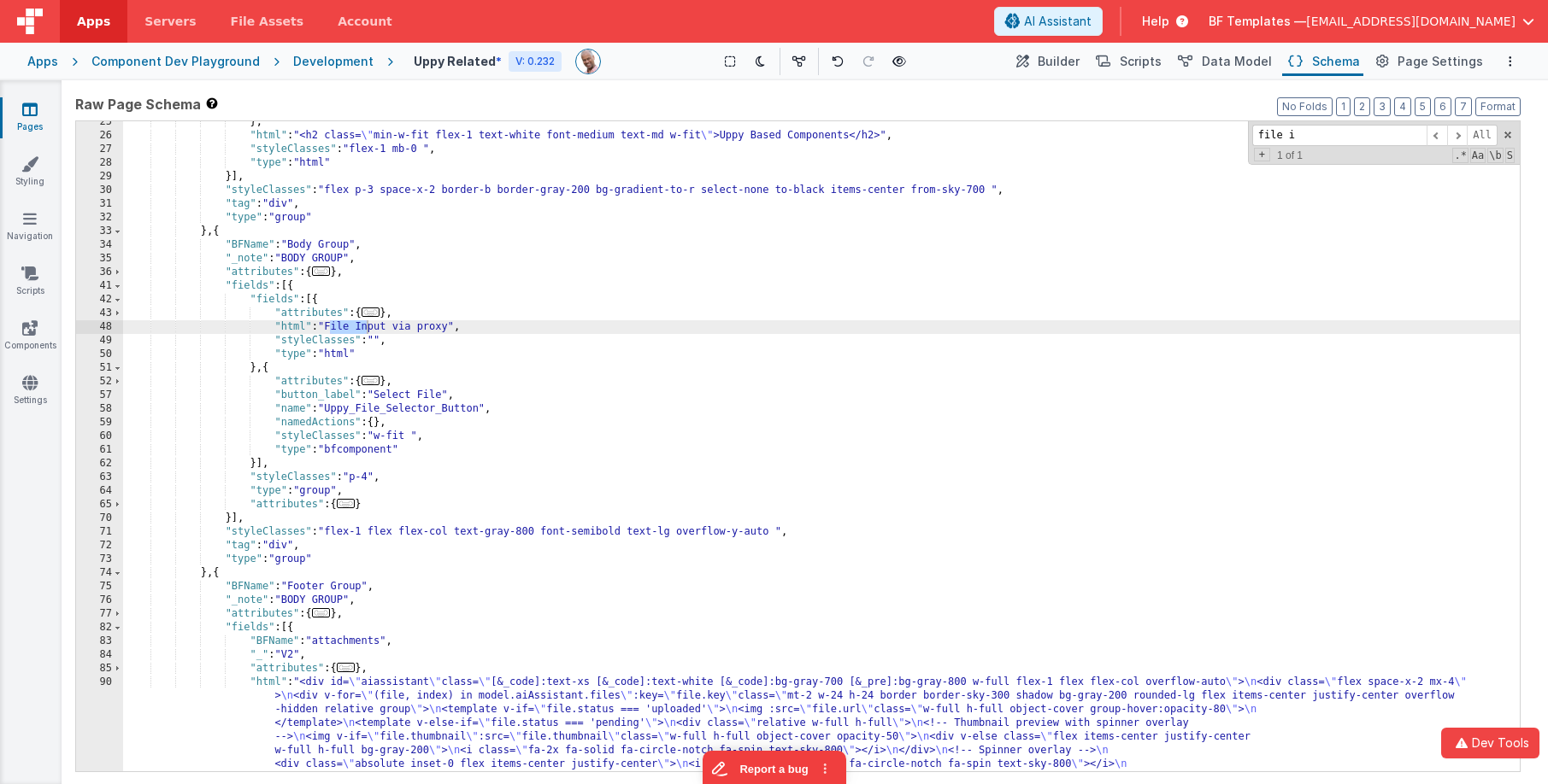
type input "file i"
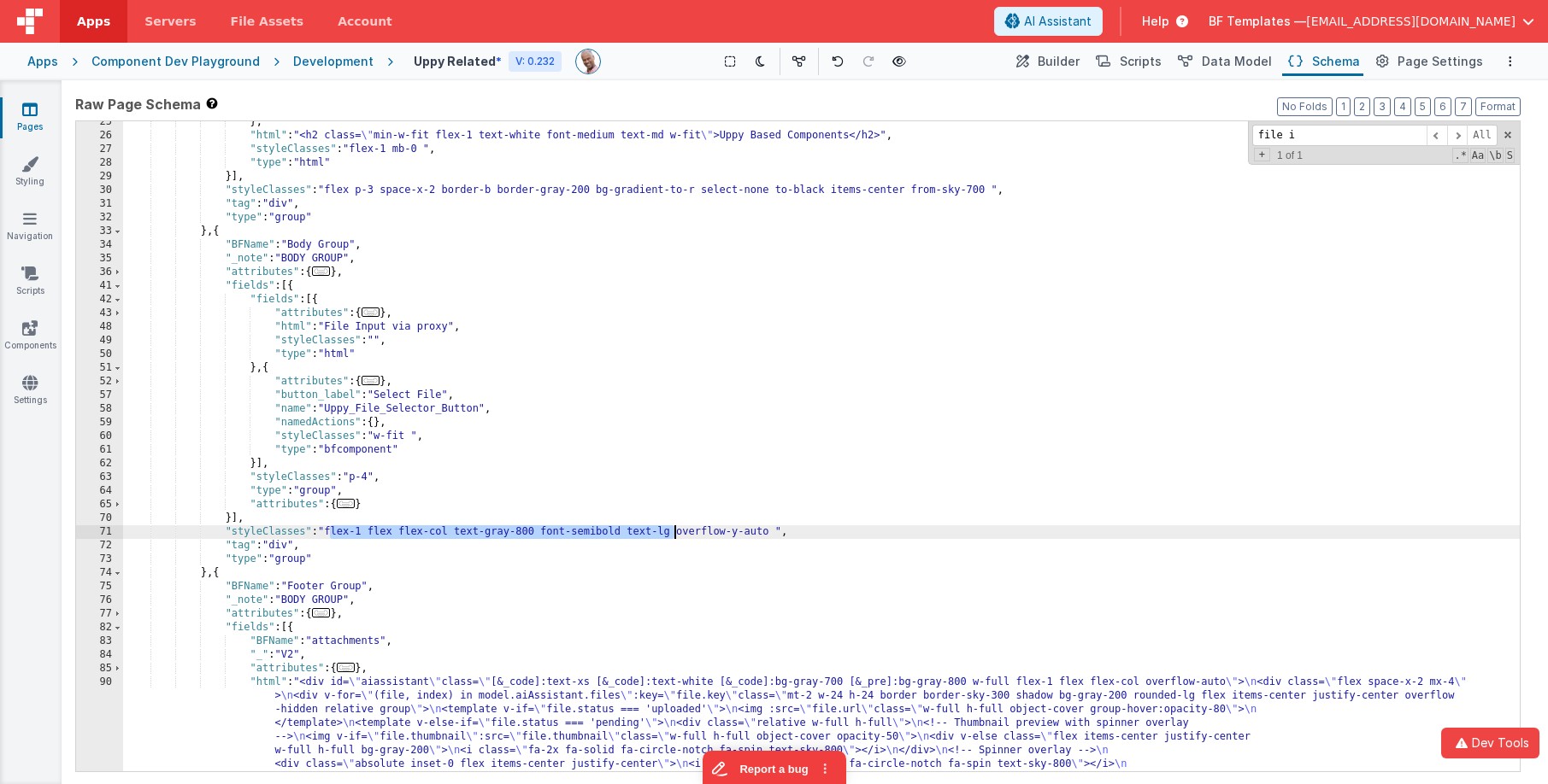
drag, startPoint x: 329, startPoint y: 533, endPoint x: 675, endPoint y: 532, distance: 346.0
click at [675, 532] on div "} , "html" : "<h2 class= \" min-w-fit flex-1 text-white font-medium text-md w-f…" at bounding box center [822, 508] width 1397 height 787
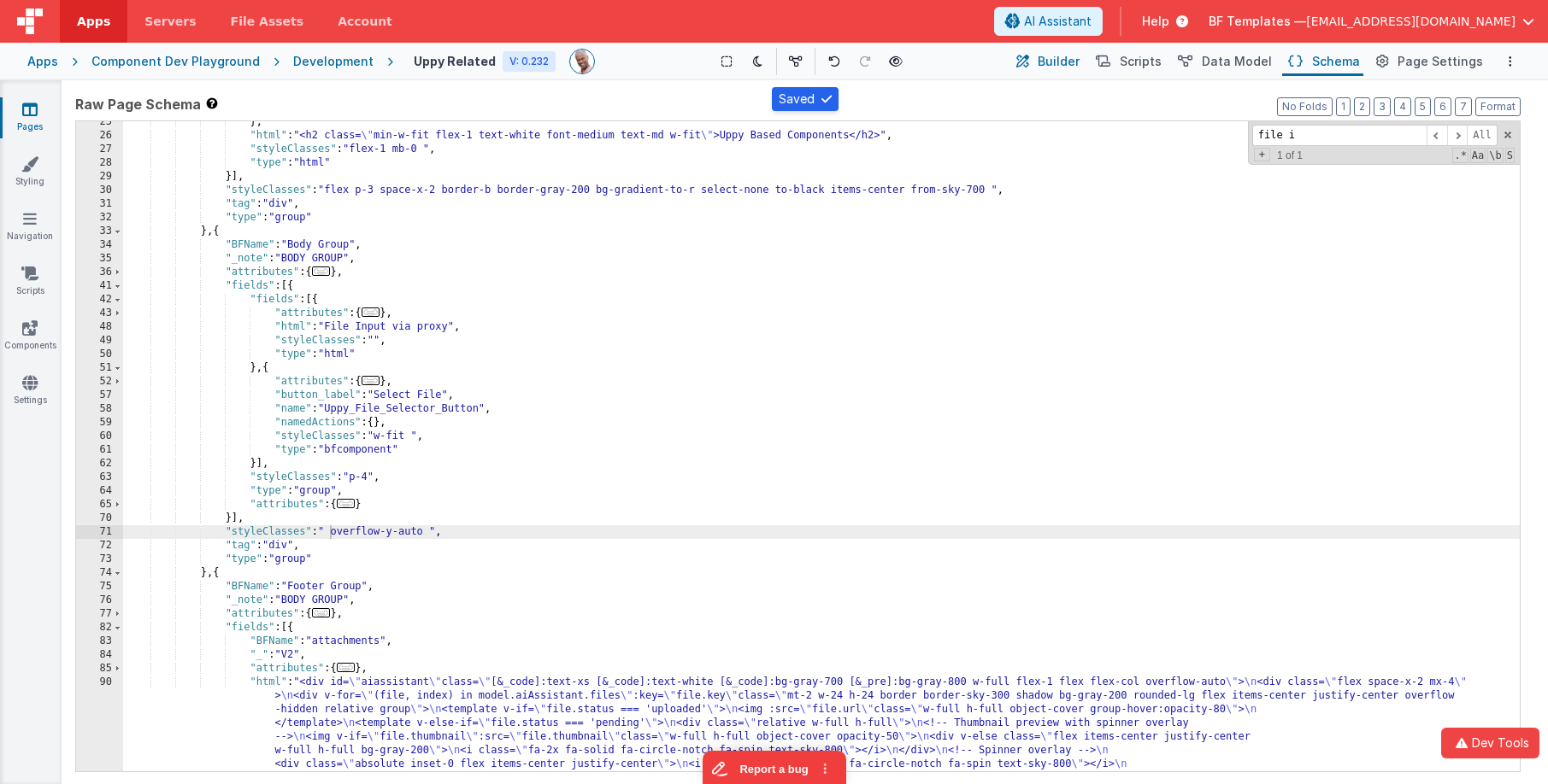
click at [1056, 58] on span "Builder" at bounding box center [1059, 62] width 42 height 17
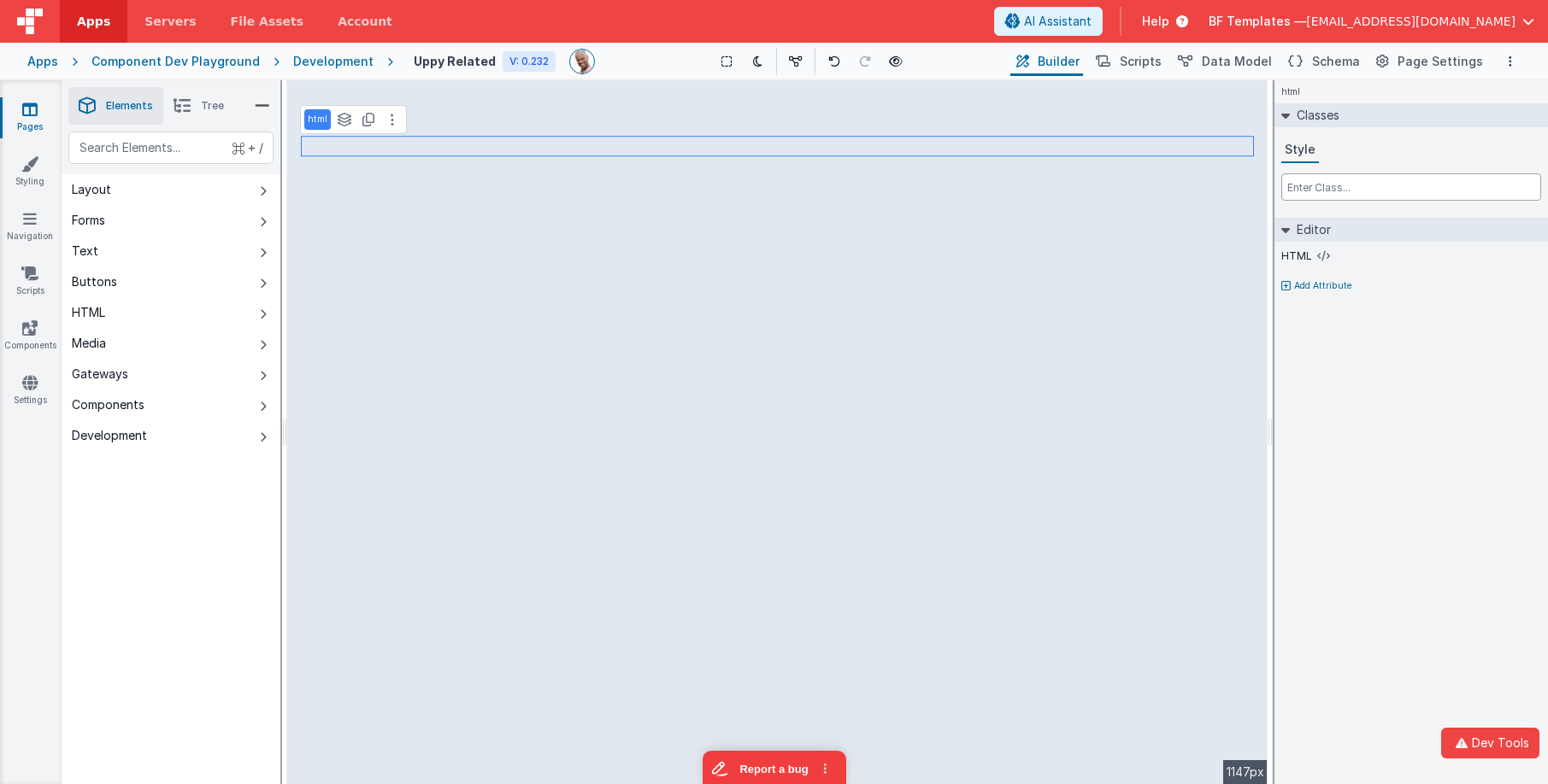
click at [1348, 189] on input "text" at bounding box center [1412, 187] width 260 height 28
paste input "flex-1 flex flex-col text-gray-800 font-semibold text-lg"
drag, startPoint x: 1433, startPoint y: 186, endPoint x: 1266, endPoint y: 181, distance: 167.1
click at [864, 98] on div "Elements Tree + / Layout Forms Text Buttons HTML Media Gateways Components Deve…" at bounding box center [805, 432] width 1487 height 704
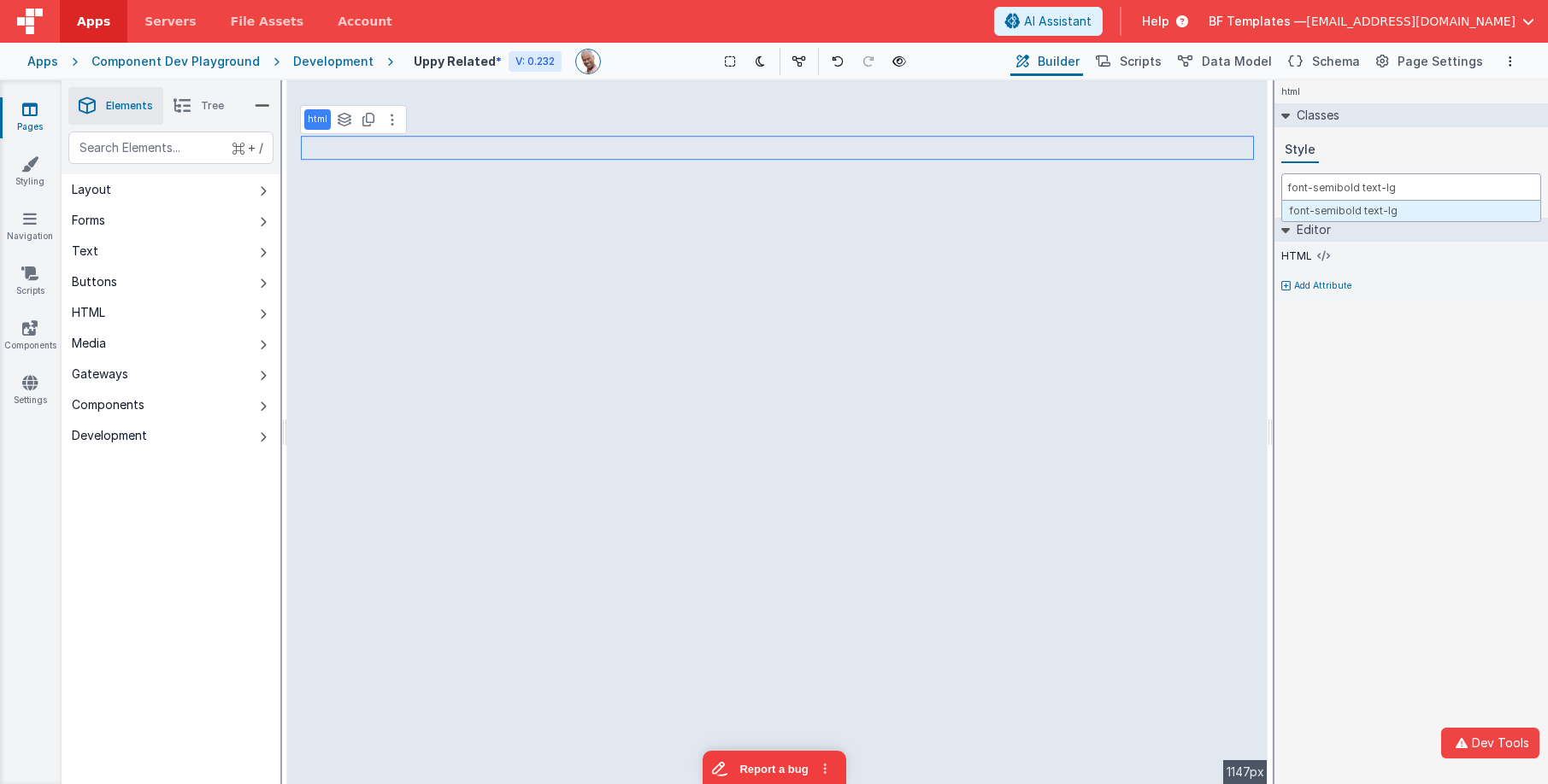
drag, startPoint x: 1410, startPoint y: 187, endPoint x: 1364, endPoint y: 189, distance: 46.0
click at [1364, 189] on input "font-semibold text-lg" at bounding box center [1412, 187] width 260 height 28
type input "font-semibold text-lg"
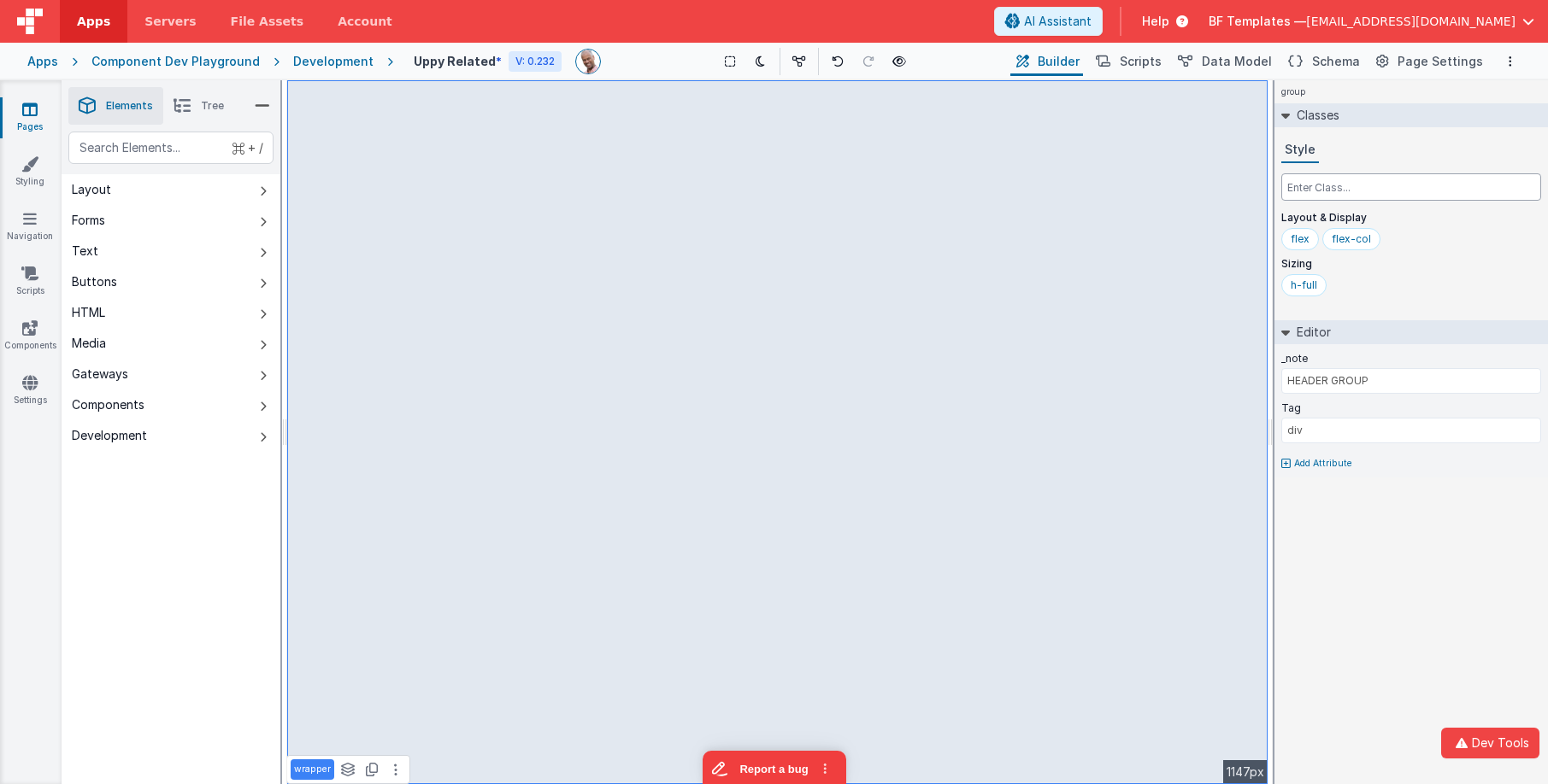
click at [1293, 197] on input "text" at bounding box center [1412, 187] width 260 height 28
paste input "flex-1 flex flex-col text-gray-800 font-semibold text-lg"
drag, startPoint x: 1426, startPoint y: 188, endPoint x: 1229, endPoint y: 185, distance: 197.0
click at [880, 102] on div "Elements Tree + / Layout Forms Text Buttons HTML Media Gateways Components Deve…" at bounding box center [805, 432] width 1487 height 704
type input "0 font-semibold text-lg"
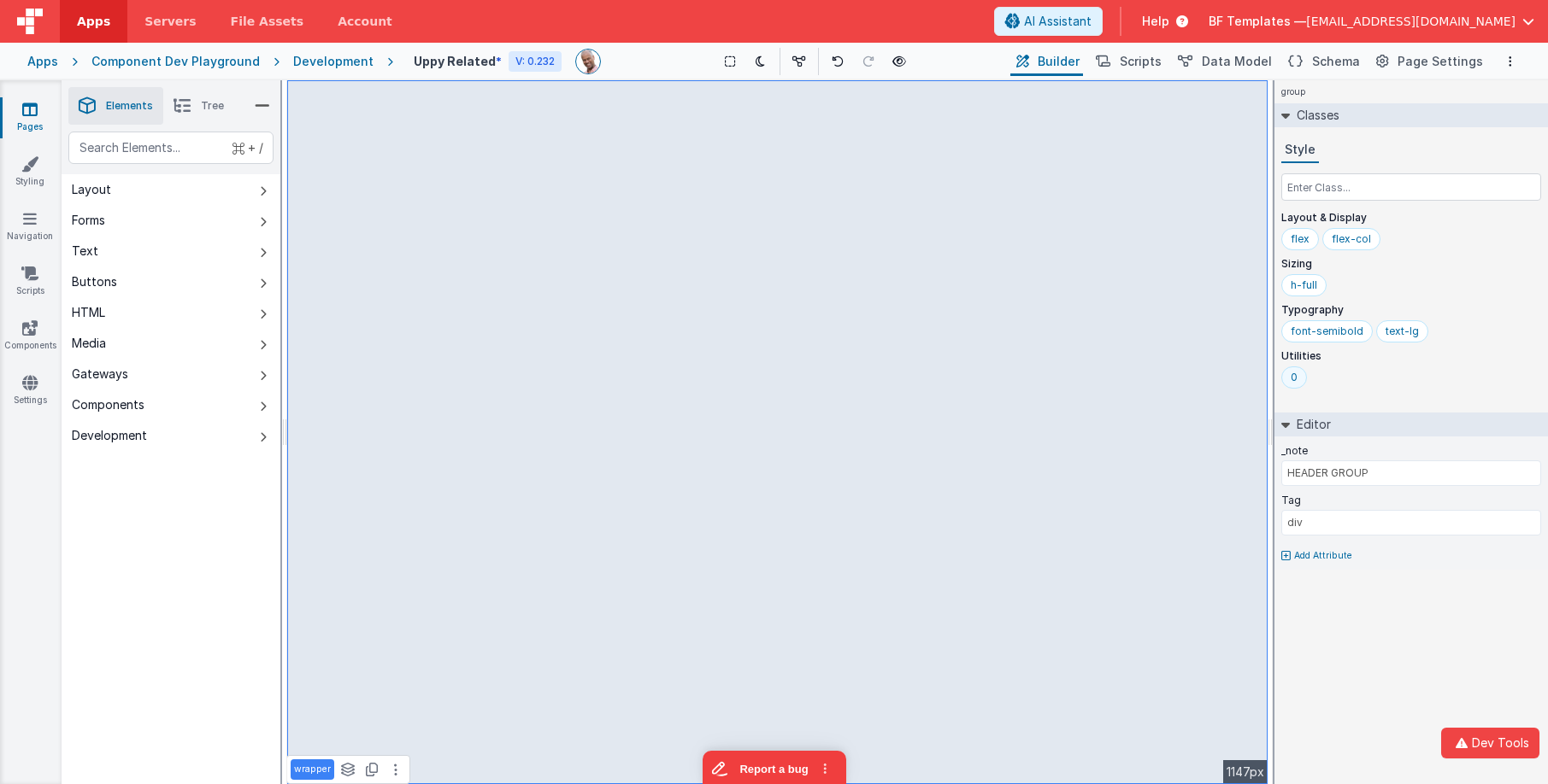
click at [1302, 376] on div "0" at bounding box center [1294, 377] width 26 height 22
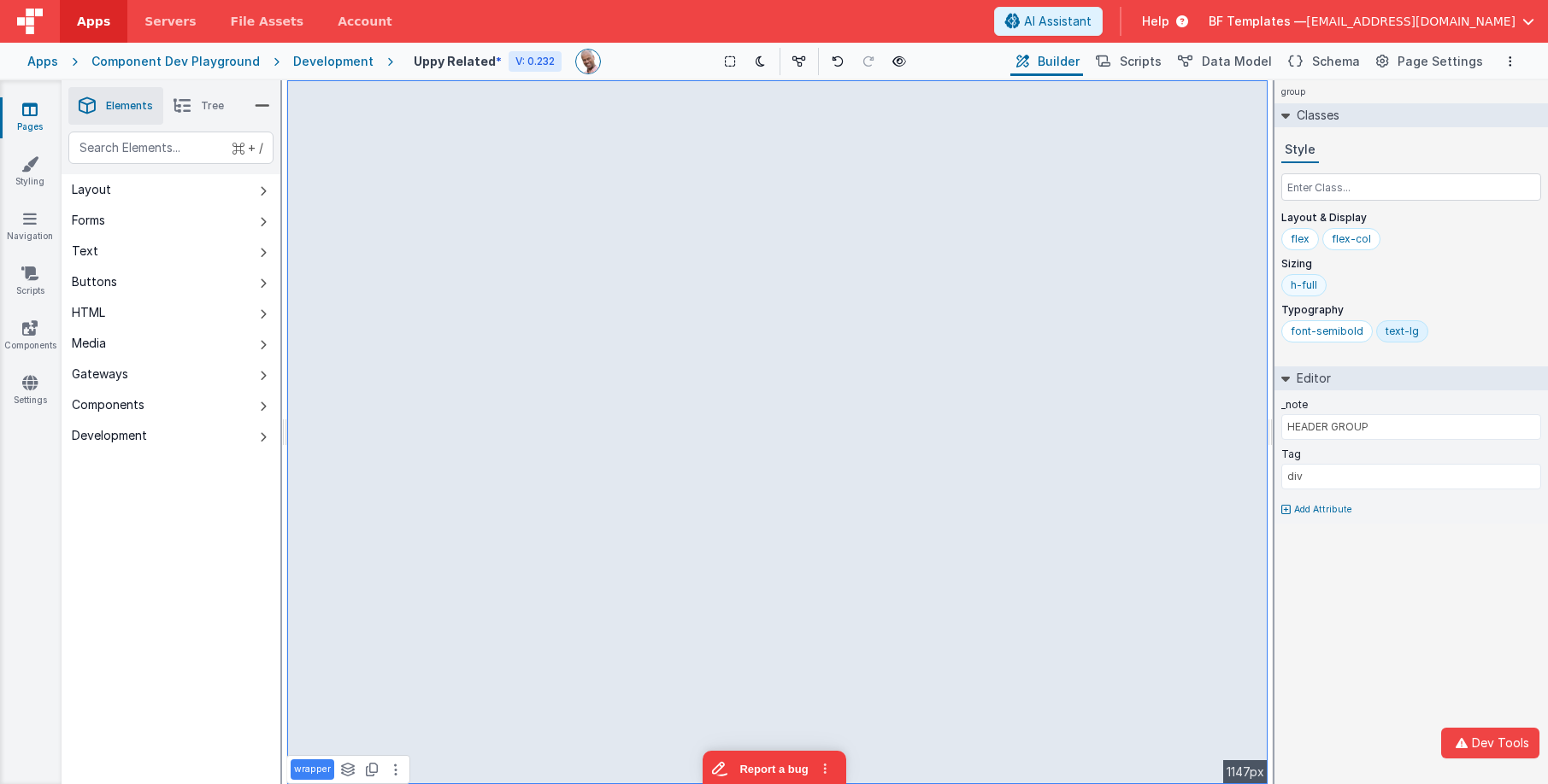
click at [1310, 286] on div "h-full" at bounding box center [1305, 285] width 27 height 13
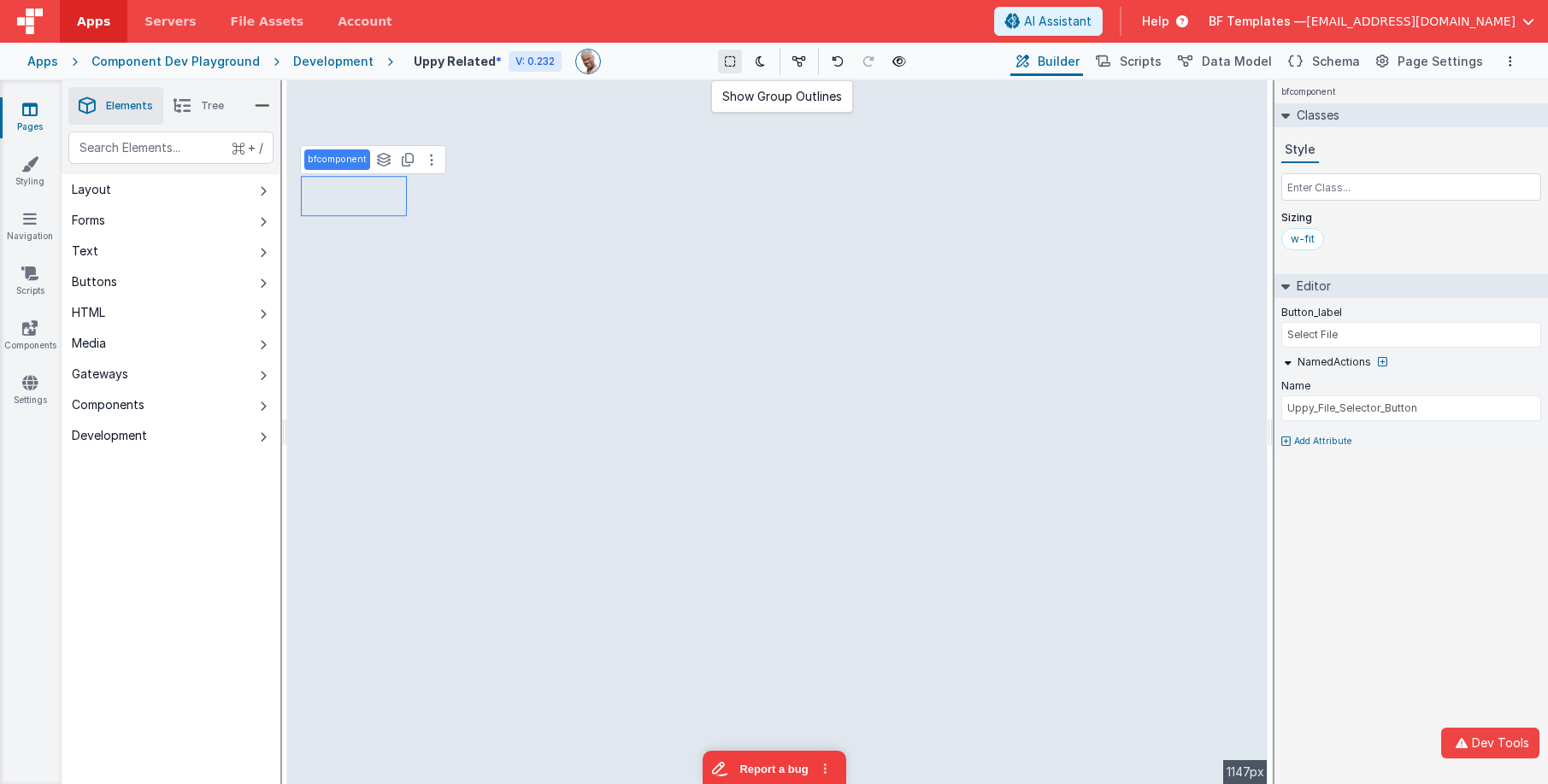
click at [729, 65] on icon at bounding box center [730, 61] width 10 height 12
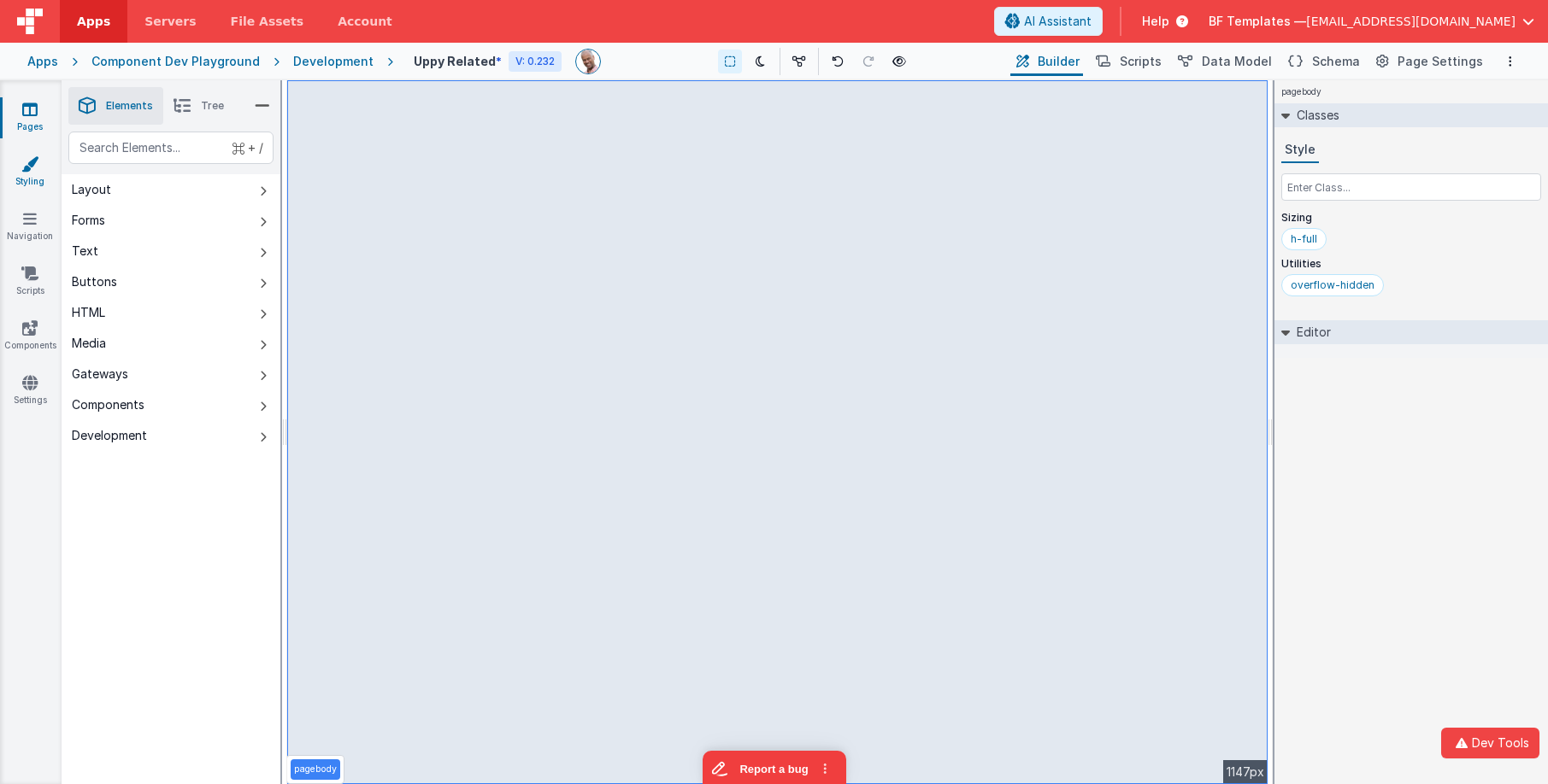
click at [31, 172] on icon at bounding box center [30, 164] width 17 height 17
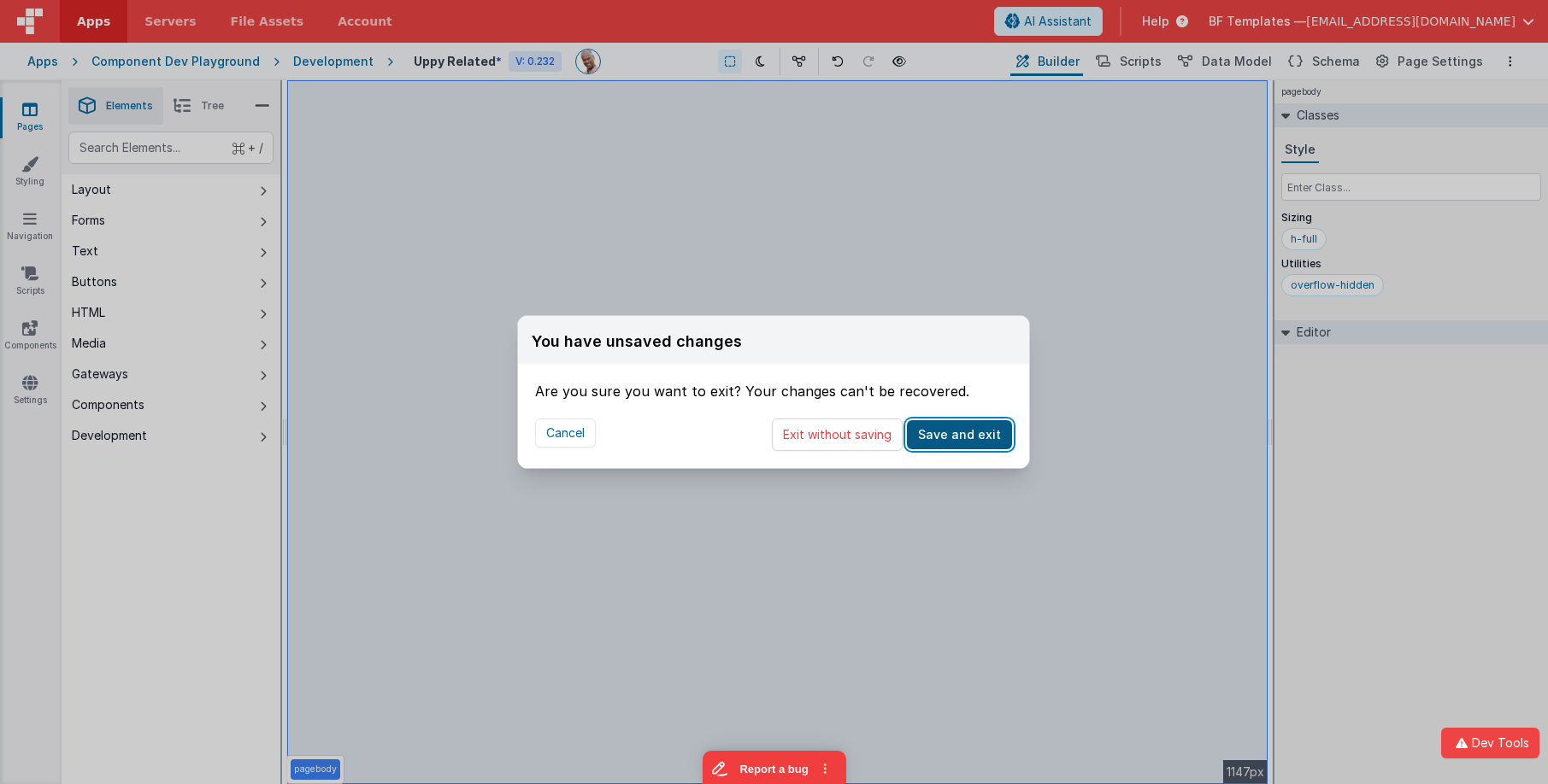
click at [973, 438] on button "Save and exit" at bounding box center [960, 435] width 105 height 29
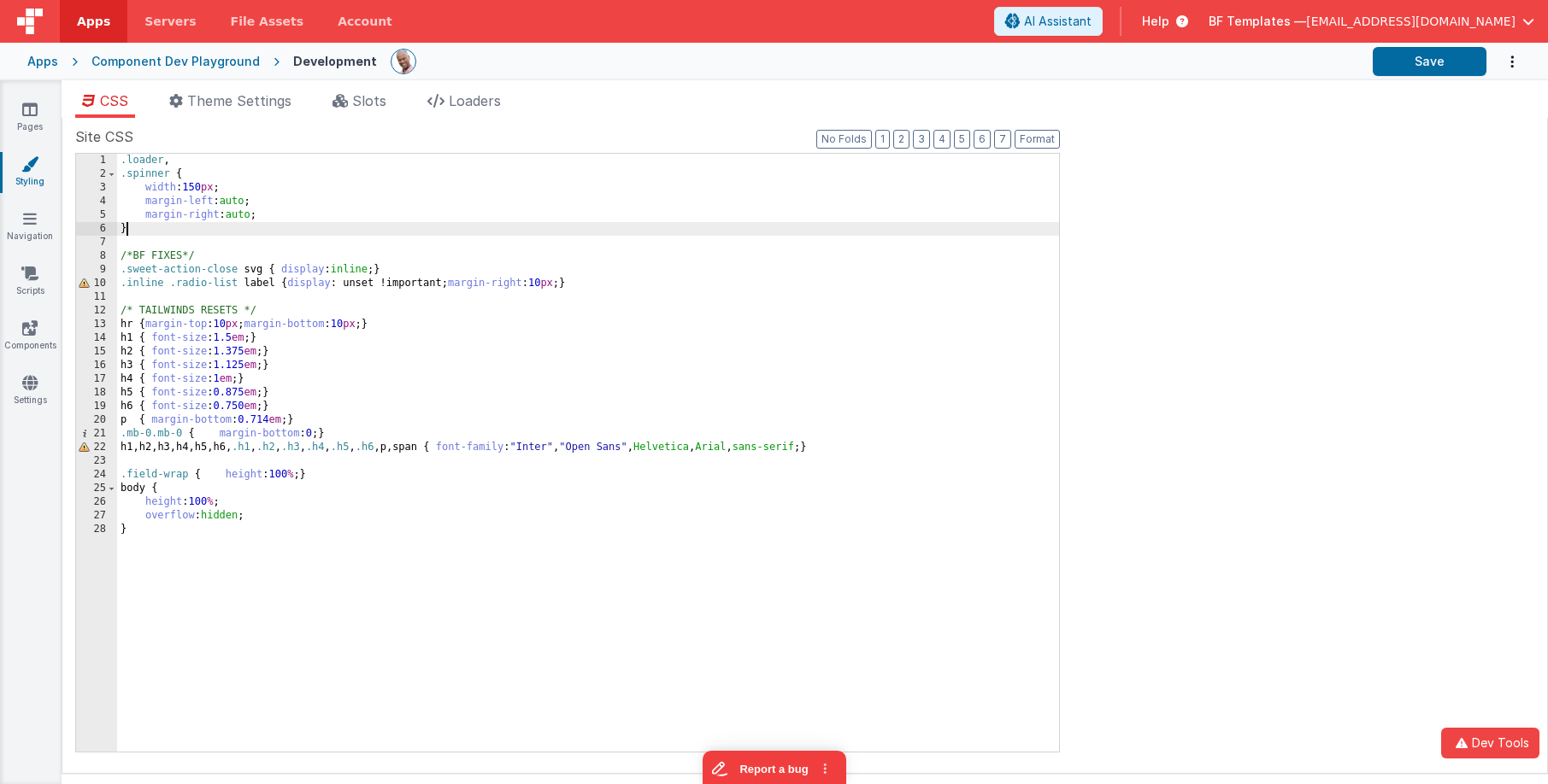
click at [510, 235] on div ".loader , .spinner { width : 150 px ; margin-left : auto ; margin-right : auto …" at bounding box center [588, 466] width 942 height 626
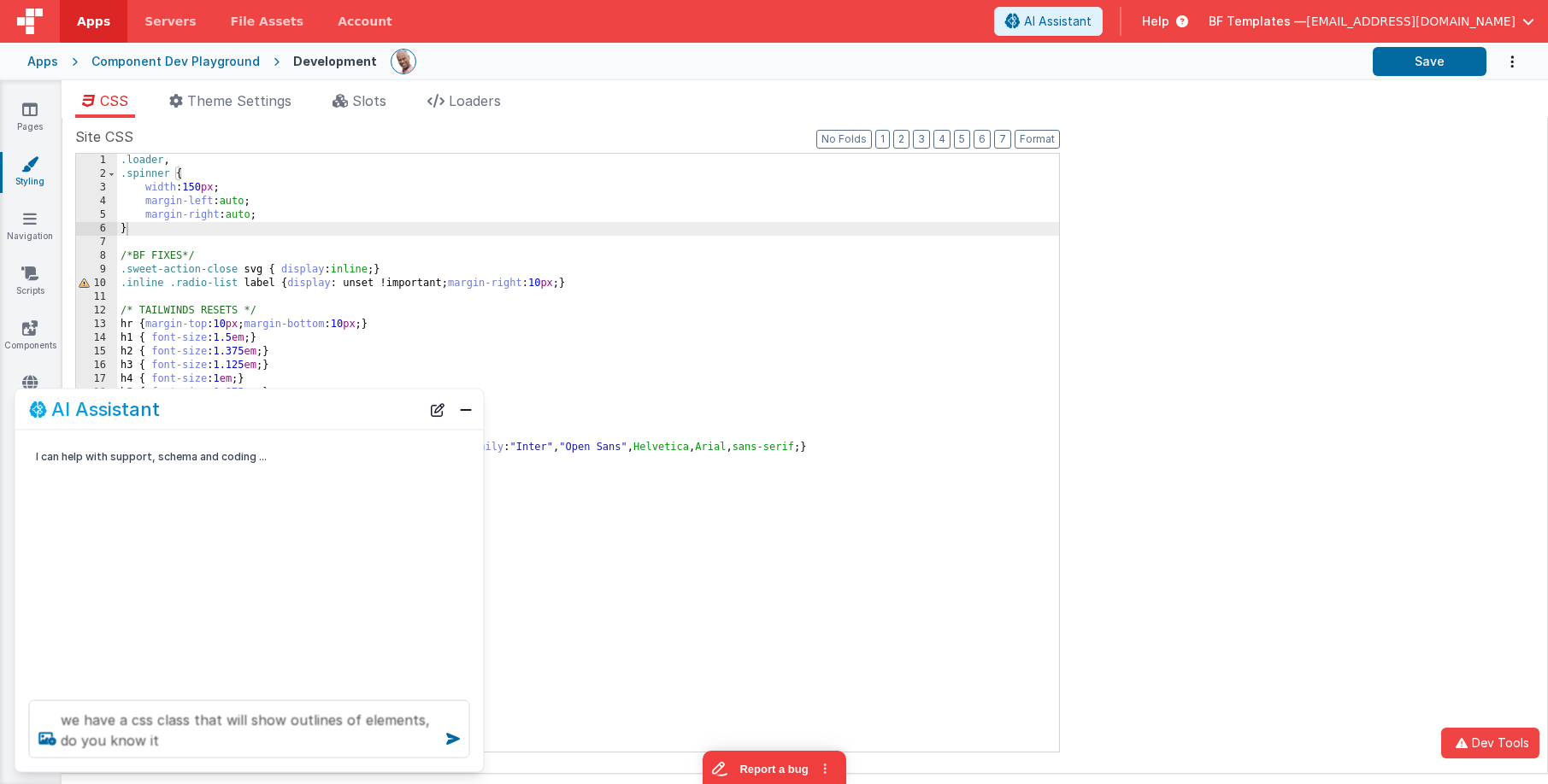
type textarea "we have a css class that will show outlines of elements, do you know it"
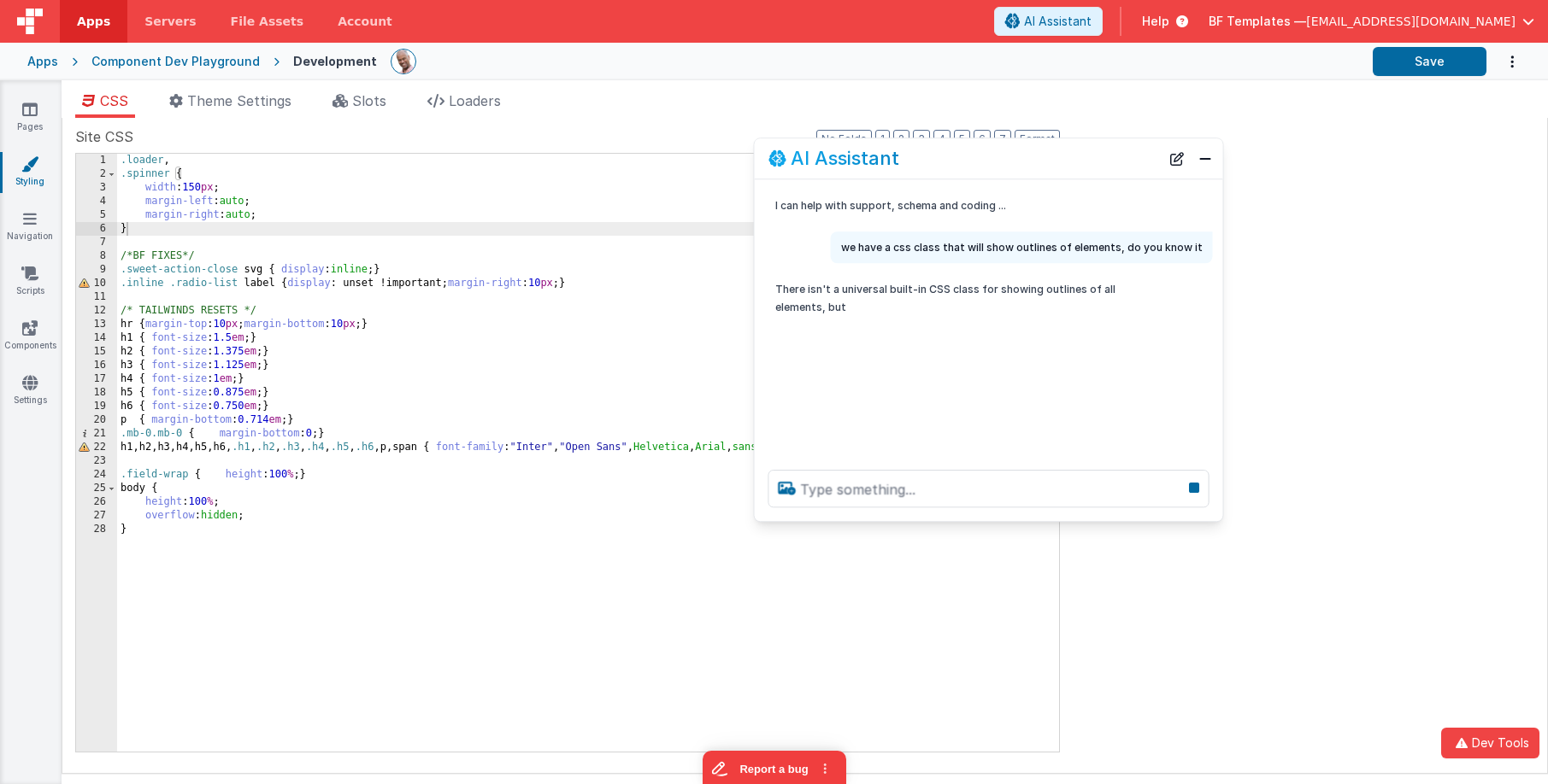
drag, startPoint x: 195, startPoint y: 412, endPoint x: 934, endPoint y: 161, distance: 780.5
click at [934, 161] on div "AI Assistant" at bounding box center [964, 159] width 391 height 21
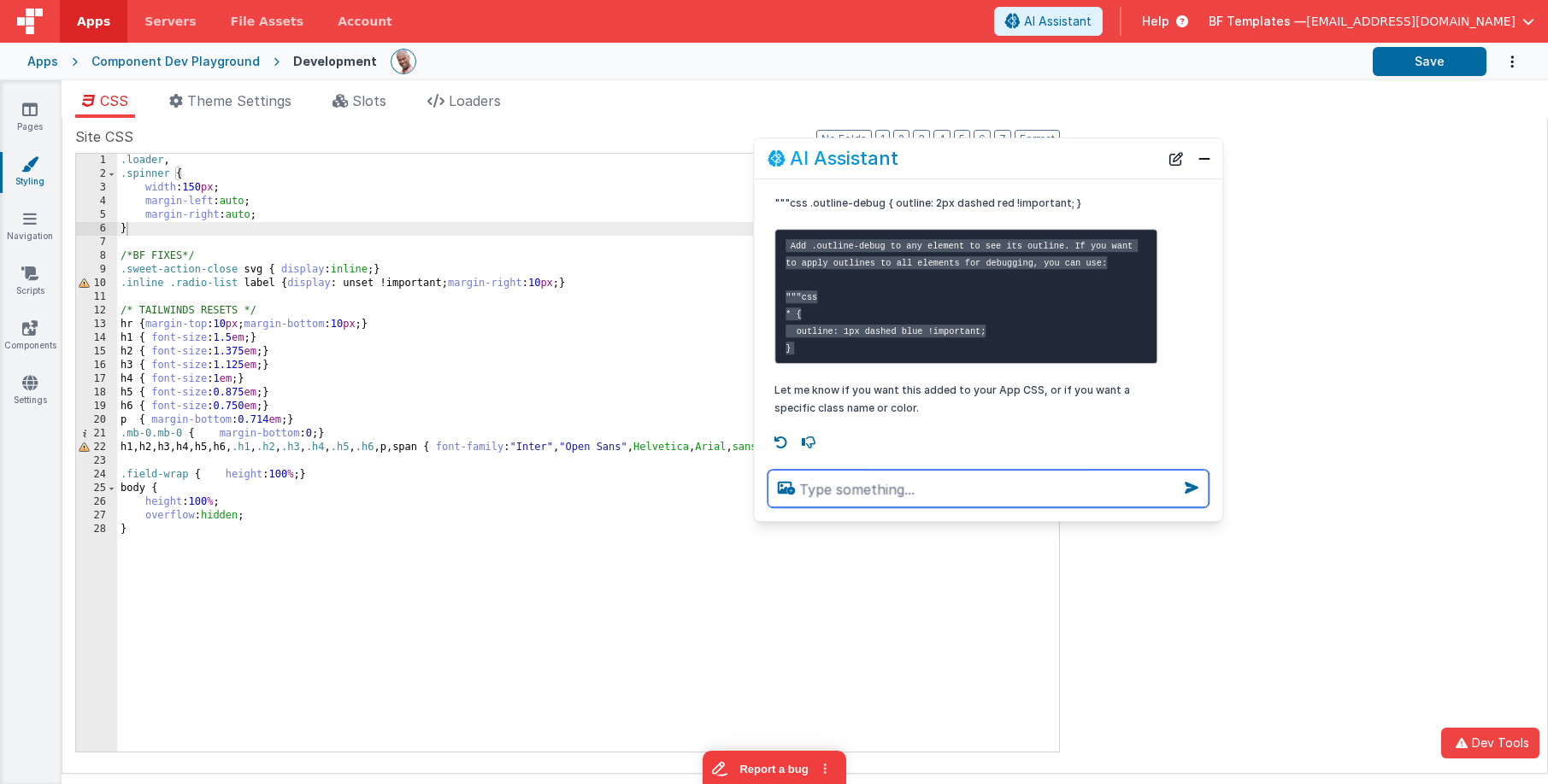
scroll to position [186, 0]
click at [864, 488] on textarea at bounding box center [988, 488] width 441 height 37
click at [905, 489] on textarea "can you search of debug" at bounding box center [988, 488] width 441 height 37
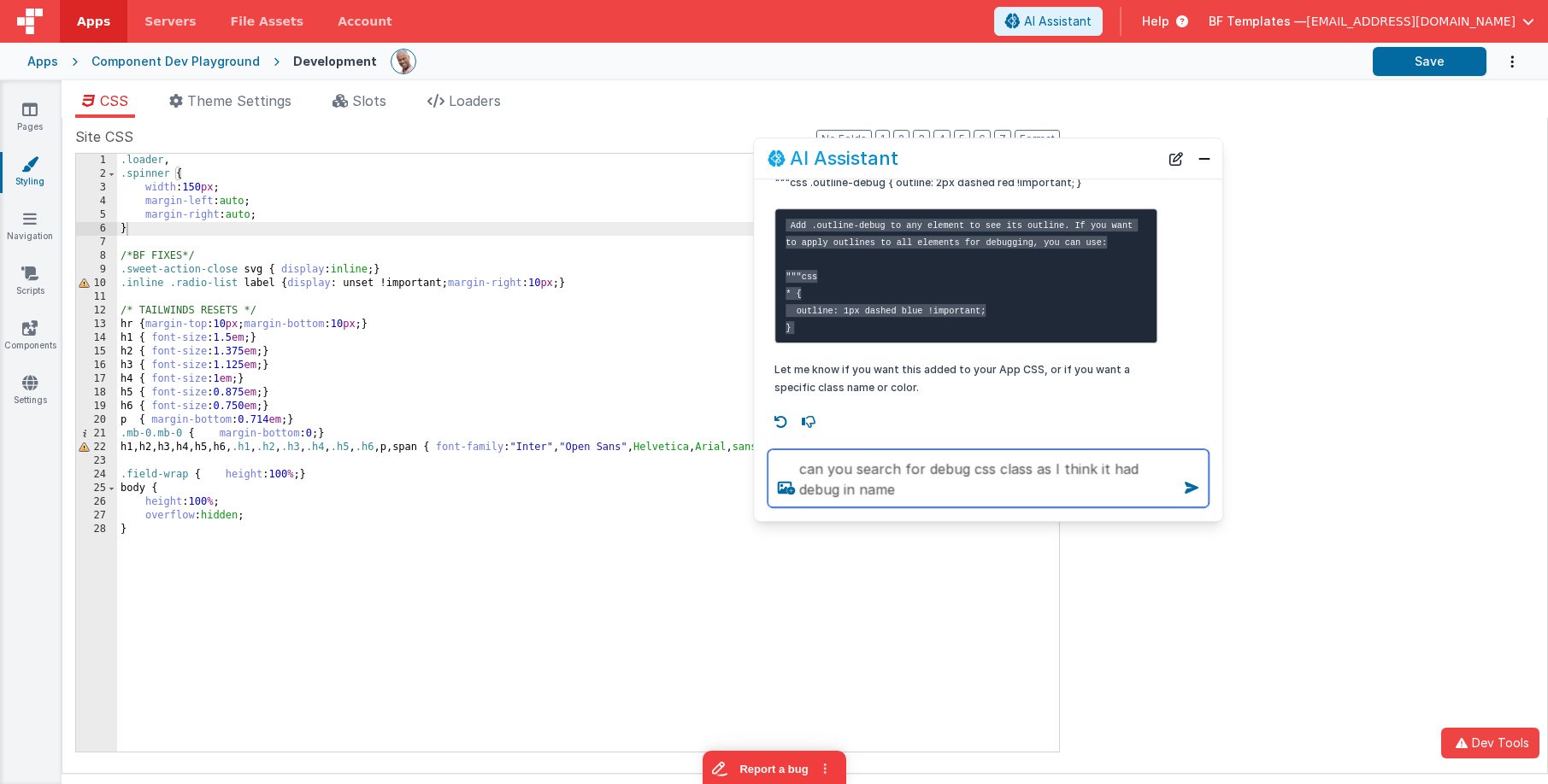
type textarea "can you search for debug css class as I think it had debug in name"
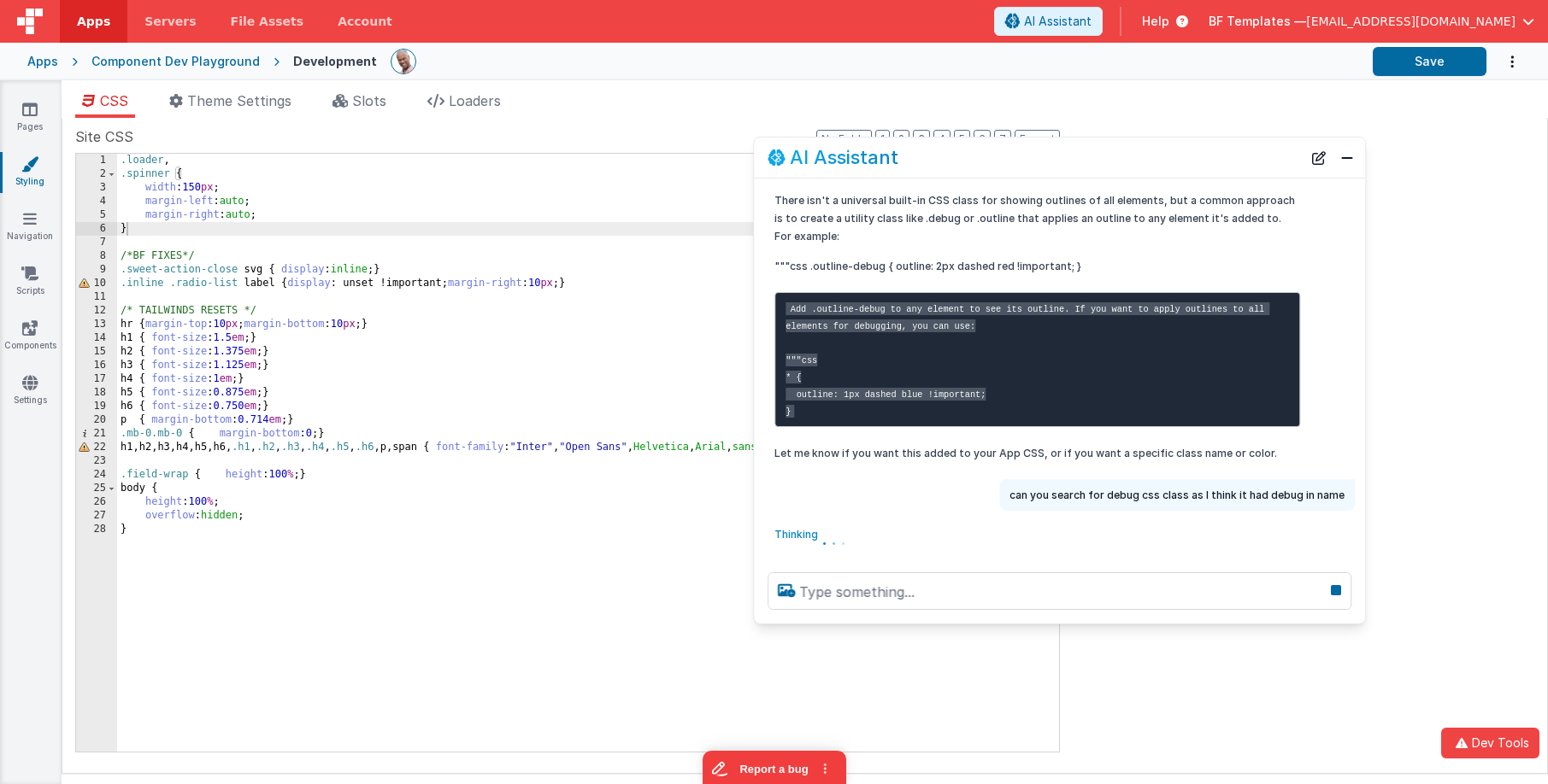
scroll to position [111, 0]
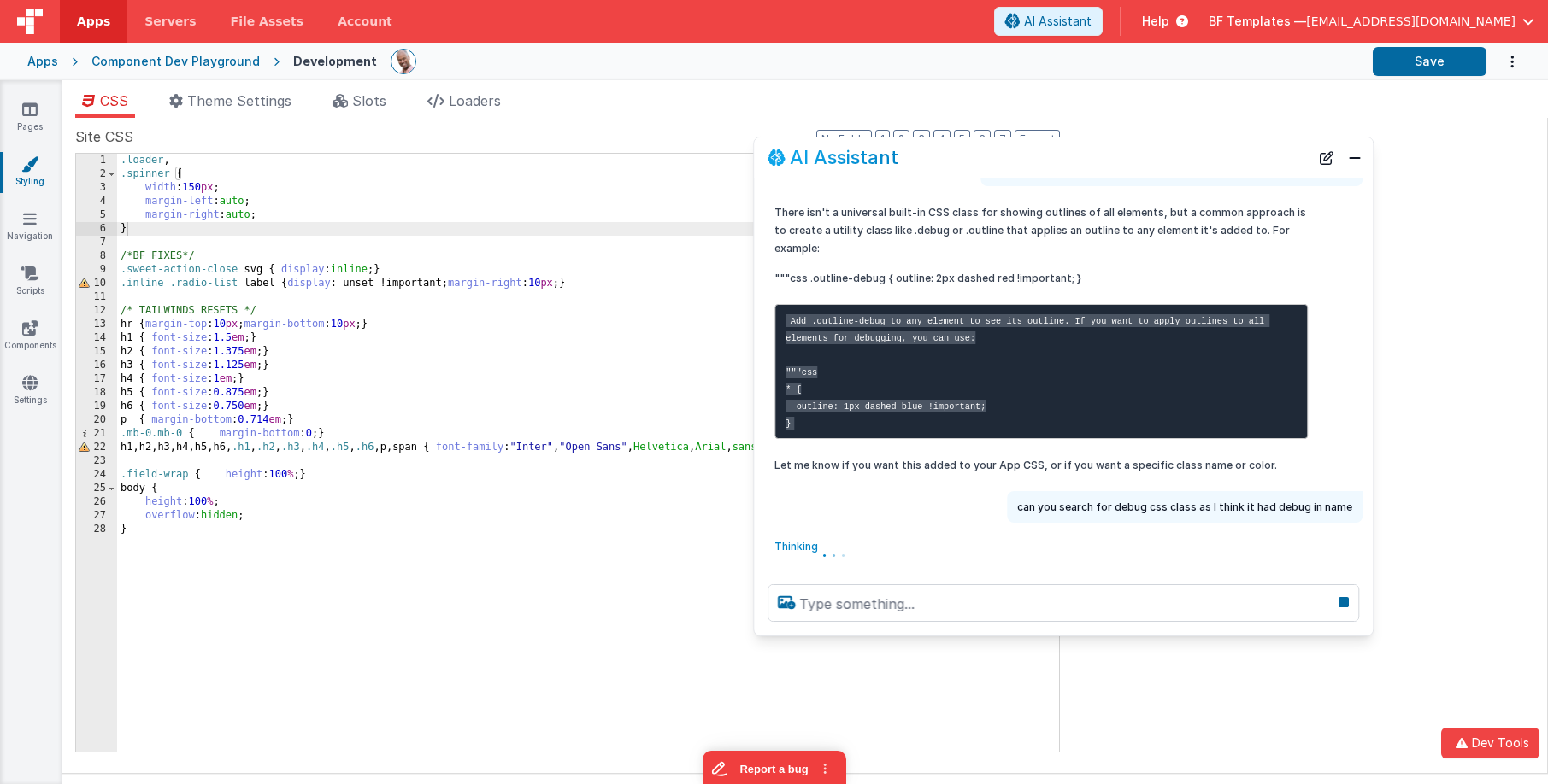
drag, startPoint x: 1213, startPoint y: 515, endPoint x: 1364, endPoint y: 630, distance: 189.8
click at [1364, 630] on div at bounding box center [1063, 603] width 619 height 65
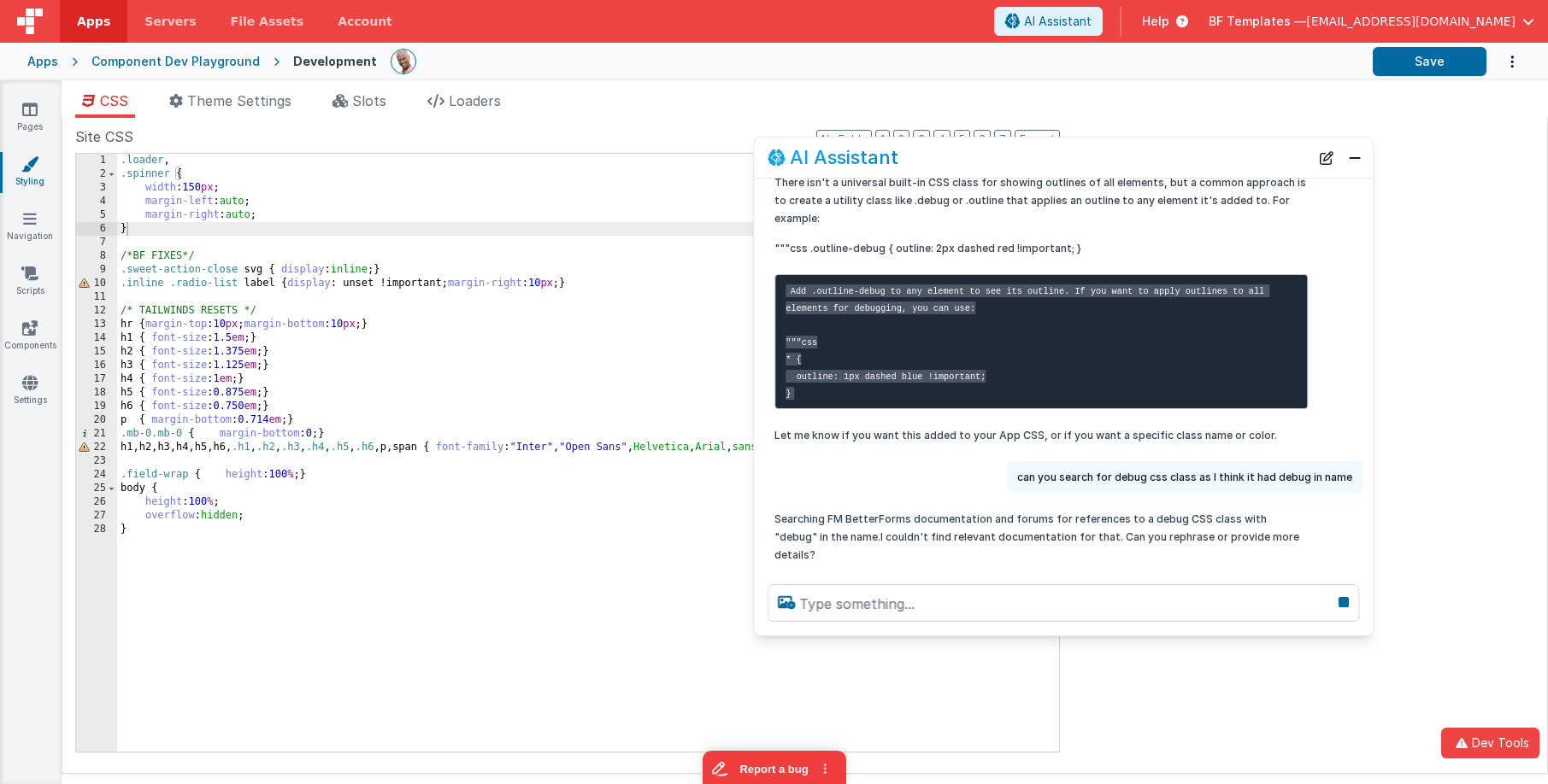
scroll to position [155, 0]
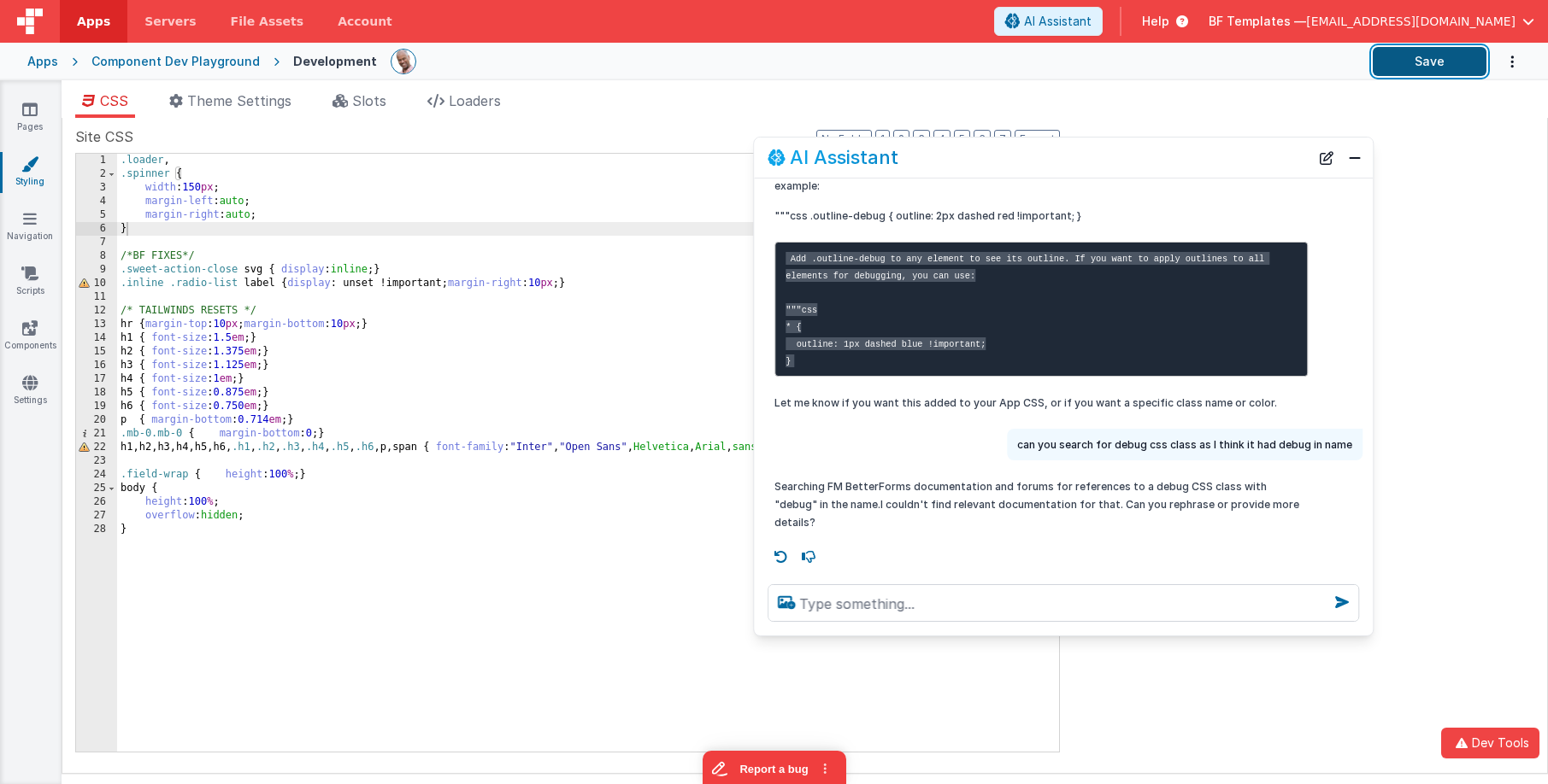
click at [1455, 64] on button "Save" at bounding box center [1430, 61] width 114 height 29
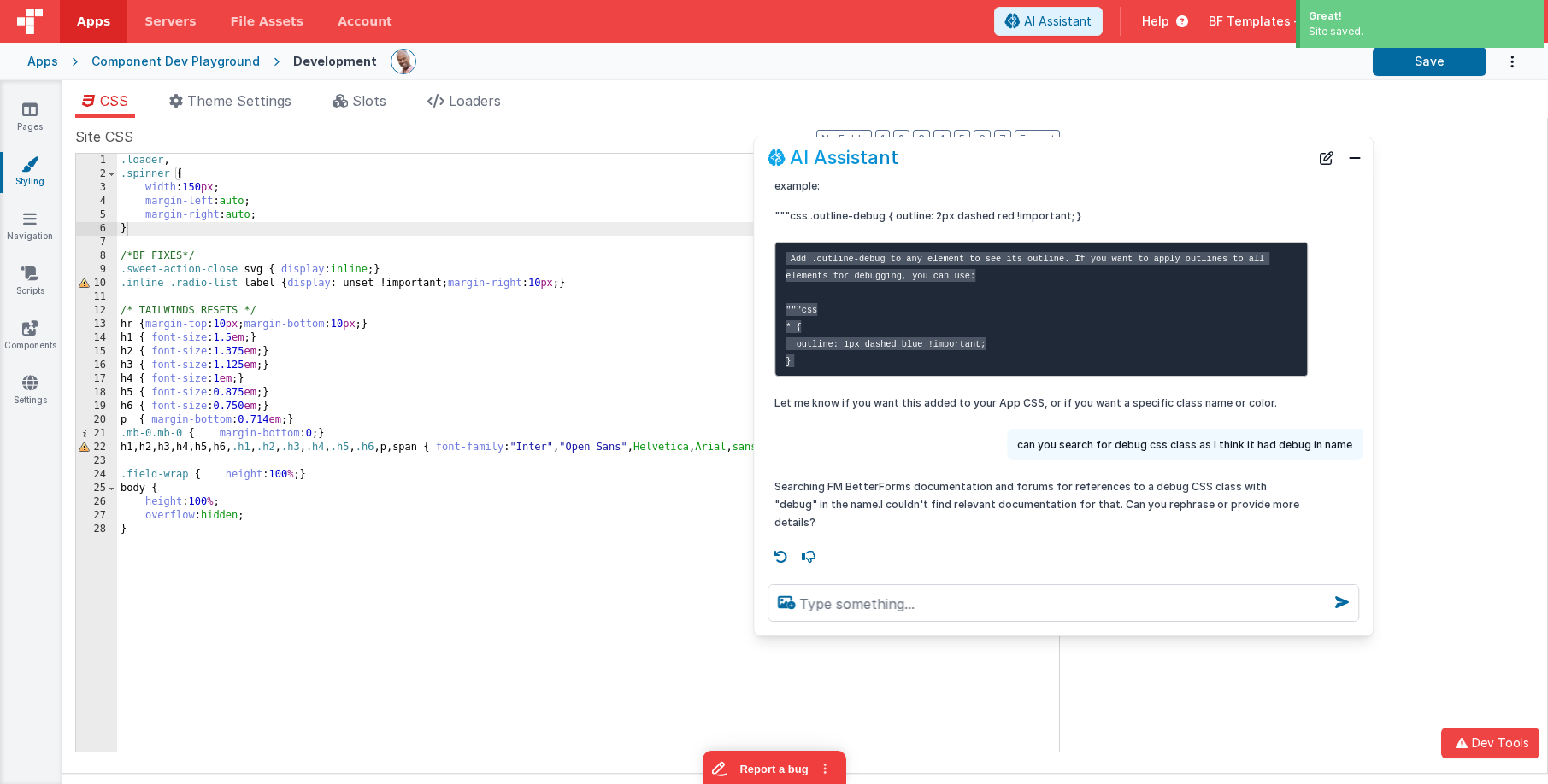
click at [40, 61] on div "Apps" at bounding box center [43, 62] width 31 height 17
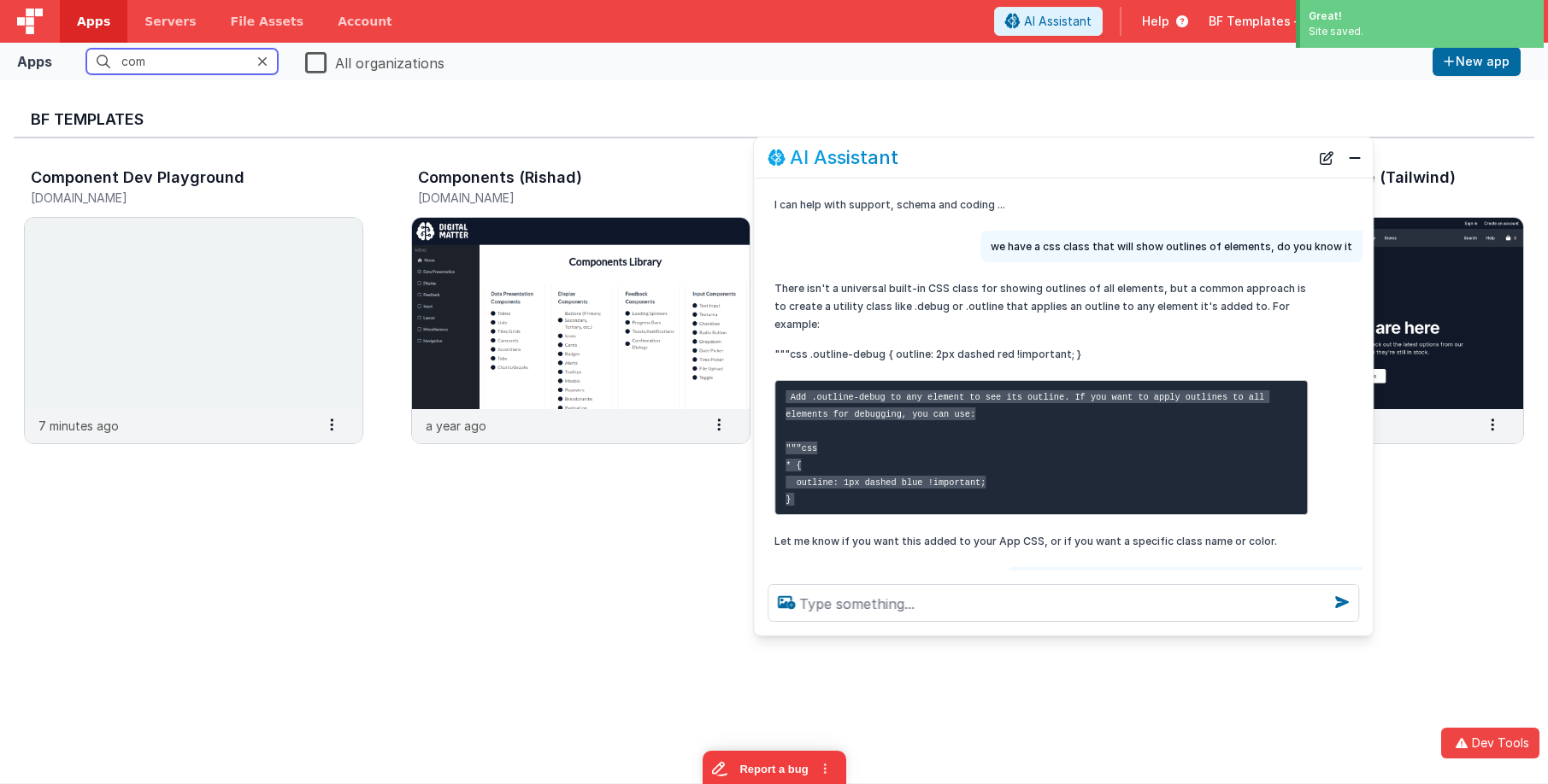
drag, startPoint x: 98, startPoint y: 61, endPoint x: 64, endPoint y: 60, distance: 34.0
click at [64, 60] on fieldset "com All organizations" at bounding box center [743, 61] width 1368 height 31
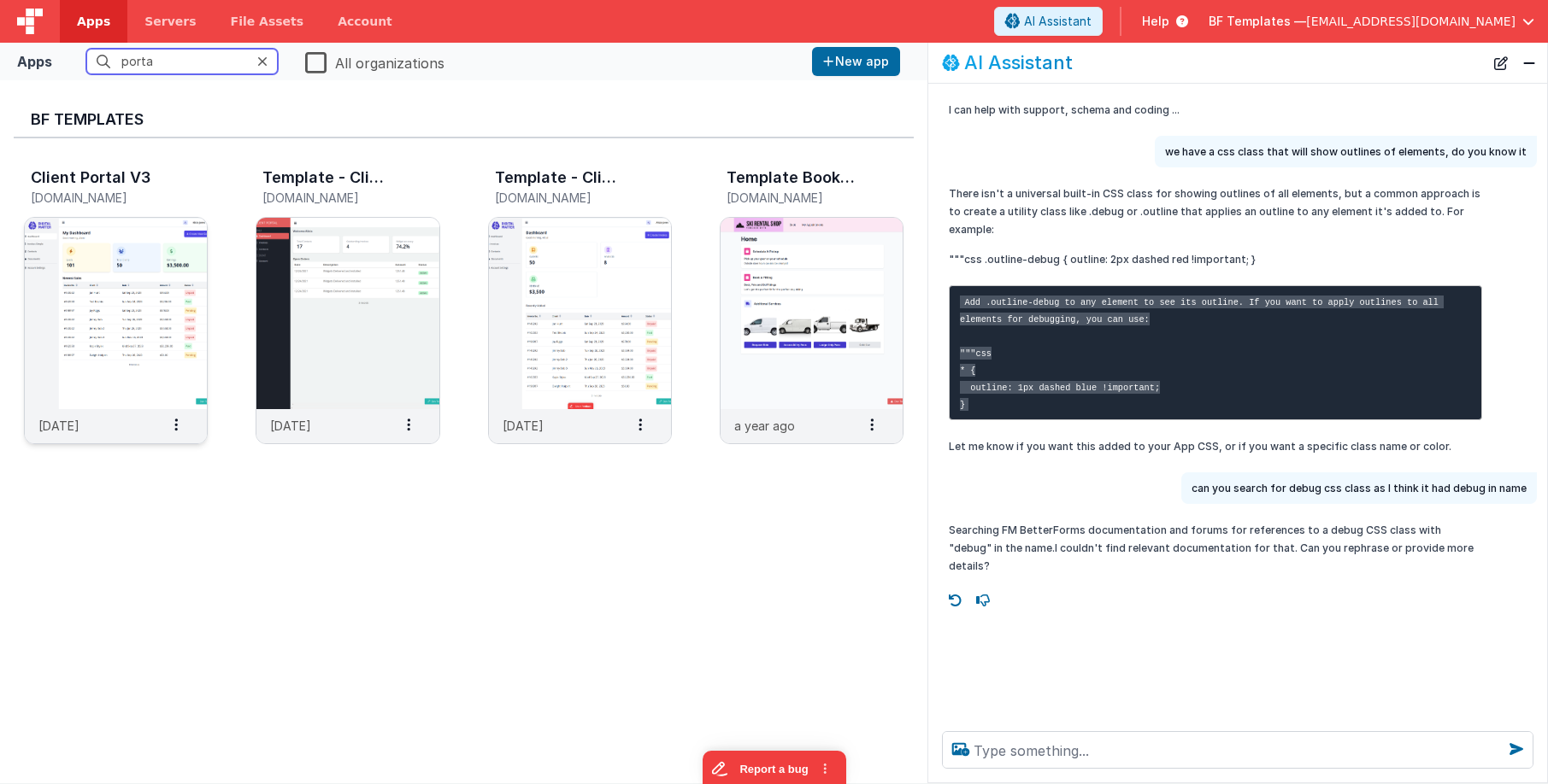
type input "porta"
click at [106, 242] on img at bounding box center [115, 313] width 182 height 192
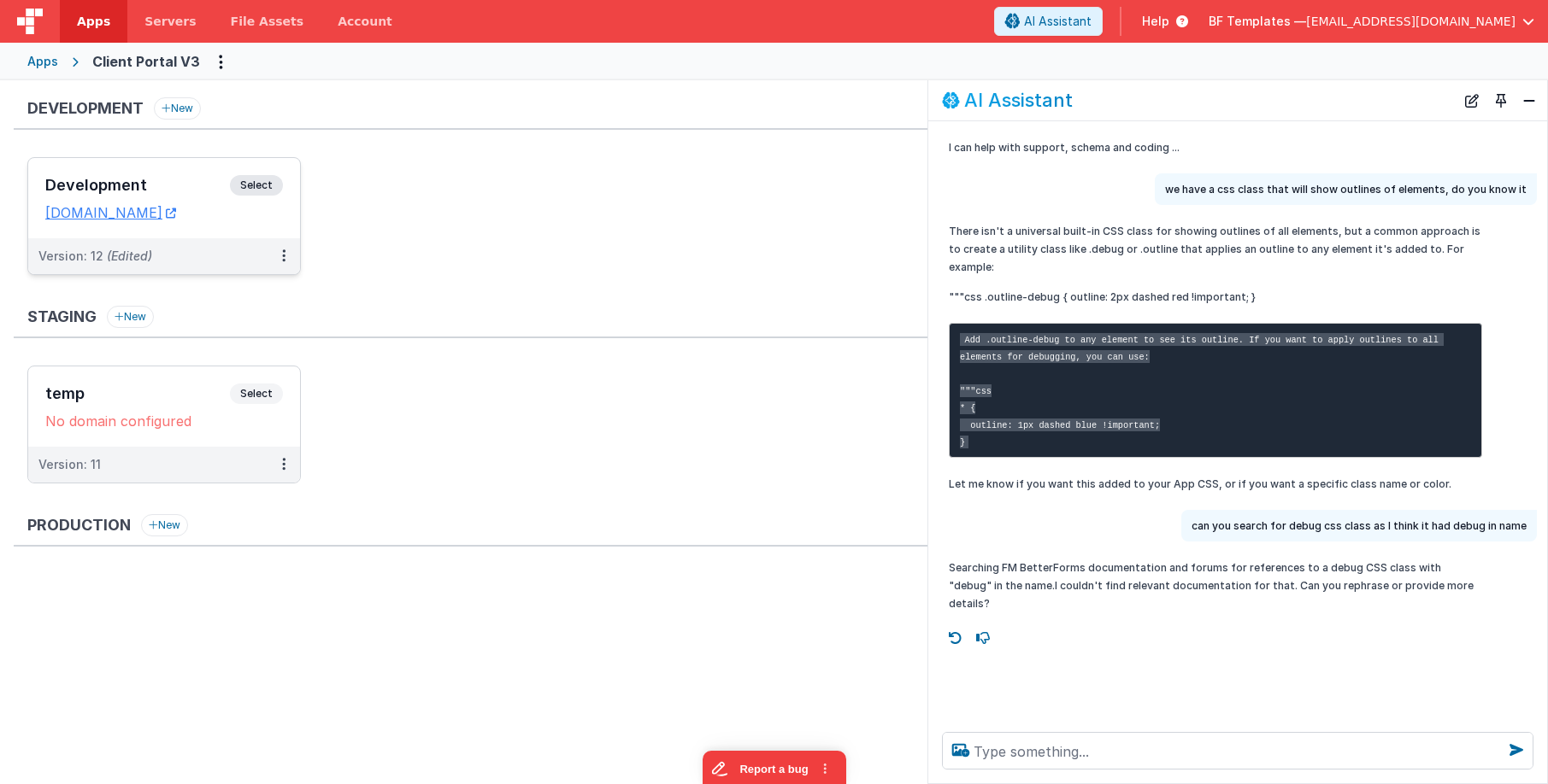
click at [235, 176] on div "Development Select" at bounding box center [163, 190] width 238 height 29
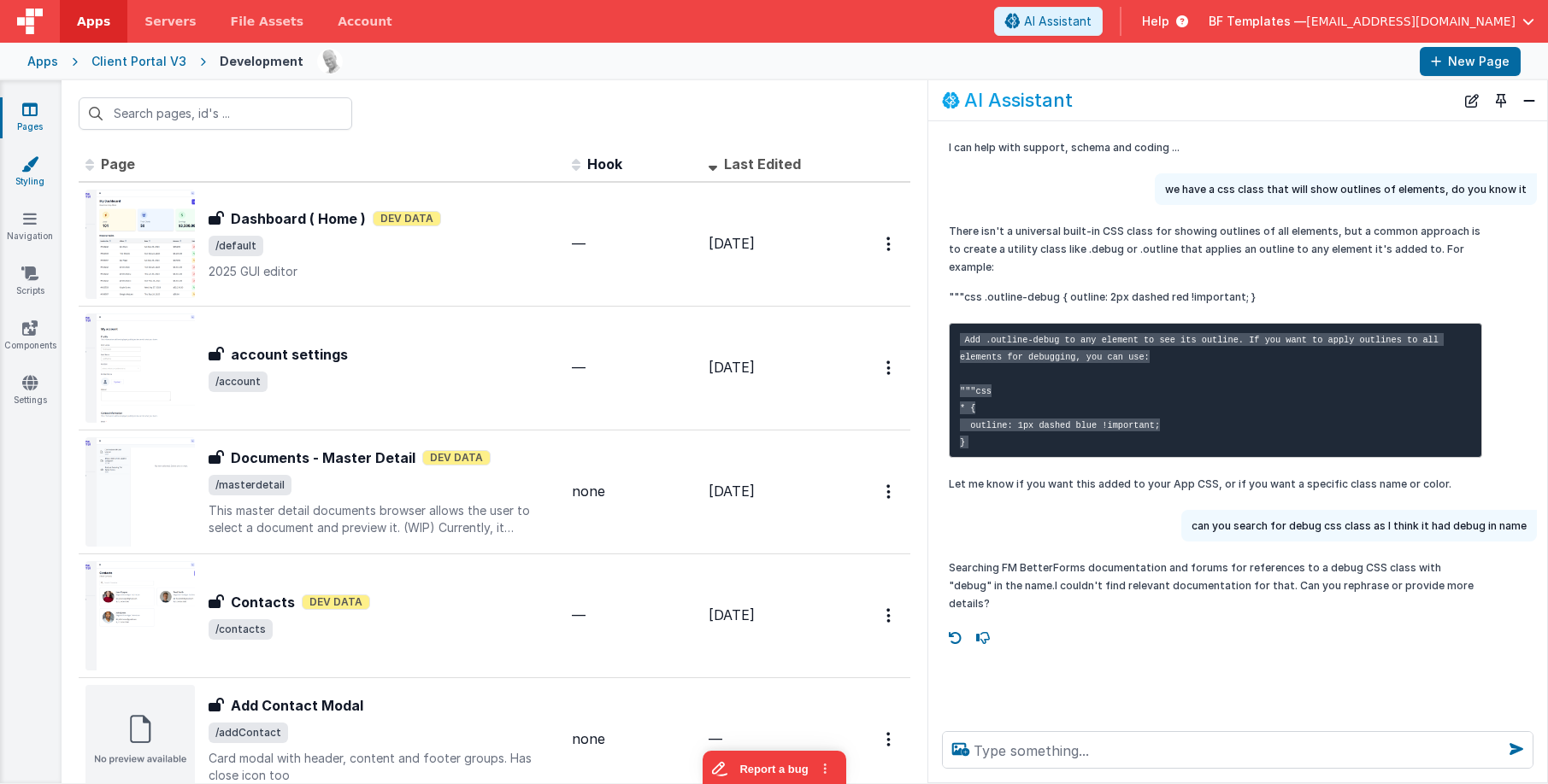
click at [34, 172] on link "Styling" at bounding box center [30, 173] width 62 height 34
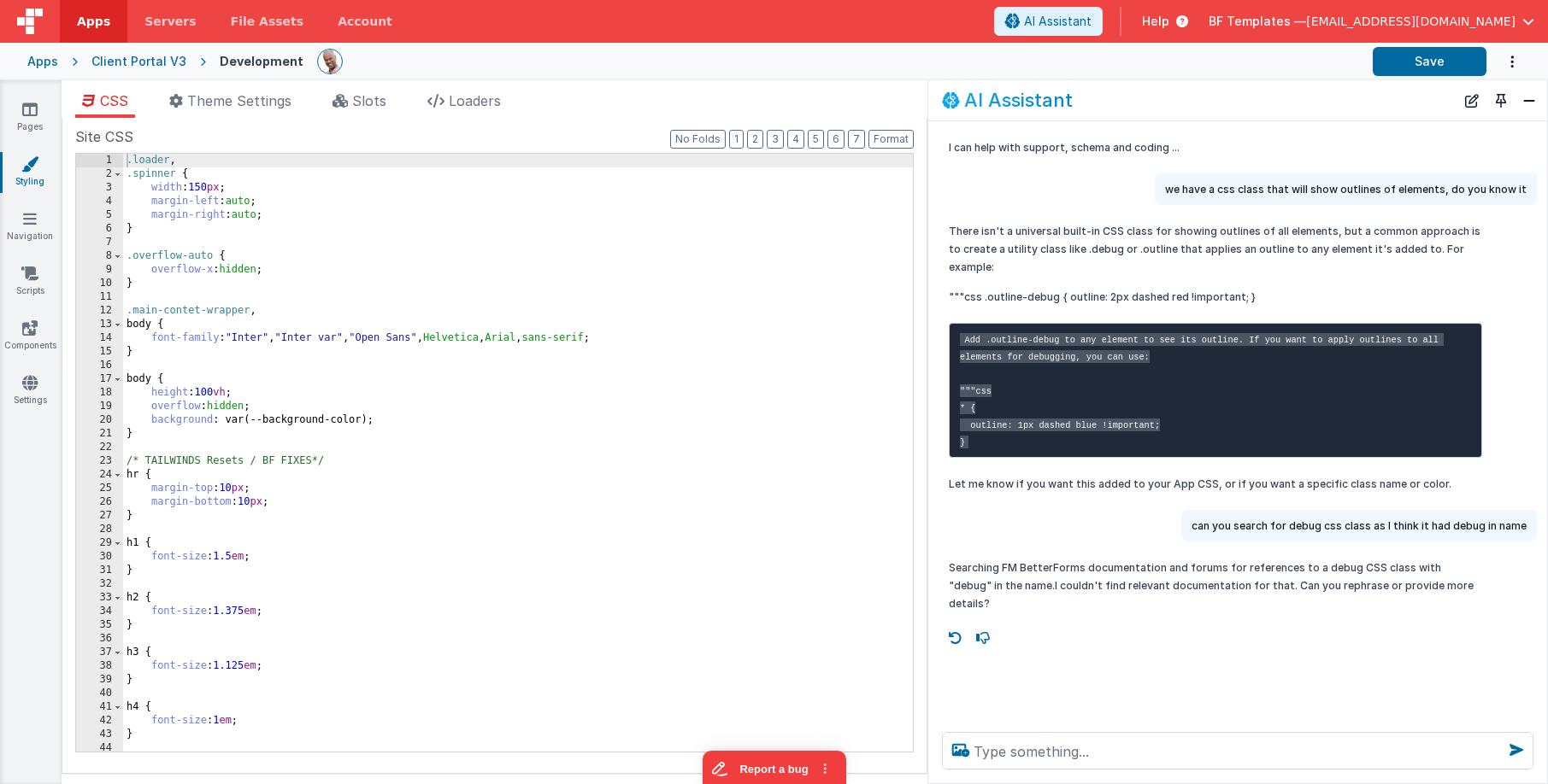
click at [322, 217] on div ".loader , .spinner { width : 150 px ; margin-left : auto ; margin-right : auto …" at bounding box center [591, 466] width 936 height 626
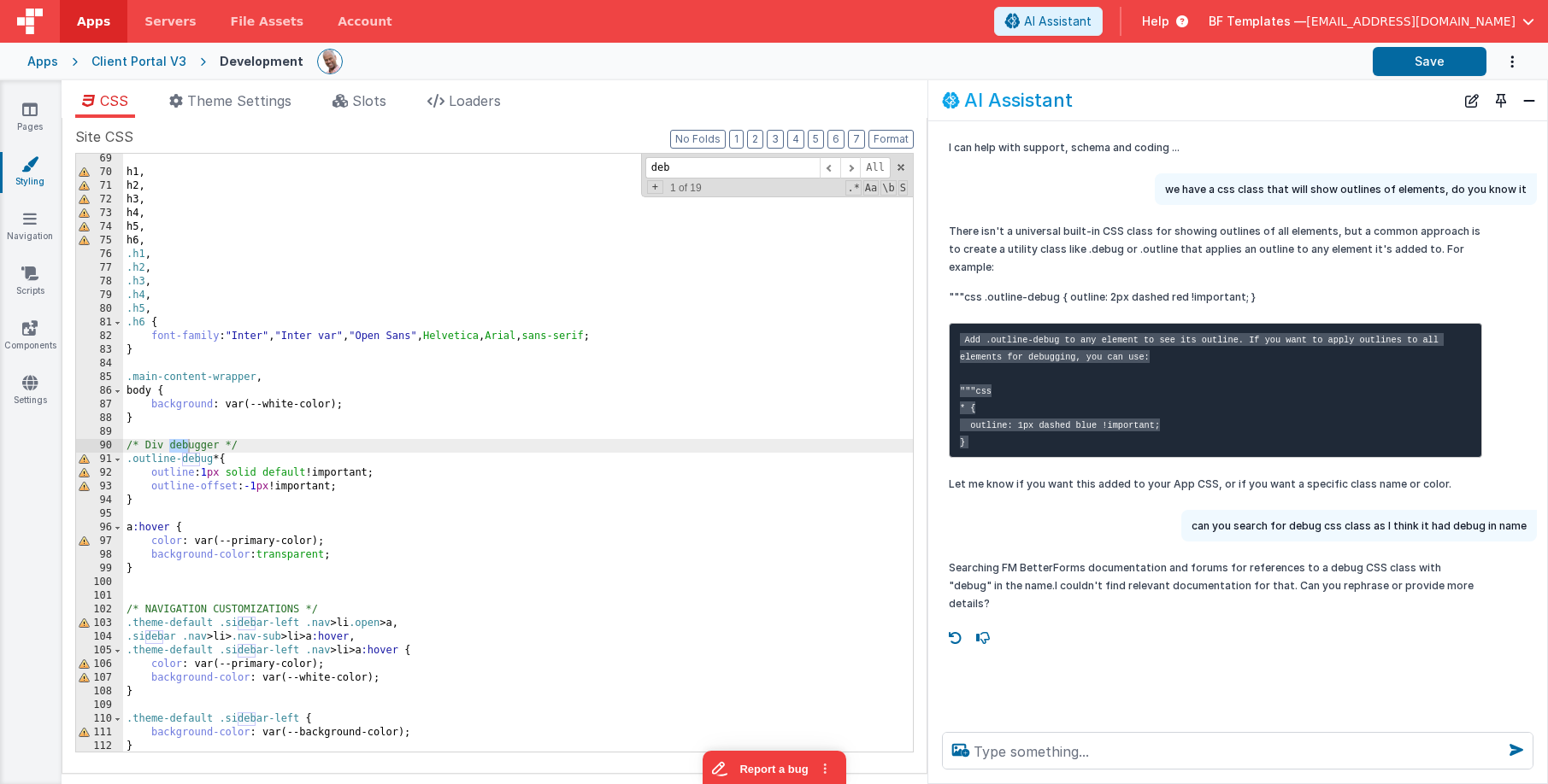
scroll to position [932, 0]
type input "debug"
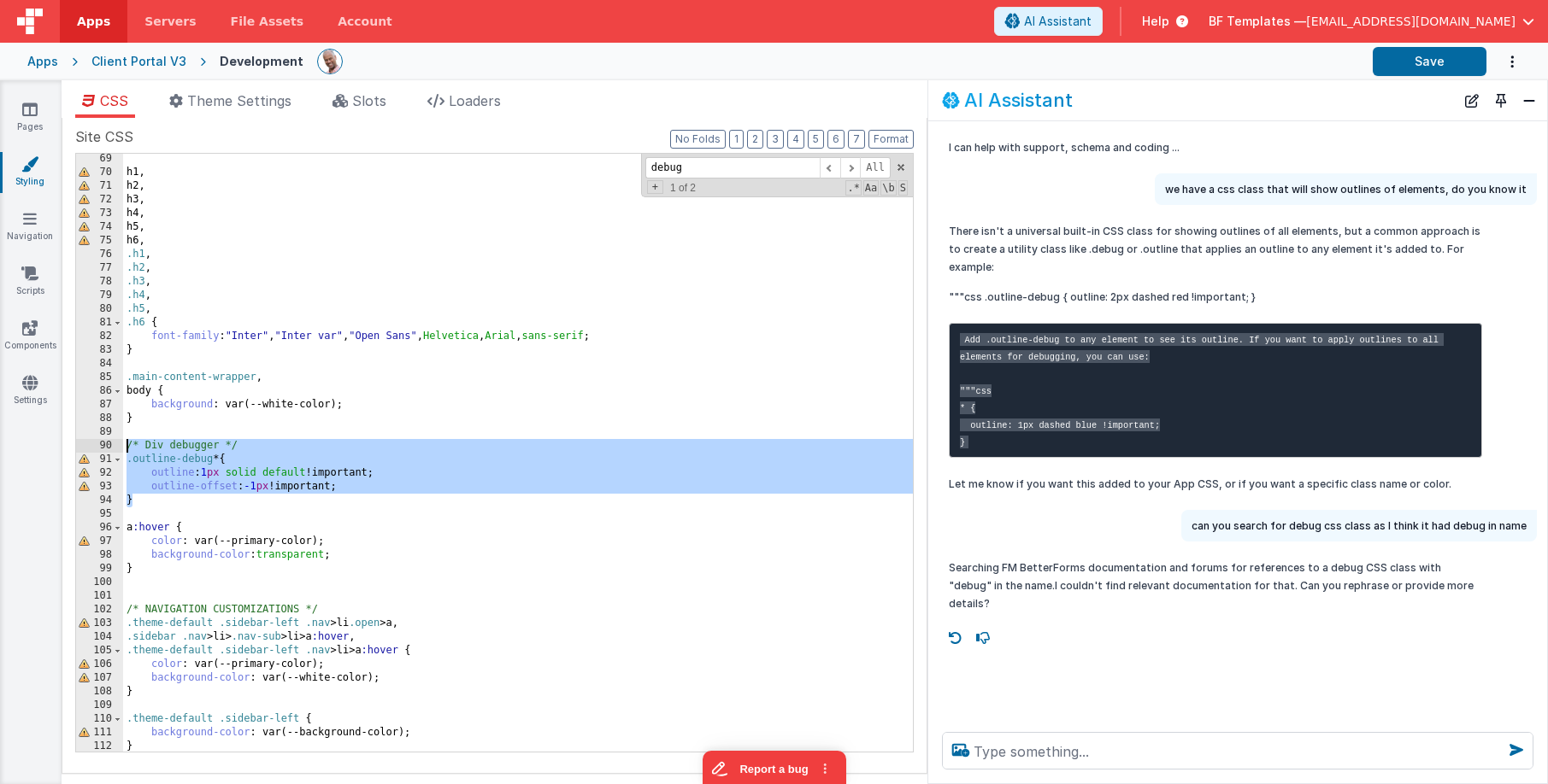
drag, startPoint x: 157, startPoint y: 482, endPoint x: 120, endPoint y: 446, distance: 51.6
click at [120, 446] on div "69 70 71 72 73 74 75 76 77 78 79 80 81 82 83 84 85 86 87 88 89 90 91 92 93 94 9…" at bounding box center [494, 452] width 839 height 600
click at [49, 62] on div "Apps" at bounding box center [43, 62] width 31 height 17
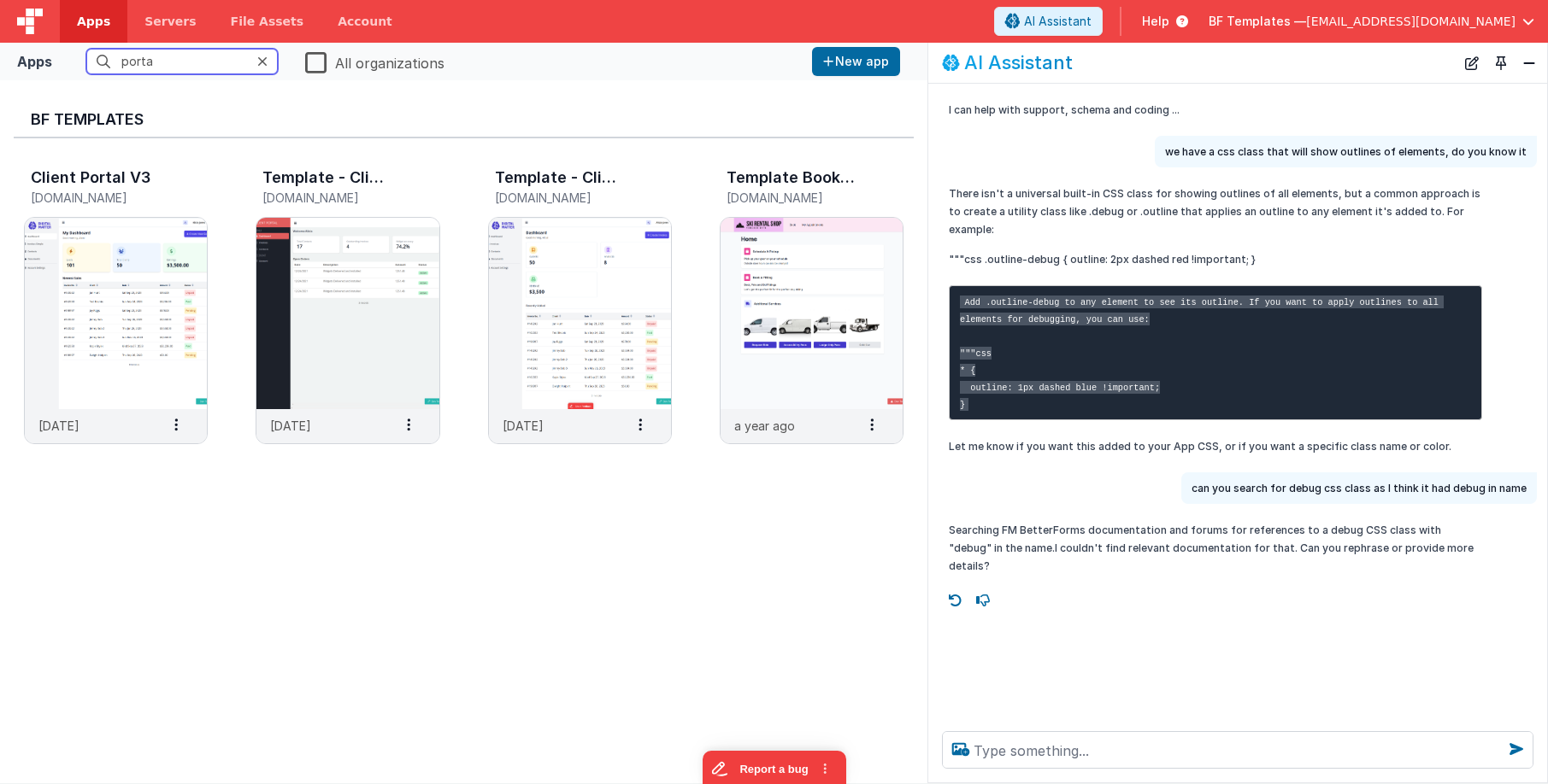
type input "o"
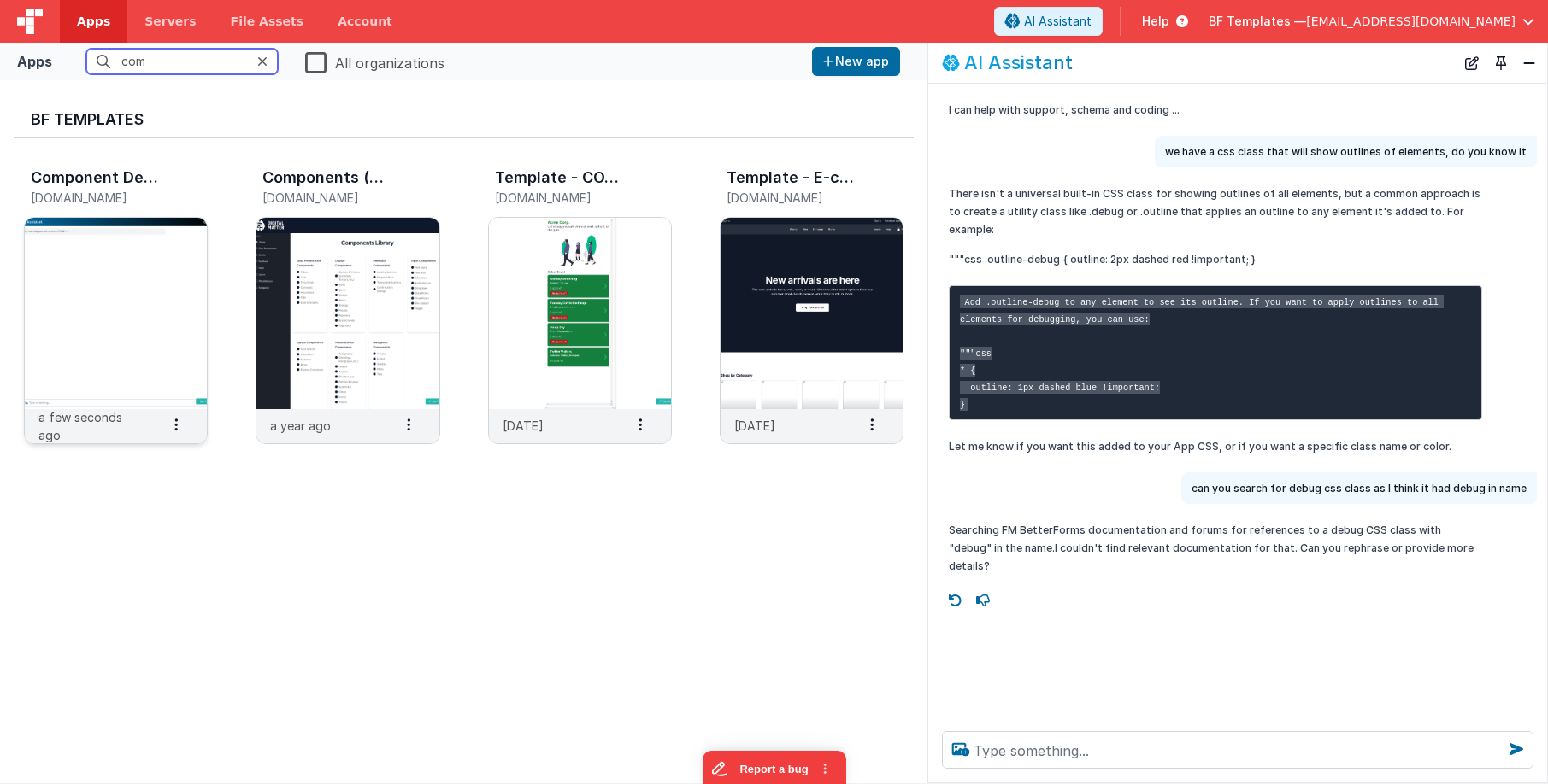
type input "com"
click at [156, 262] on img at bounding box center [115, 313] width 182 height 192
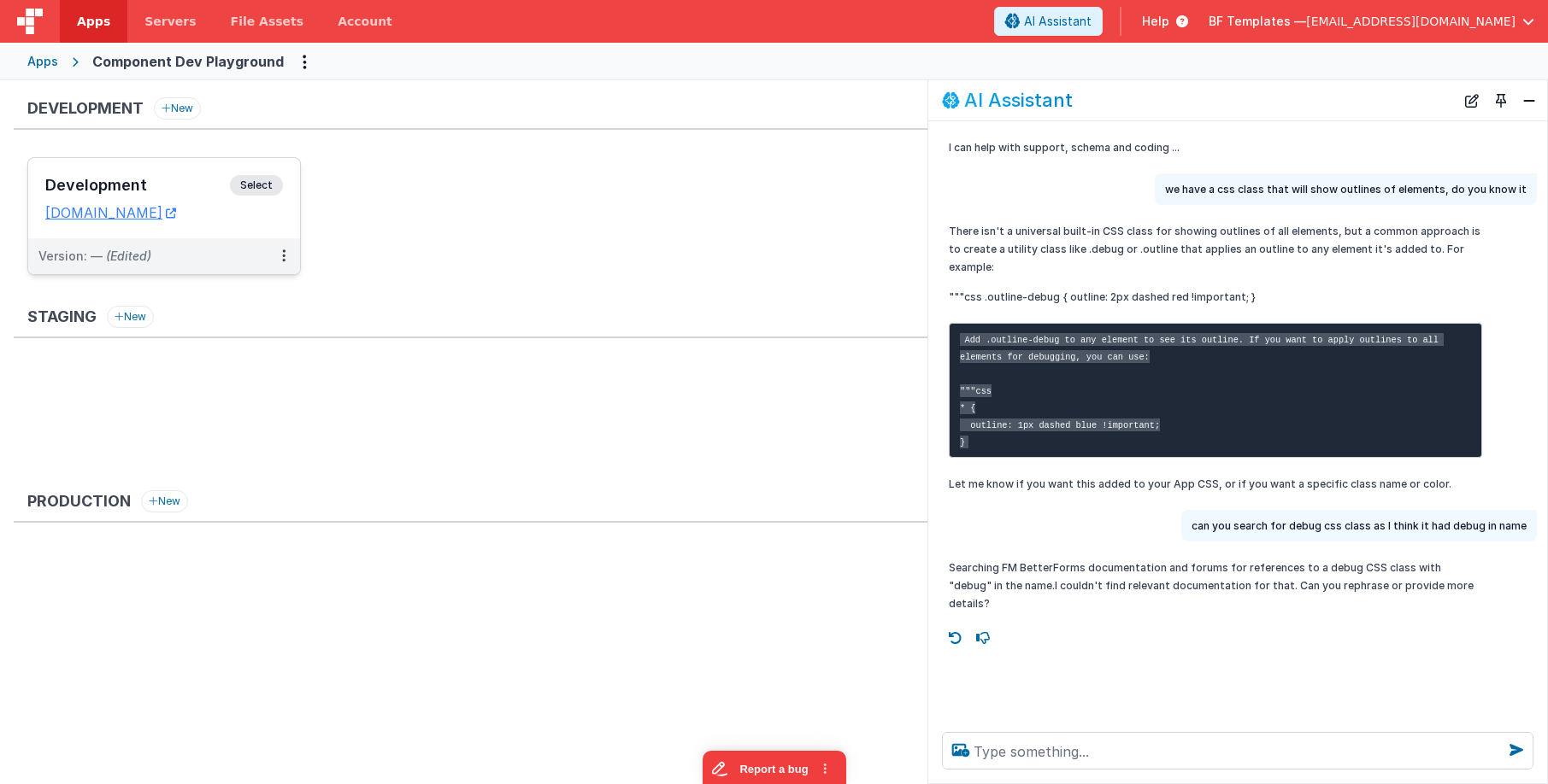
click at [262, 194] on span "Select" at bounding box center [257, 186] width 53 height 21
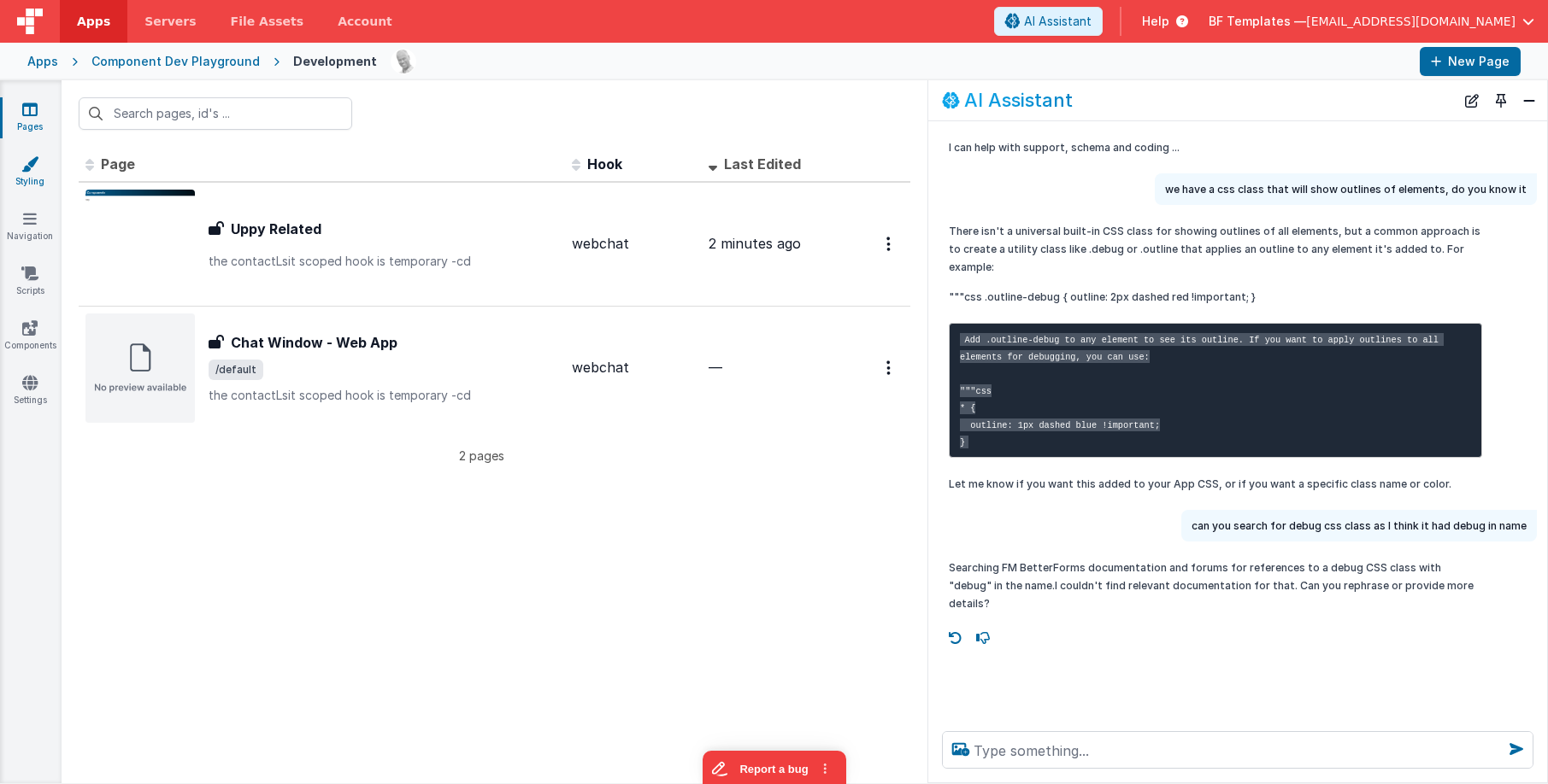
click at [36, 170] on icon at bounding box center [30, 164] width 17 height 17
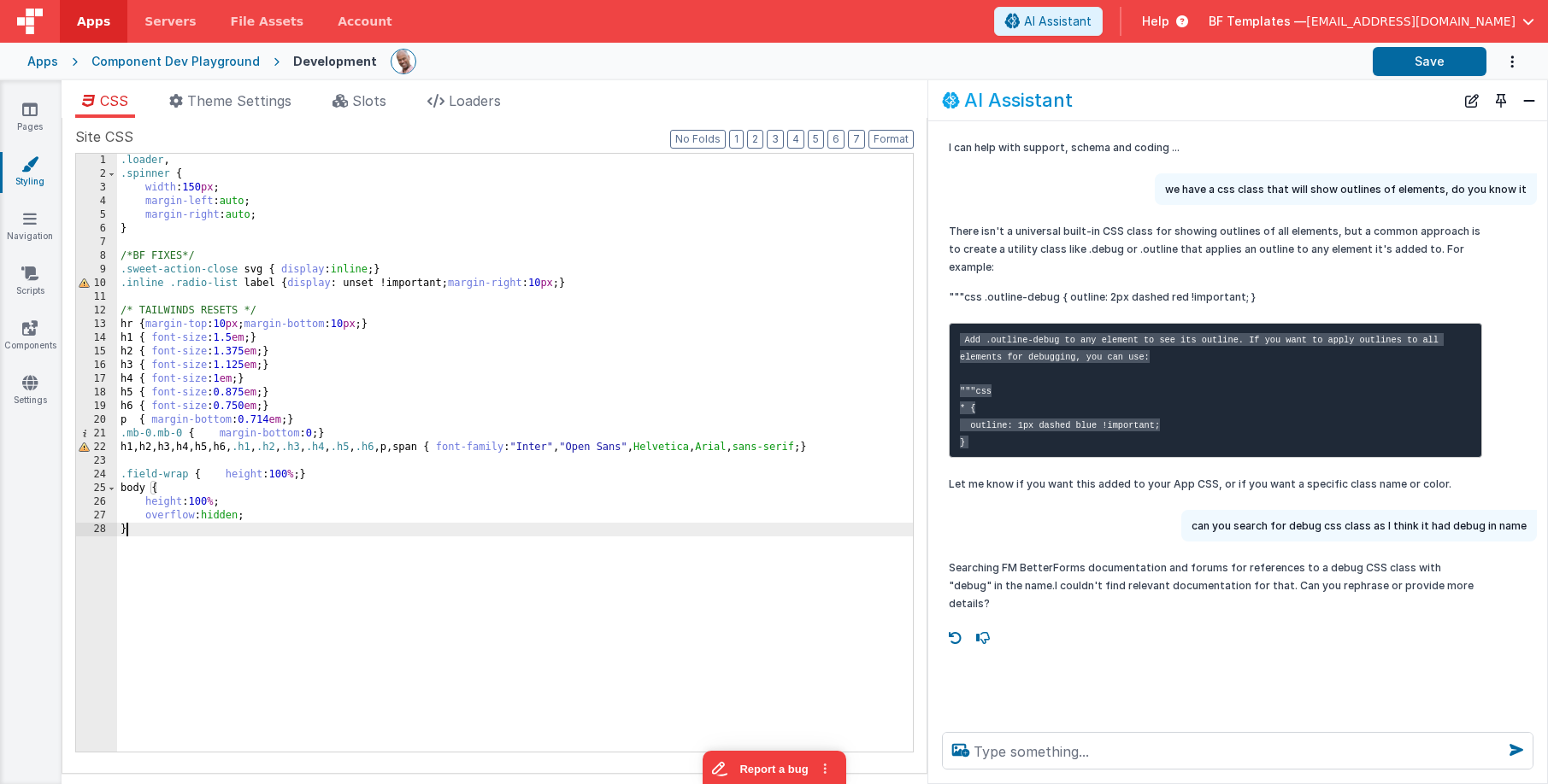
click at [228, 567] on div ".loader , .spinner { width : 150 px ; margin-left : auto ; margin-right : auto …" at bounding box center [588, 466] width 942 height 626
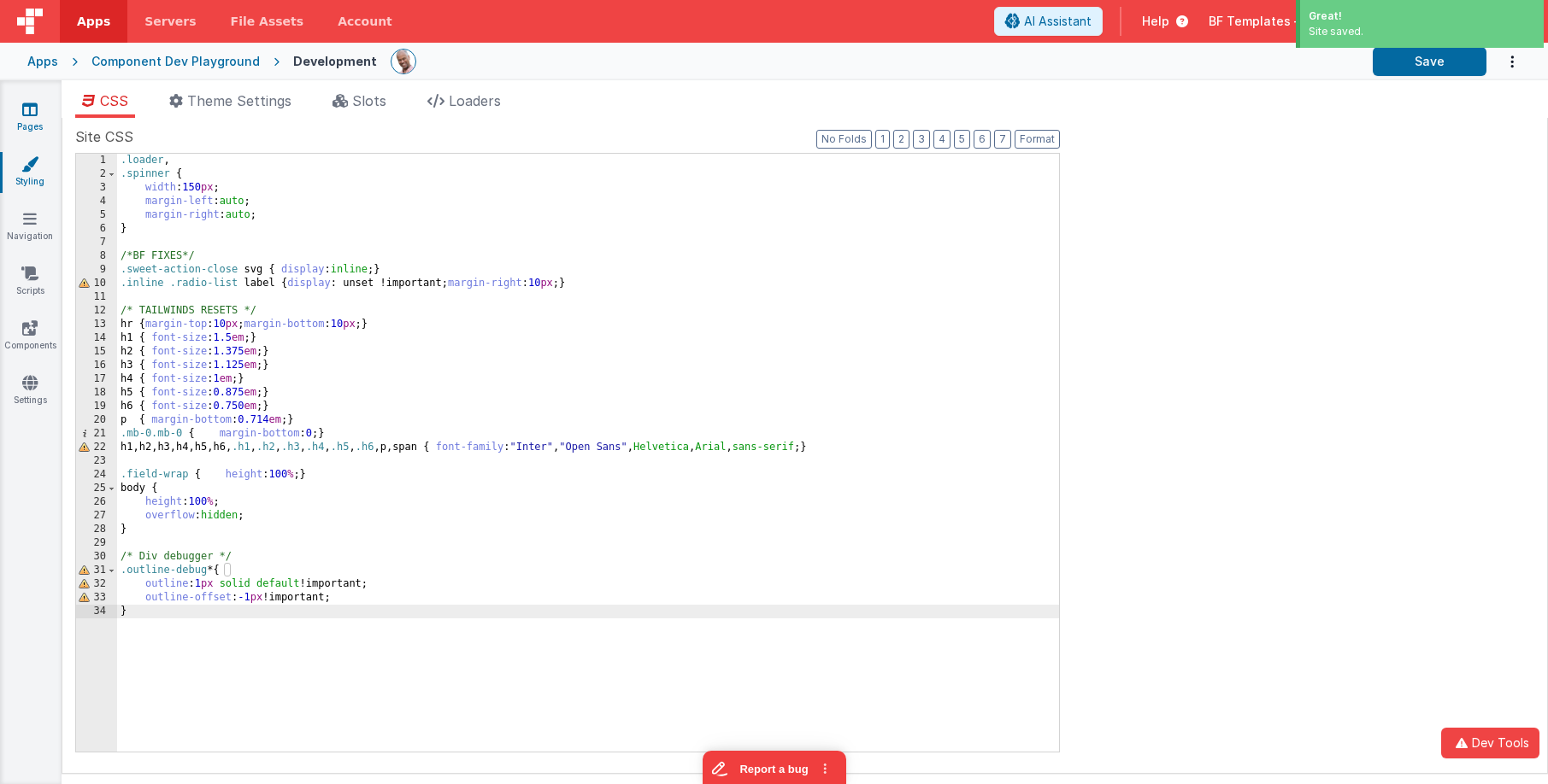
click at [32, 112] on icon at bounding box center [30, 110] width 15 height 17
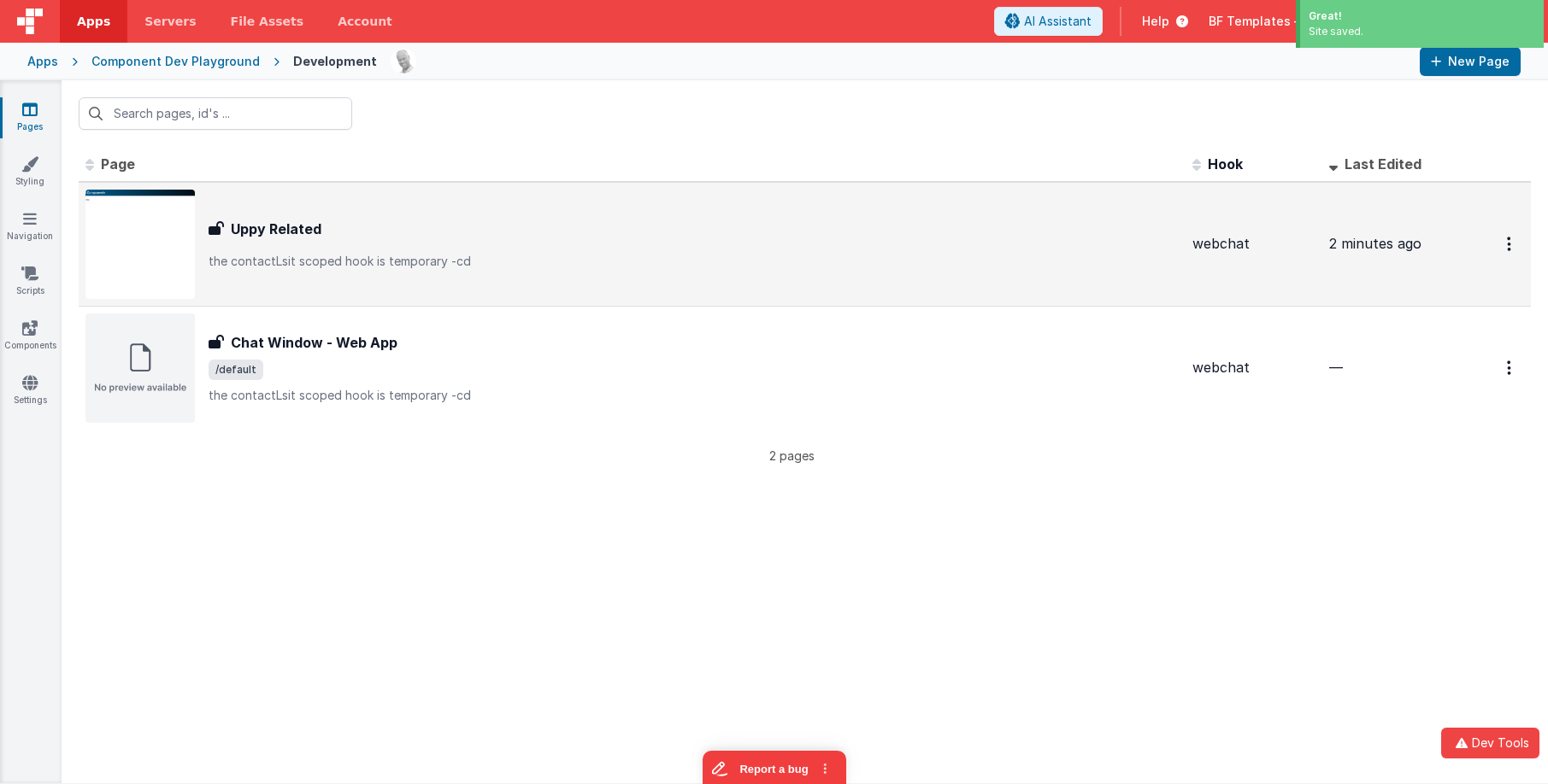
click at [452, 231] on div "Uppy Related" at bounding box center [694, 229] width 971 height 21
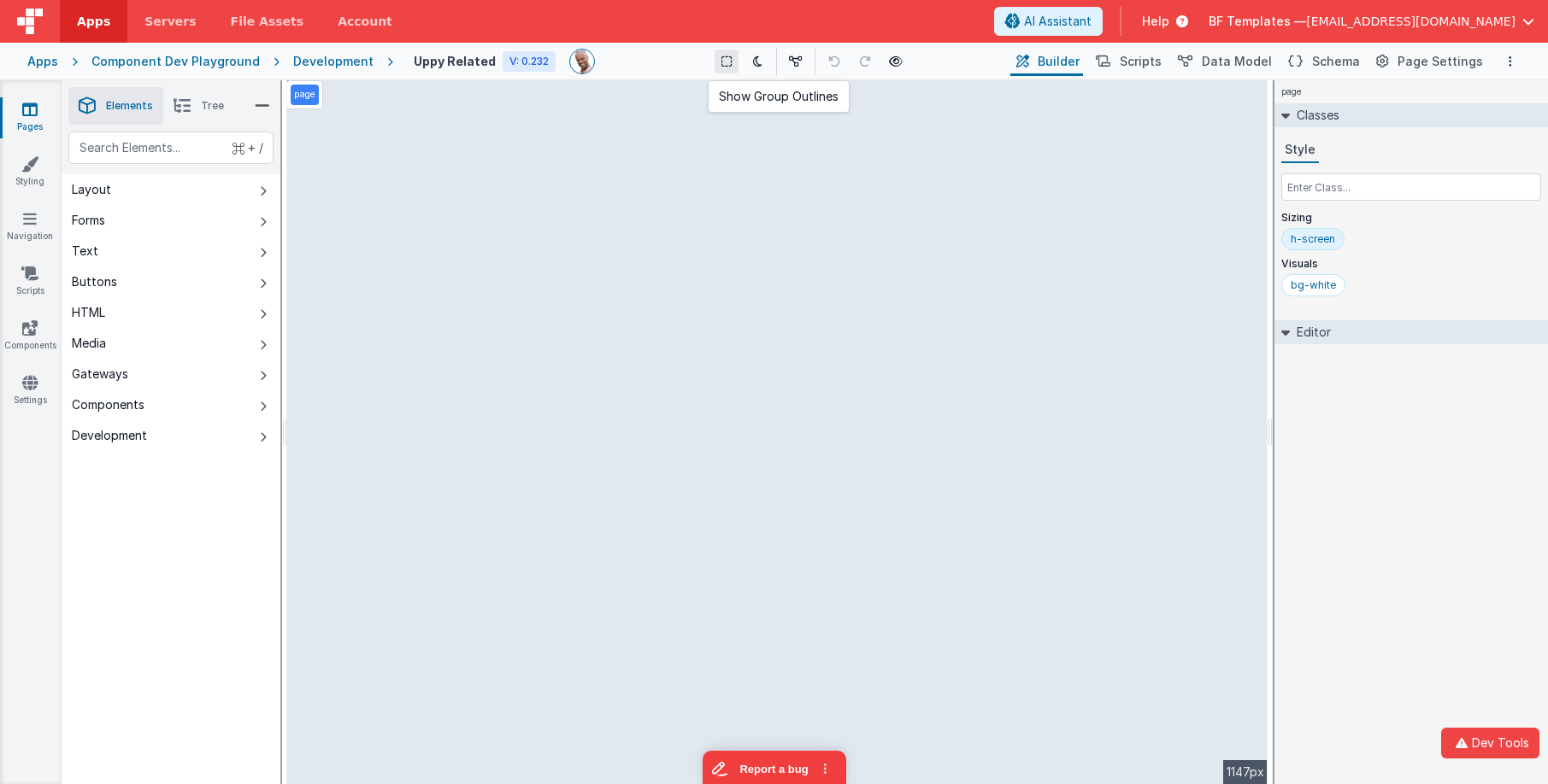
click at [731, 63] on icon at bounding box center [726, 61] width 10 height 12
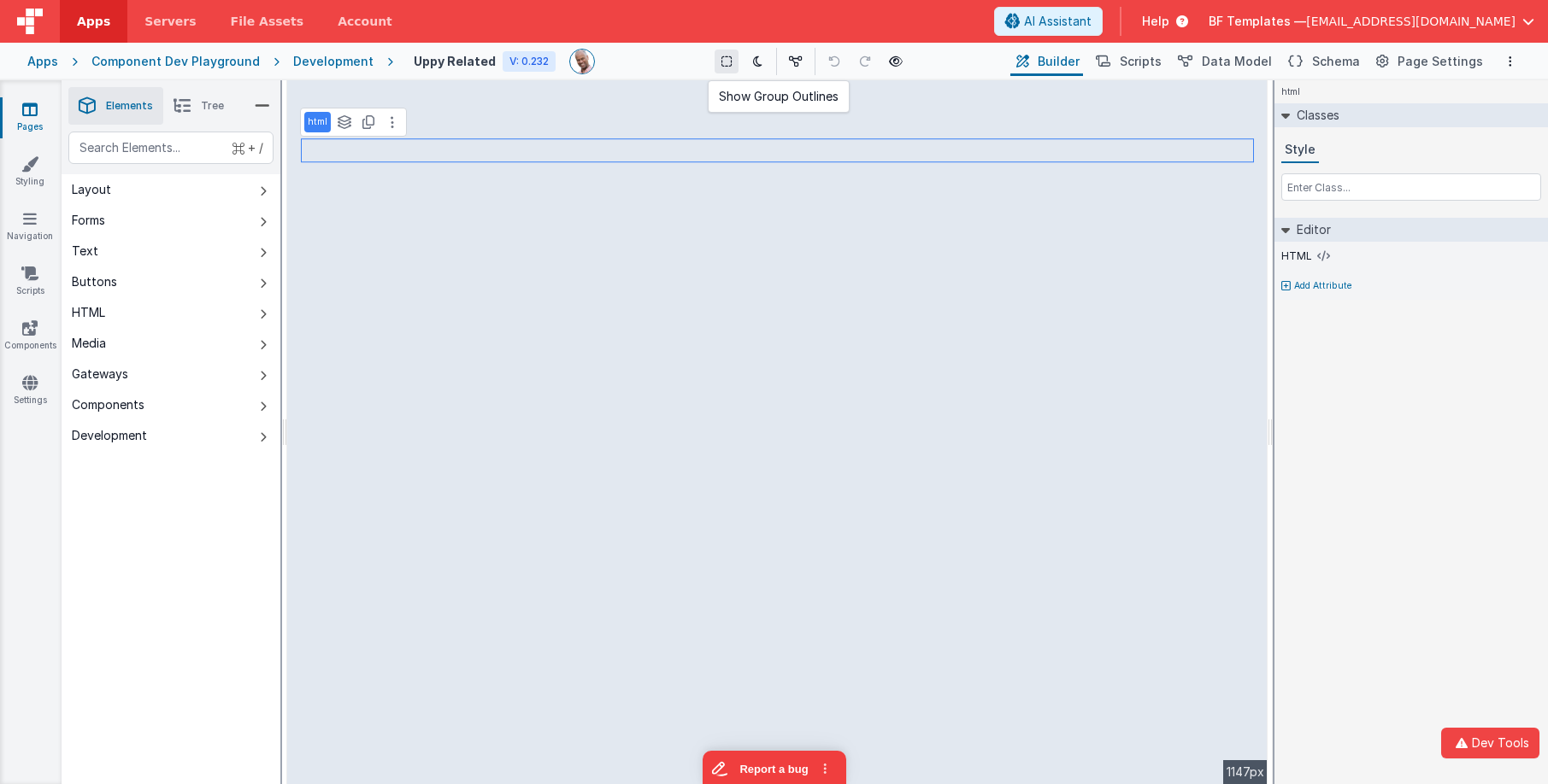
click at [726, 66] on icon at bounding box center [726, 61] width 10 height 12
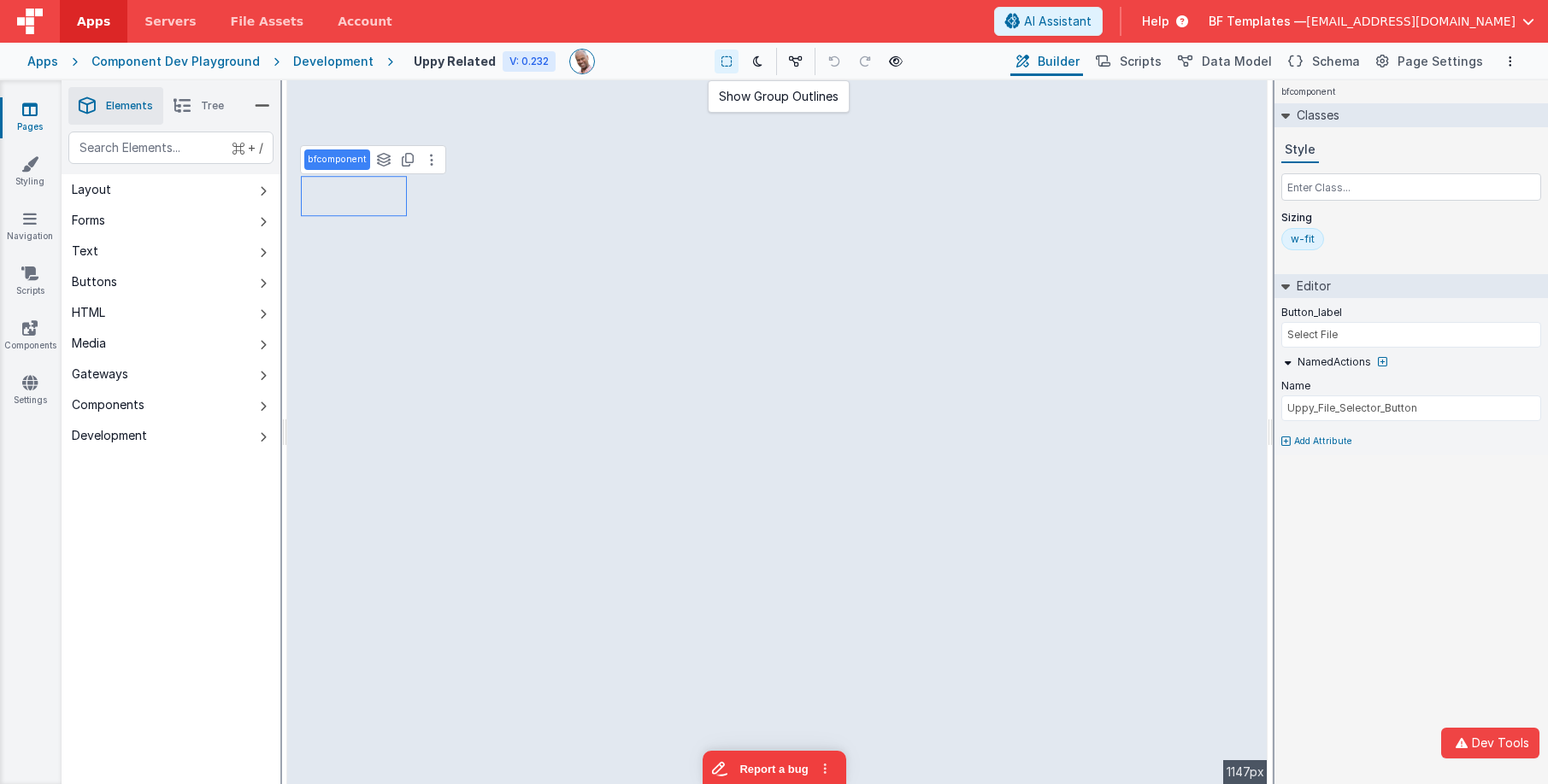
click at [733, 63] on button at bounding box center [726, 61] width 24 height 24
click at [728, 63] on icon at bounding box center [726, 61] width 10 height 12
click at [911, 0] on html "Dev Tools Apps Servers File Assets Account Some FUTURE Slot AI Assistant Help B…" at bounding box center [774, 392] width 1548 height 784
click at [772, 770] on button "Report a bug" at bounding box center [774, 767] width 144 height 36
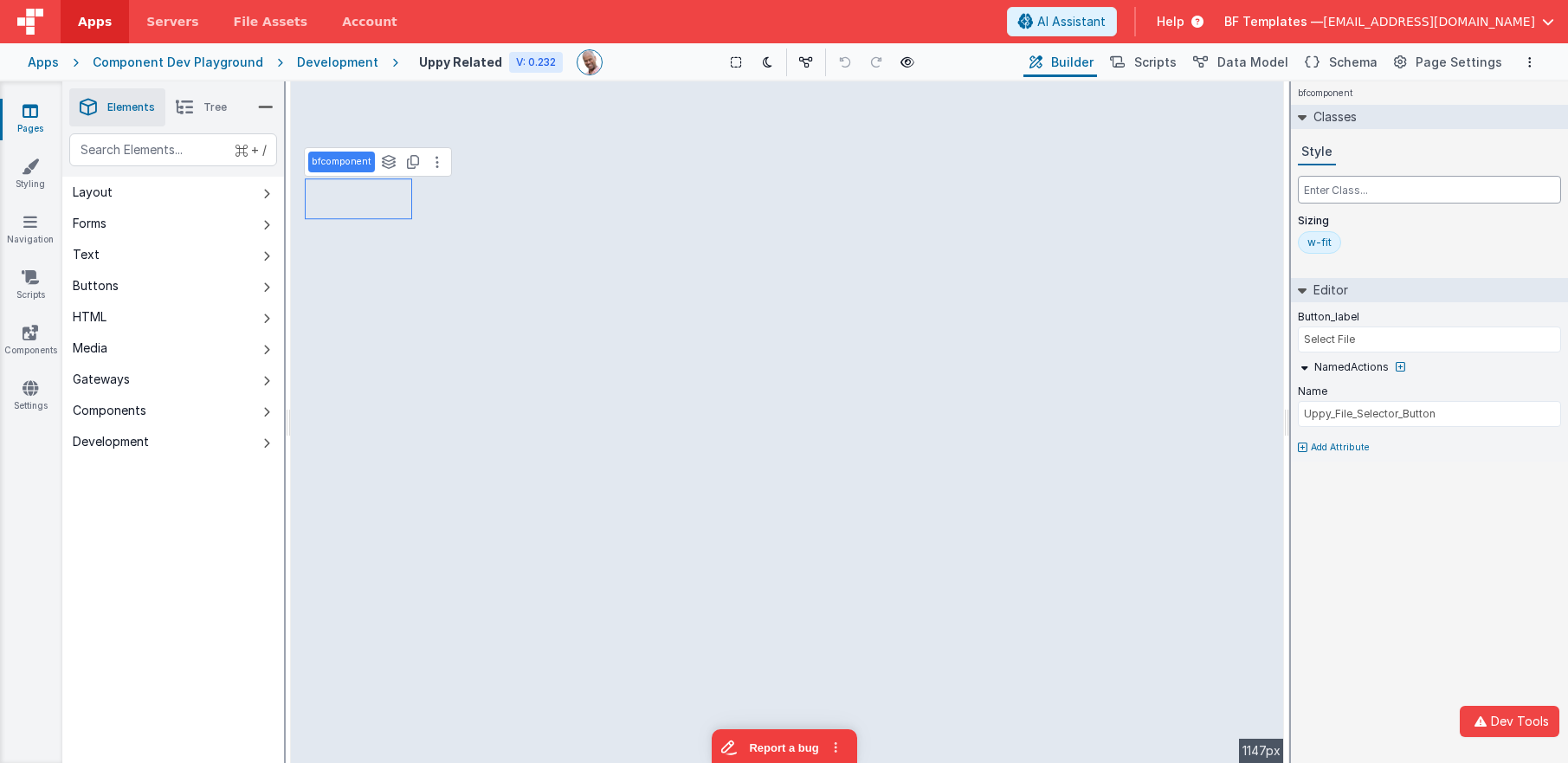
click at [1437, 189] on input "text" at bounding box center [1430, 190] width 263 height 28
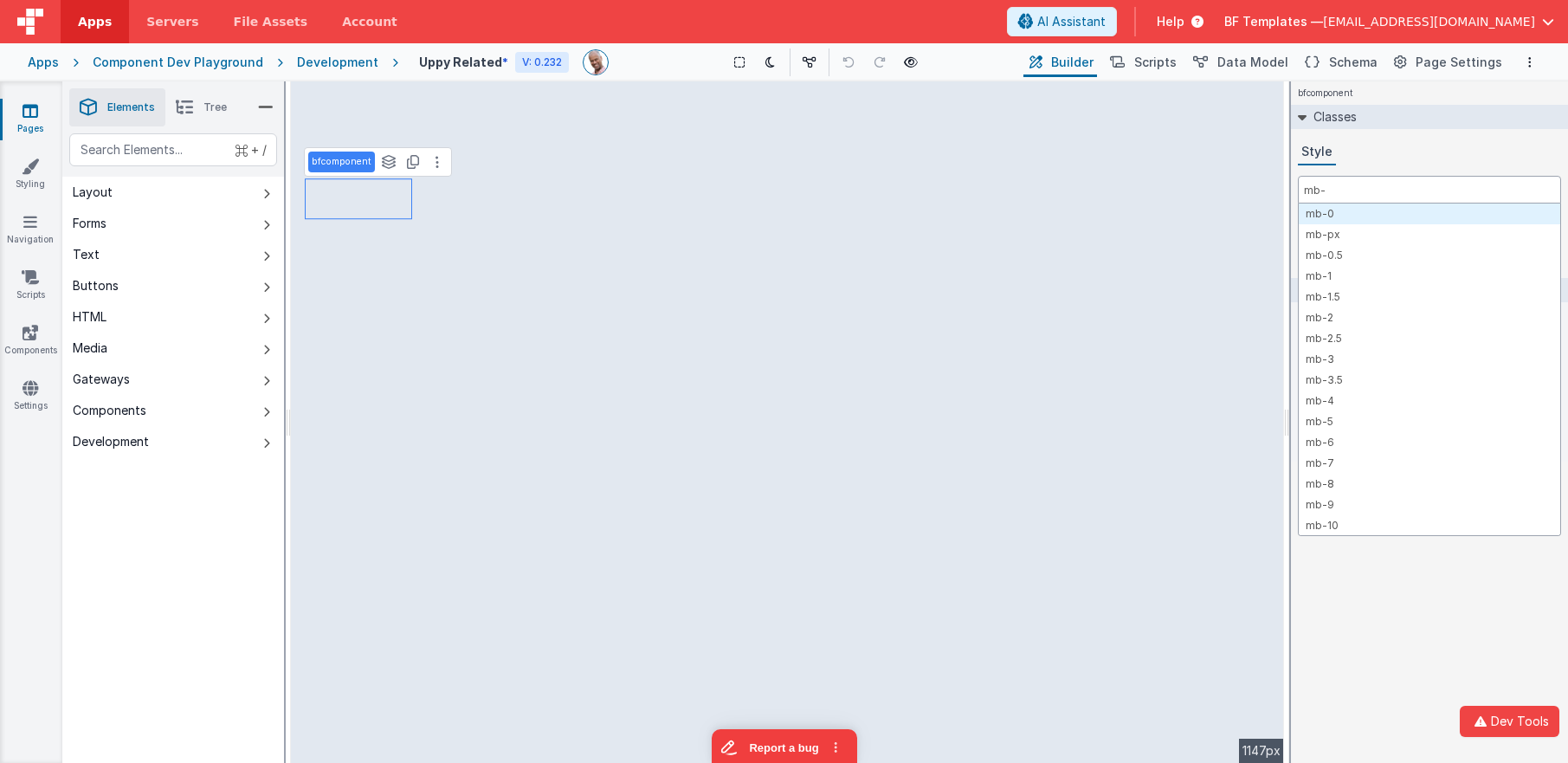
type input "mb-0"
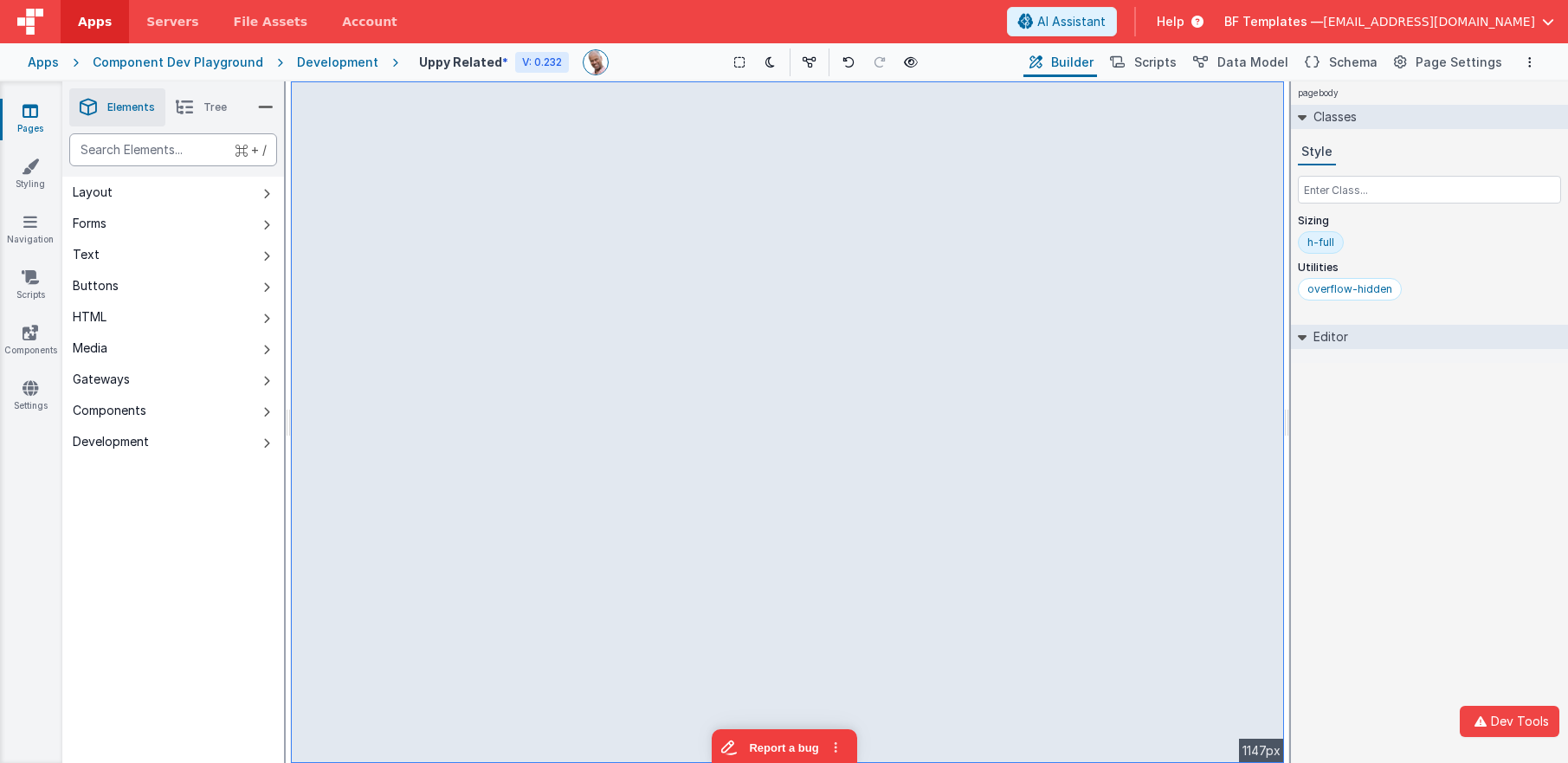
click at [178, 149] on div "text" at bounding box center [173, 150] width 208 height 33
type div "upp"
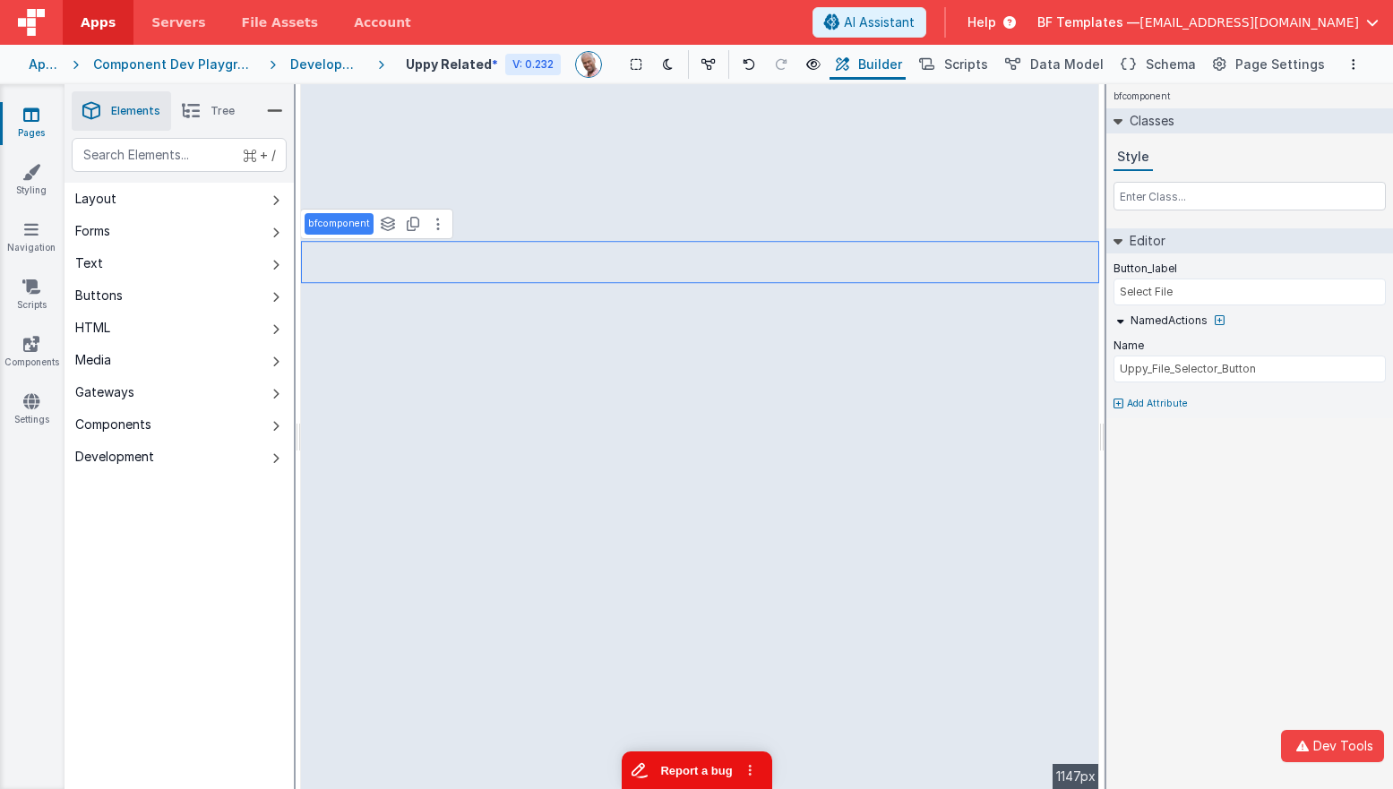
drag, startPoint x: 681, startPoint y: 770, endPoint x: 1303, endPoint y: 1521, distance: 975.5
click at [681, 770] on button "Report a bug" at bounding box center [696, 771] width 151 height 38
click at [35, 352] on link "Components" at bounding box center [31, 353] width 65 height 36
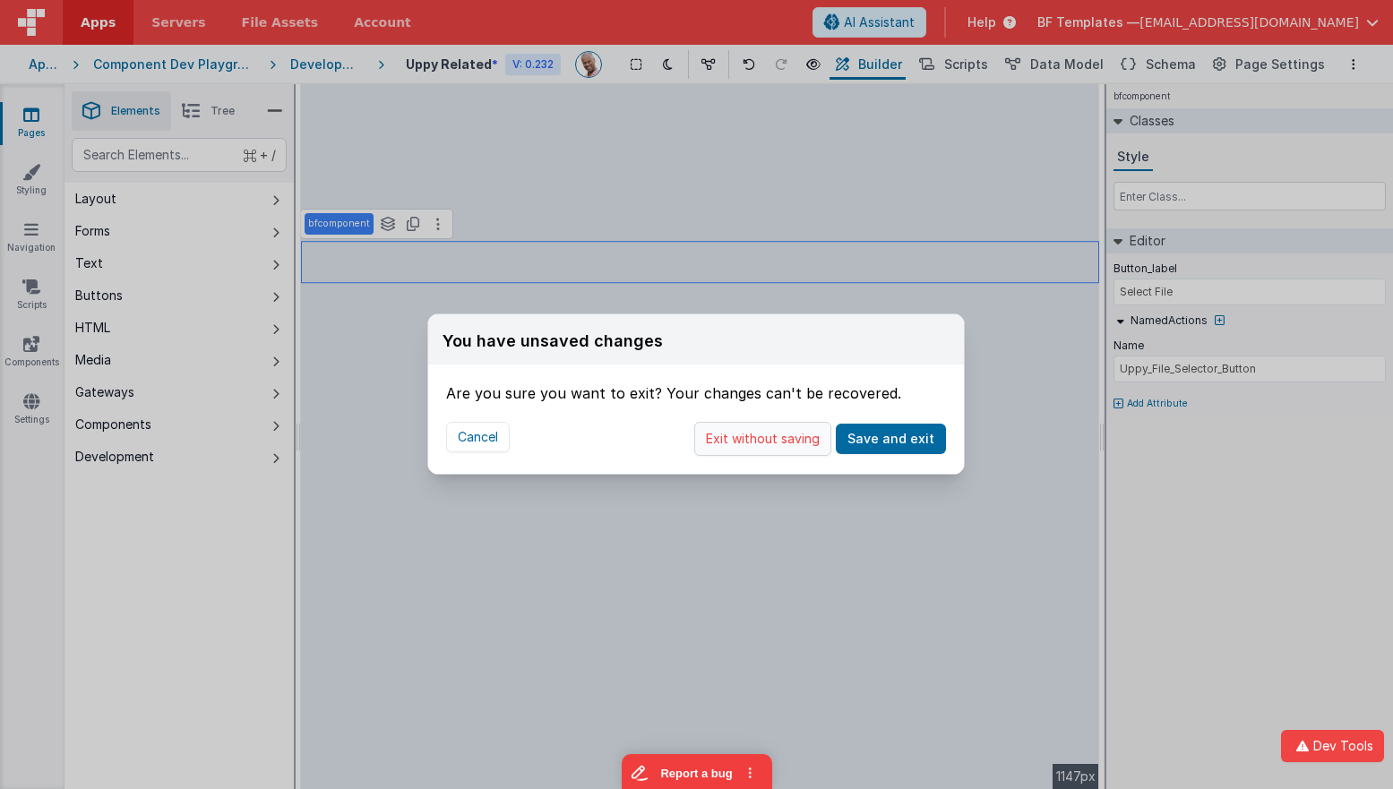
click at [785, 432] on button "Exit without saving" at bounding box center [762, 439] width 137 height 34
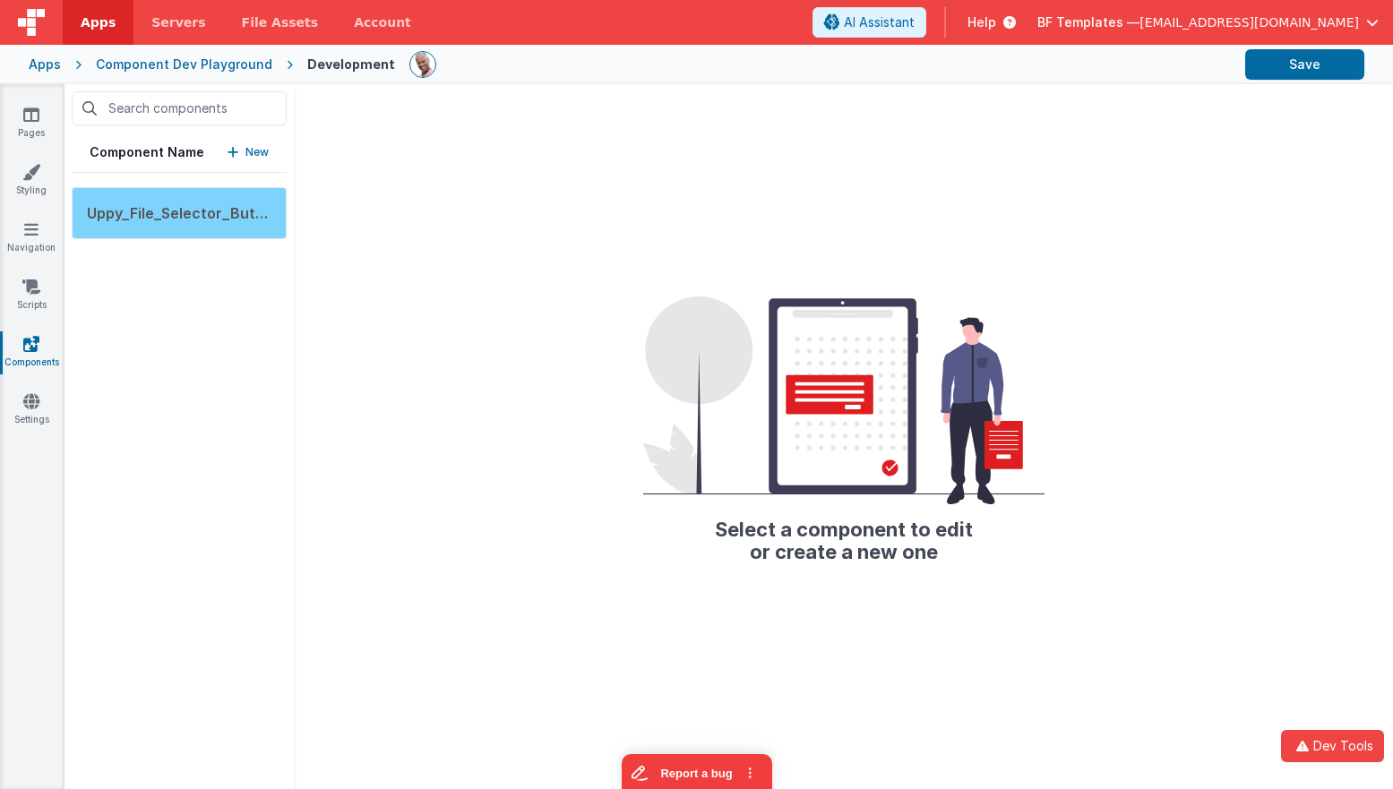
click at [148, 208] on span "Uppy_File_Selector_Button" at bounding box center [183, 213] width 193 height 18
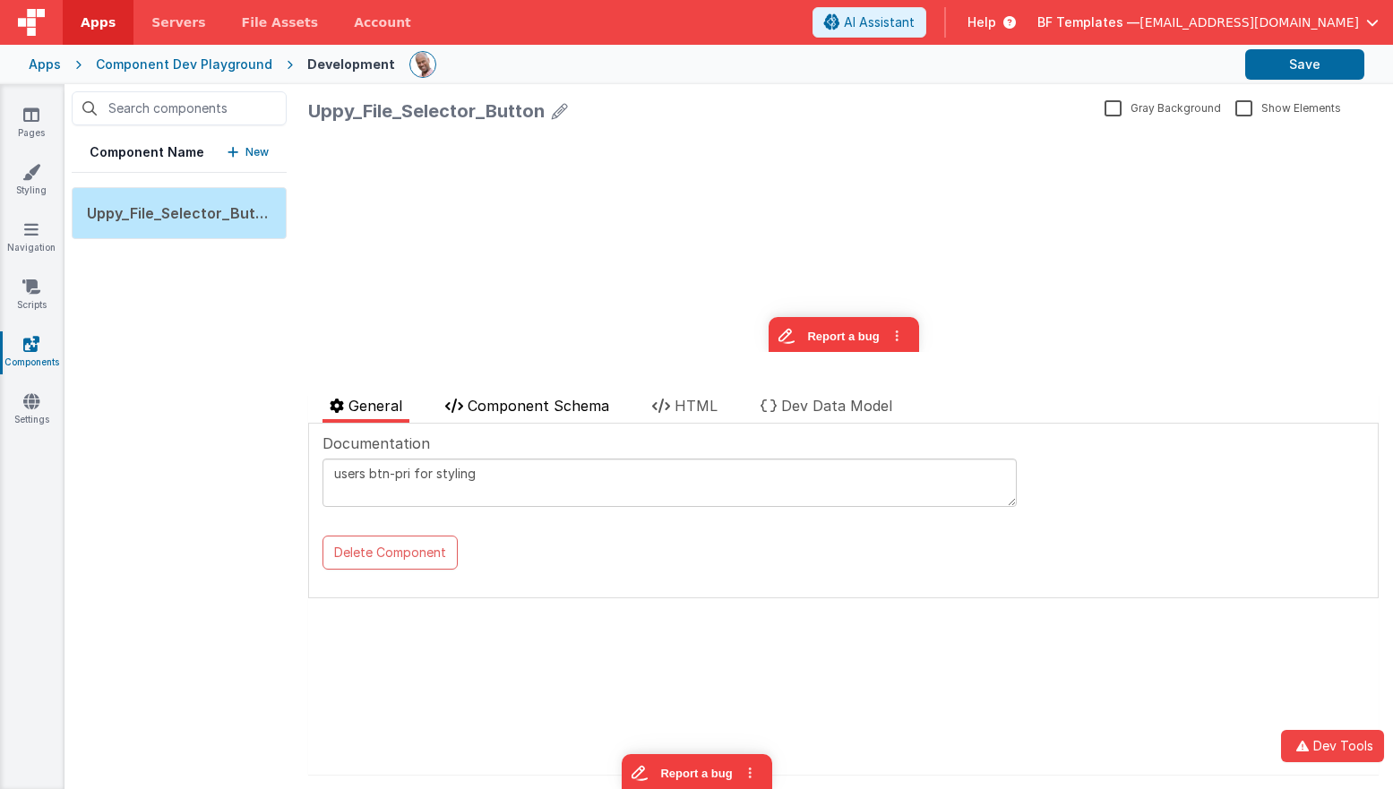
click at [581, 406] on span "Component Schema" at bounding box center [539, 406] width 142 height 18
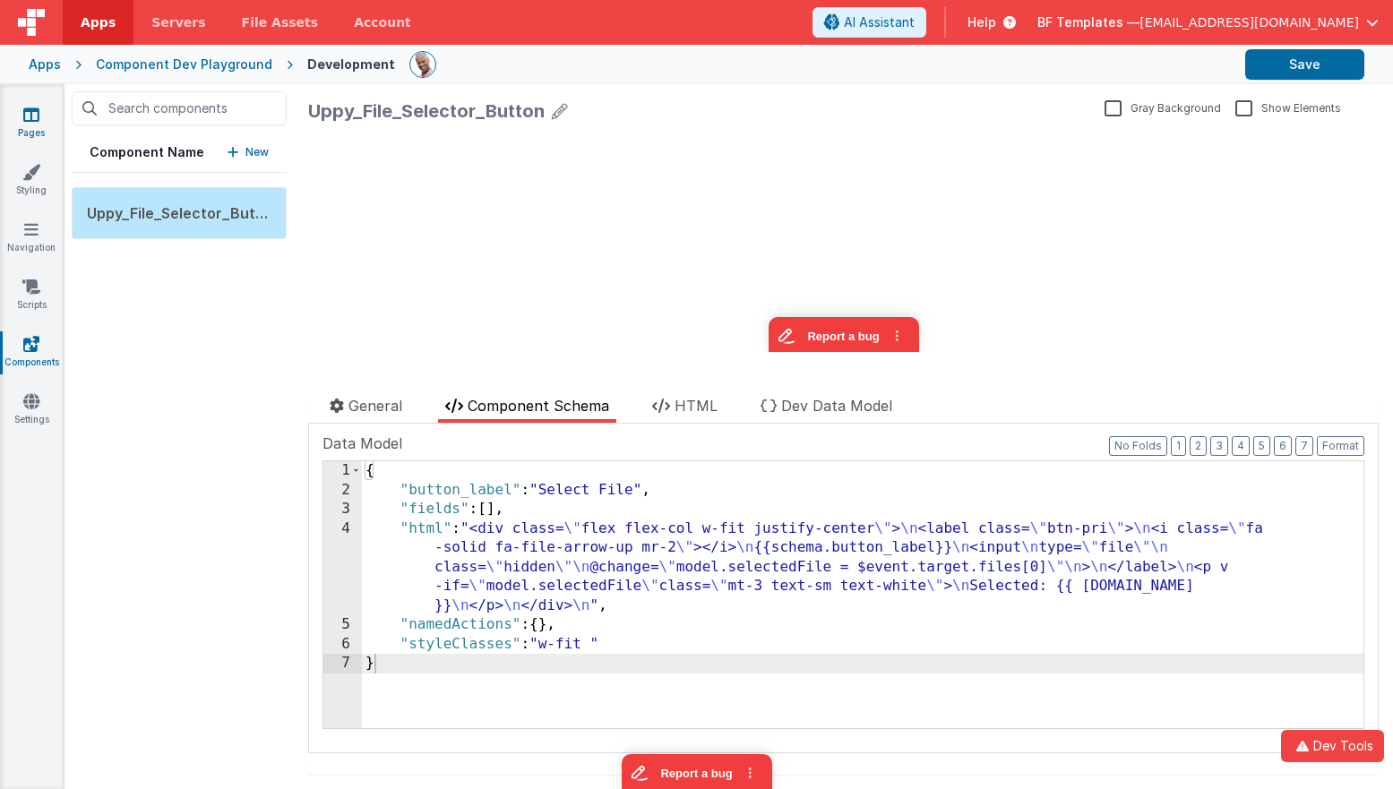
click at [32, 117] on icon at bounding box center [31, 115] width 16 height 18
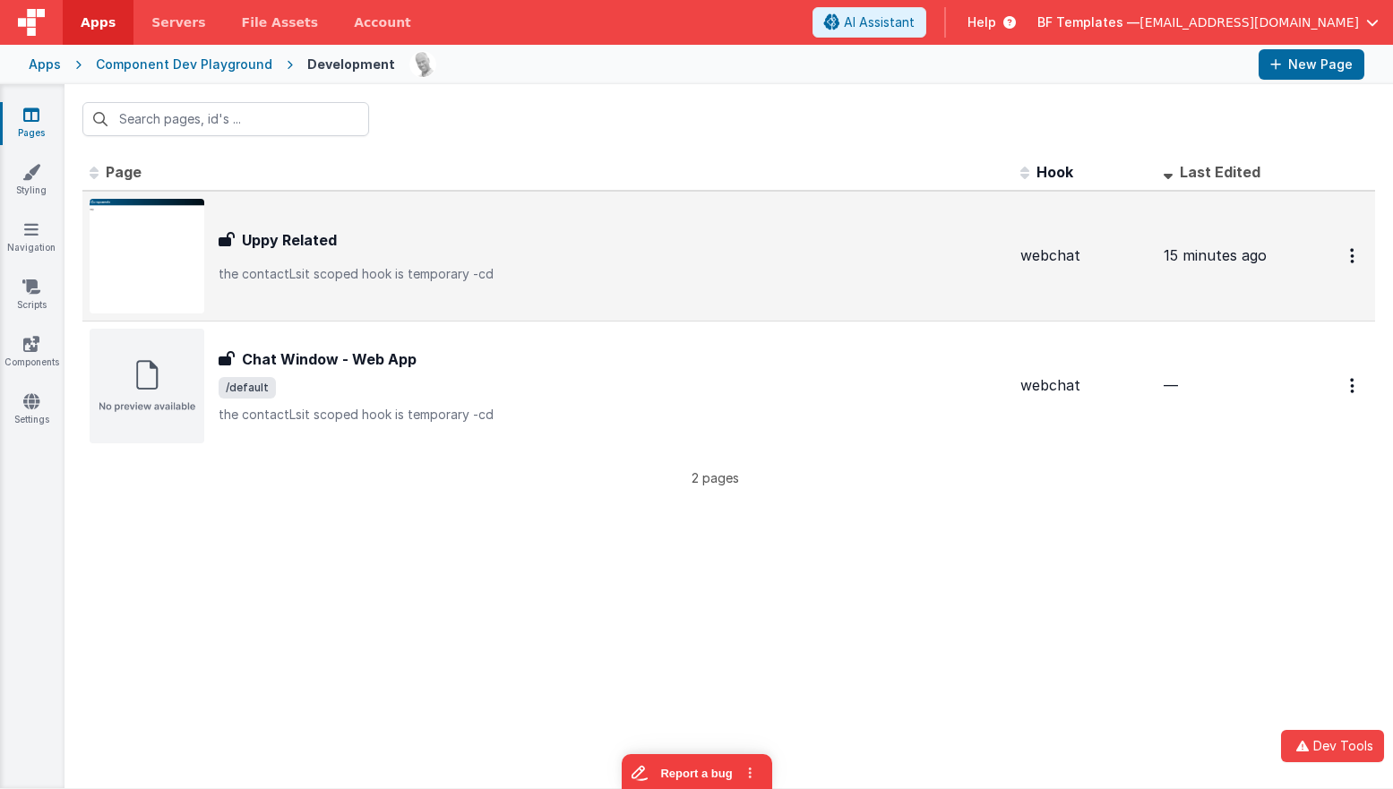
click at [309, 291] on div "Uppy Related Uppy Related the contactLsit scoped hook is temporary -cd" at bounding box center [548, 256] width 916 height 115
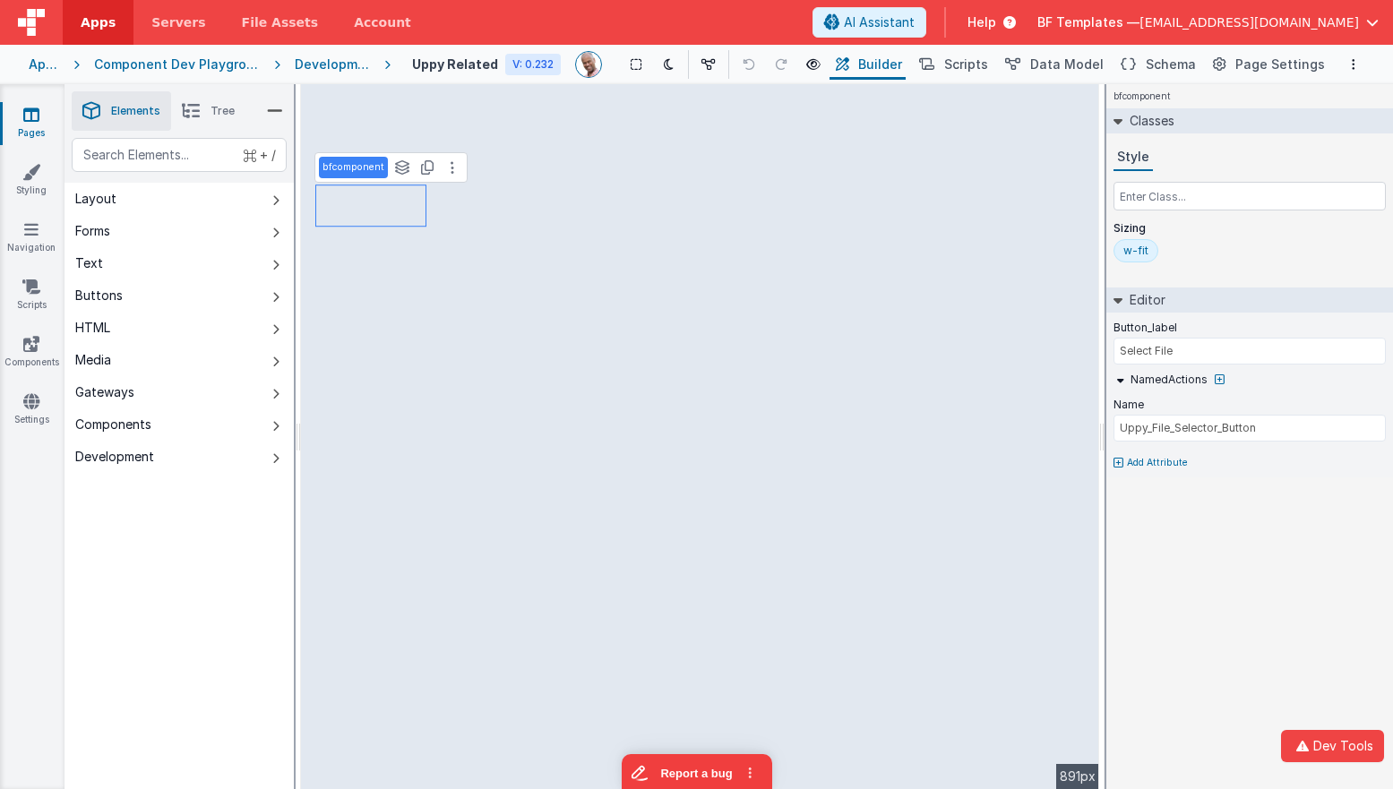
click at [1139, 249] on div "w-fit" at bounding box center [1135, 251] width 25 height 14
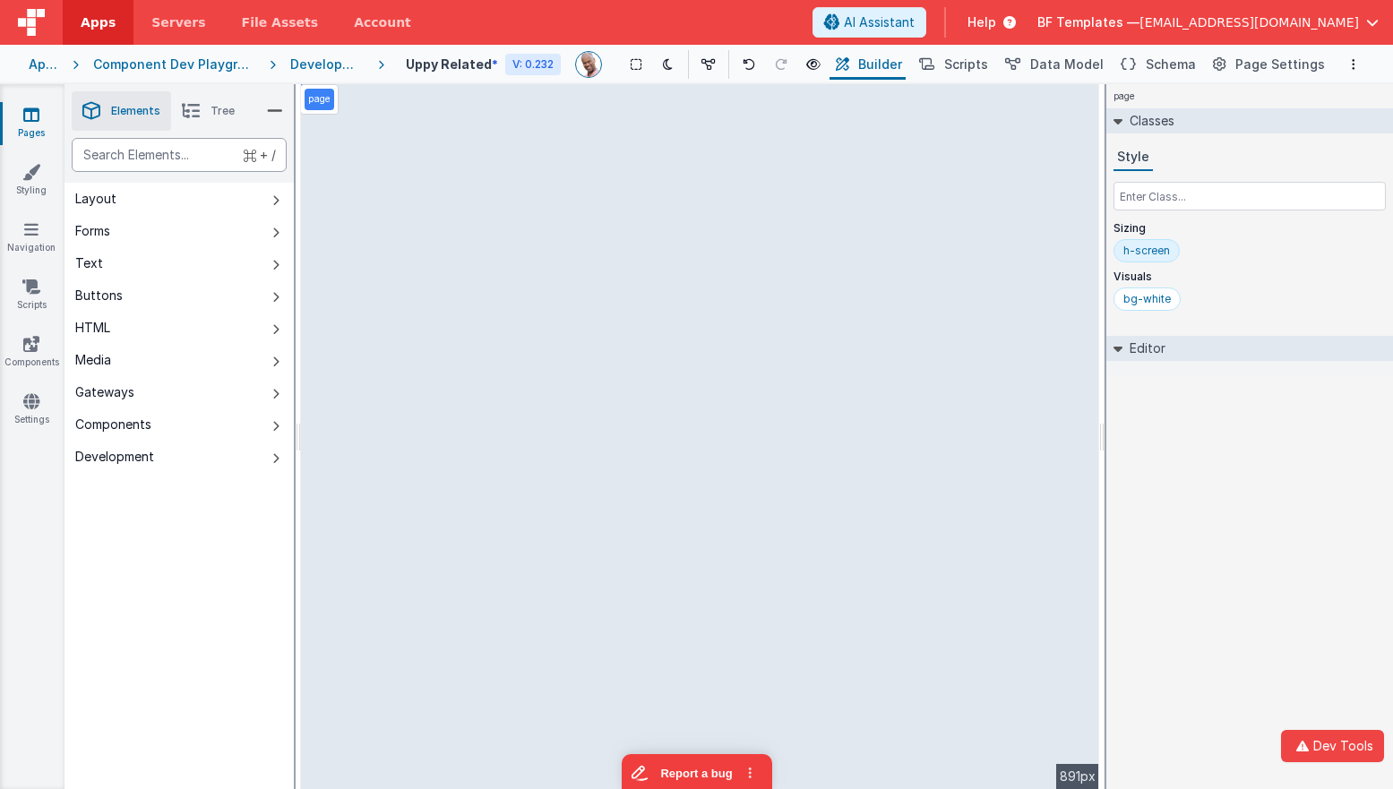
click at [202, 159] on div "text" at bounding box center [179, 155] width 215 height 34
type div "upp"
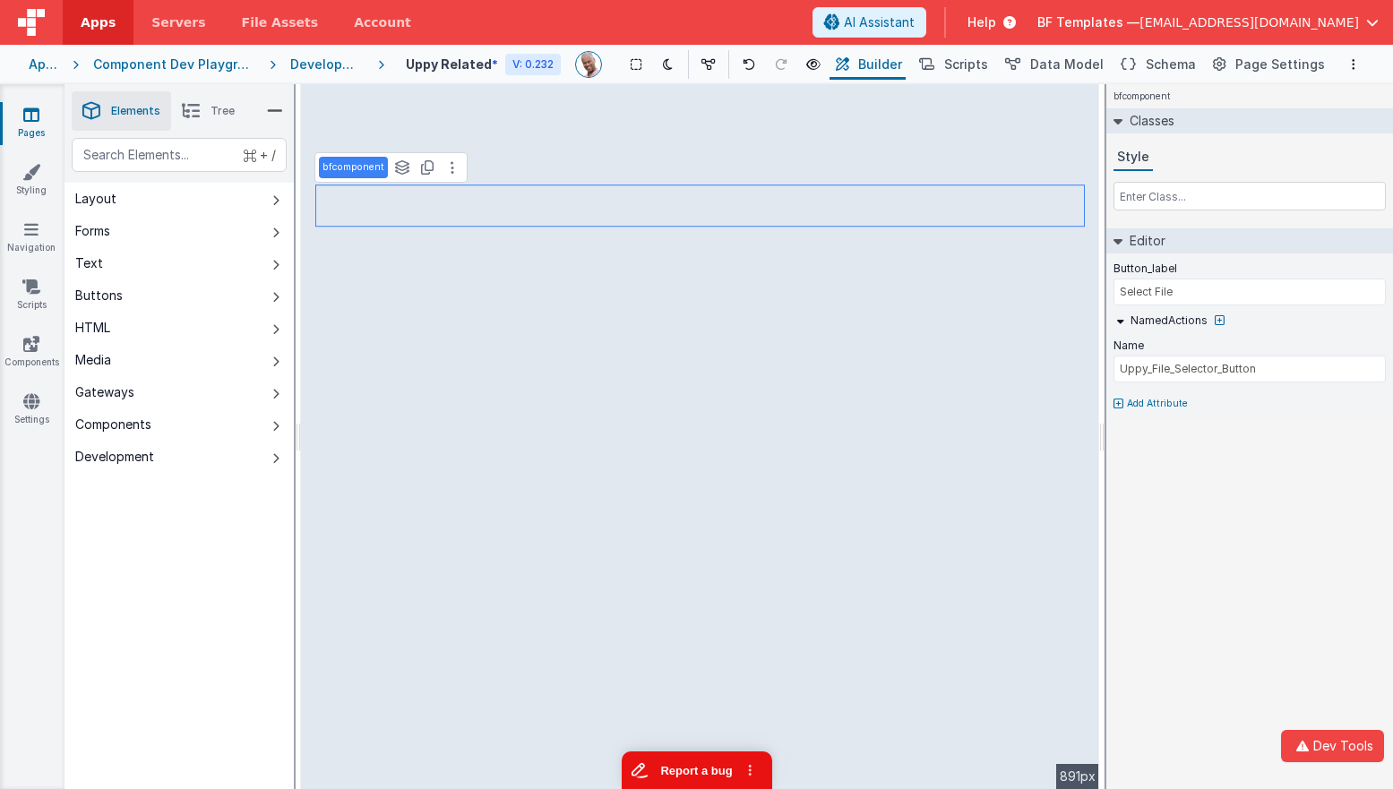
click at [682, 777] on button "Report a bug" at bounding box center [696, 771] width 151 height 38
click at [996, 18] on span "Help" at bounding box center [982, 22] width 29 height 18
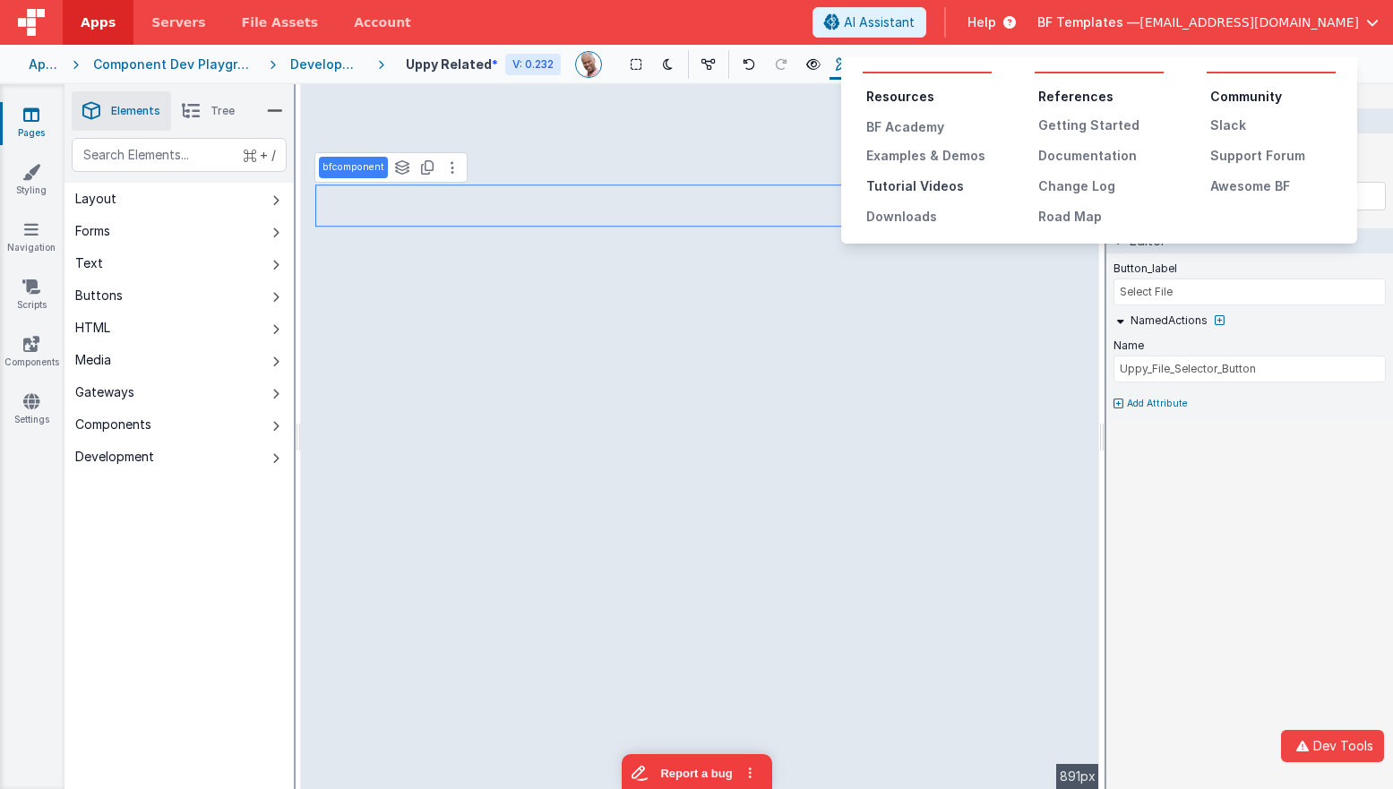
click at [939, 183] on div "Tutorial Videos" at bounding box center [928, 186] width 125 height 18
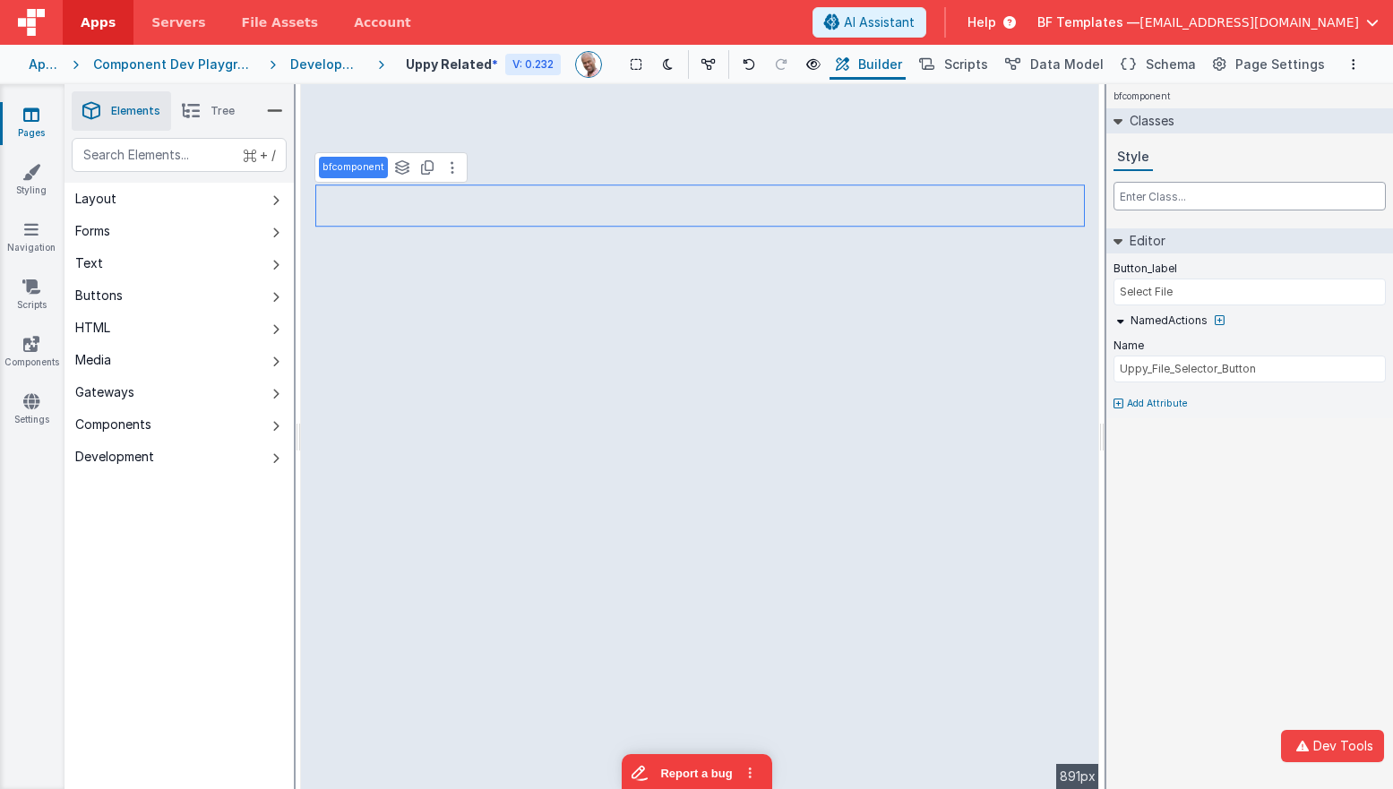
click at [1126, 202] on input "text" at bounding box center [1250, 196] width 272 height 29
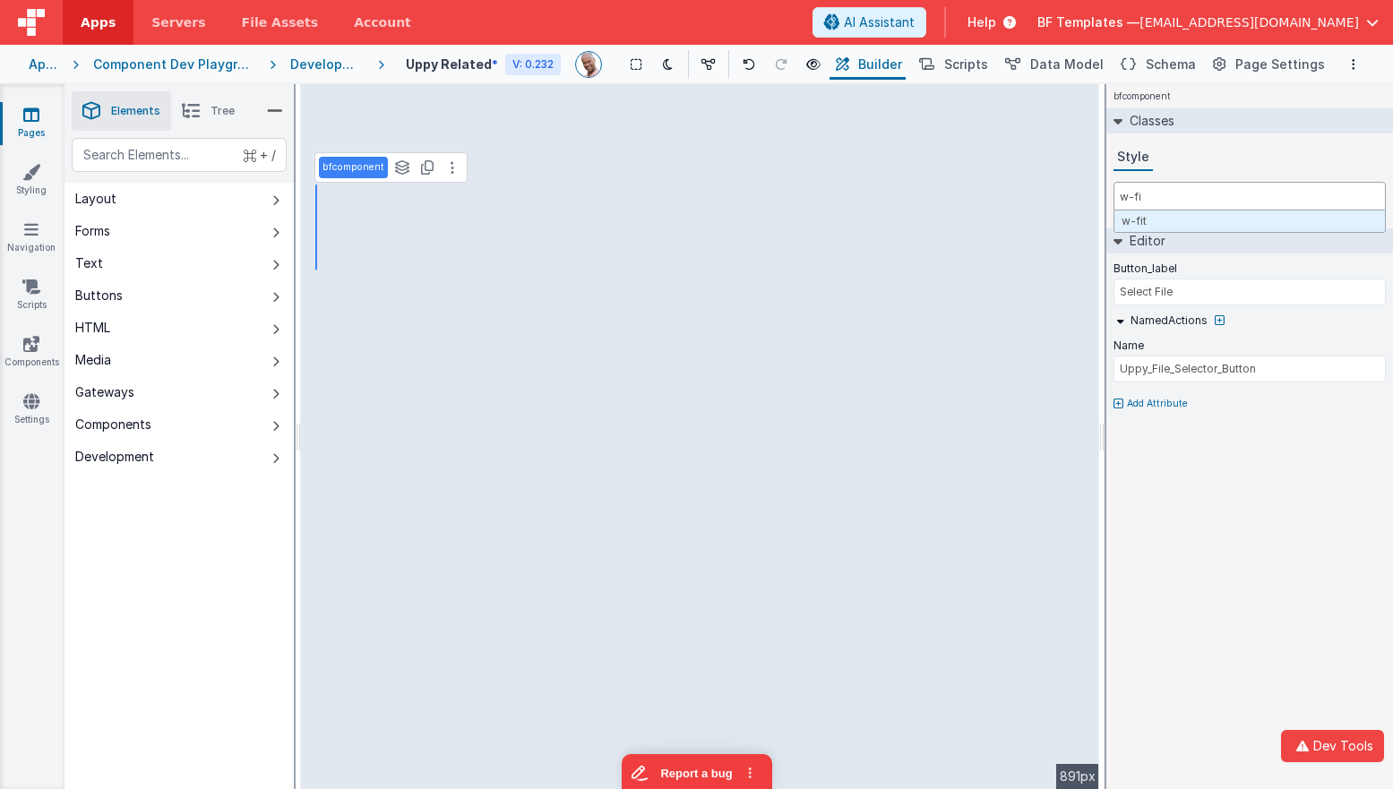
type input "w-fit"
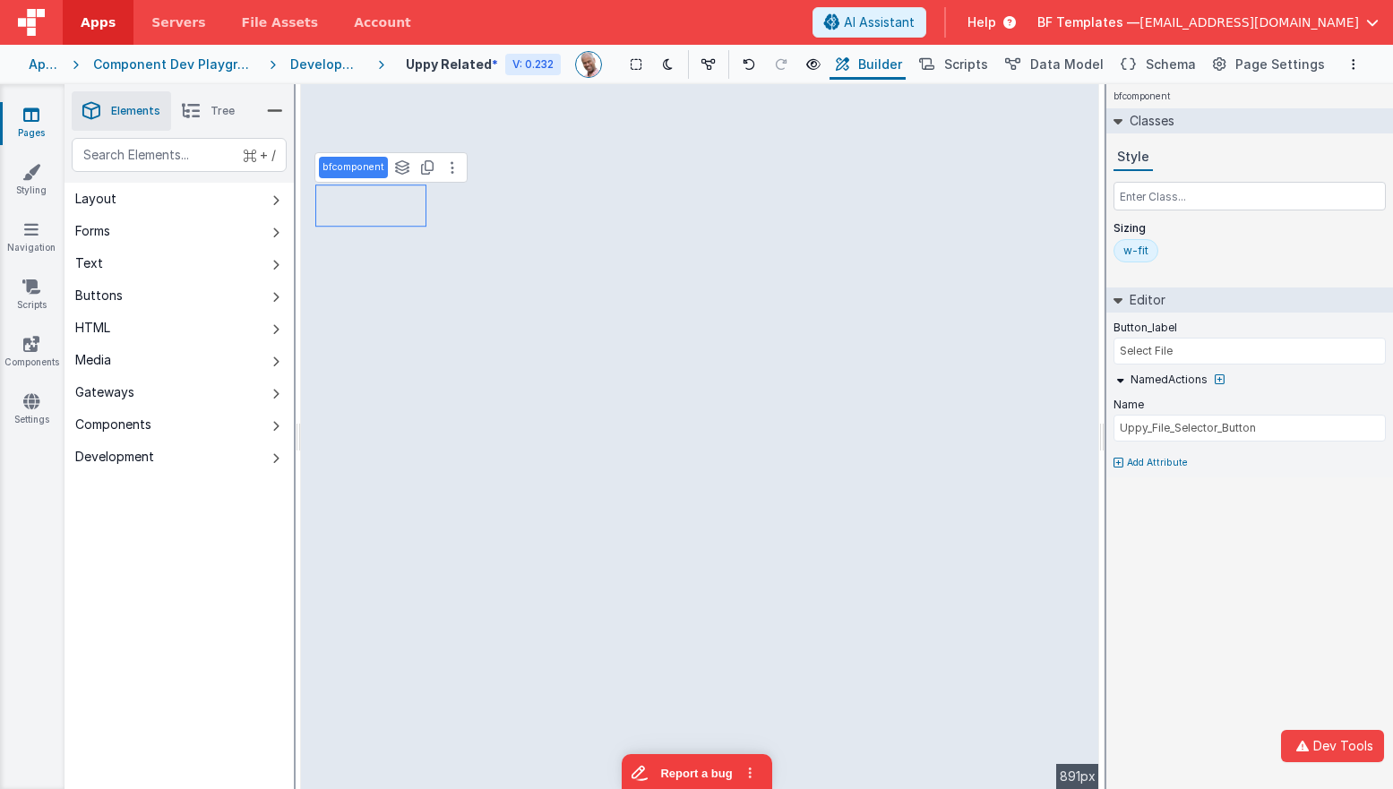
type input "V2"
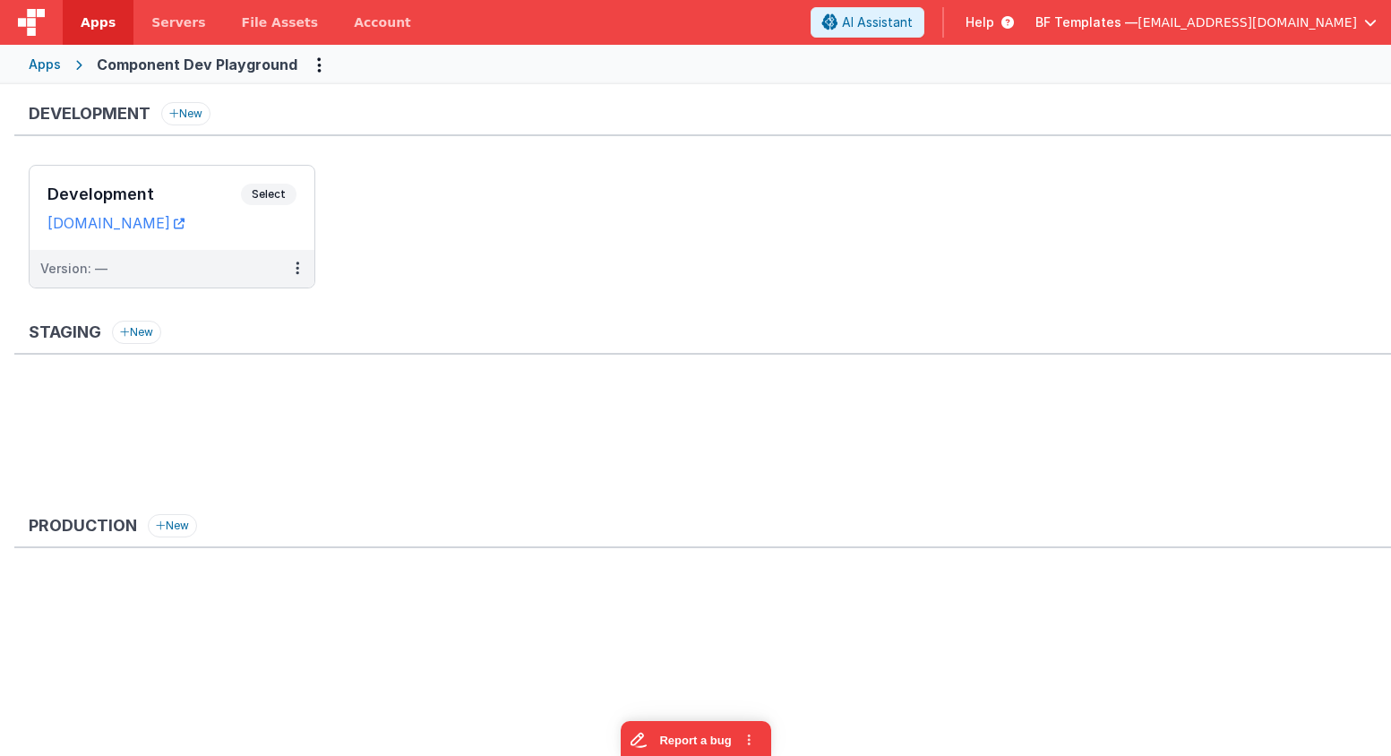
click at [44, 70] on div "Apps" at bounding box center [45, 65] width 32 height 18
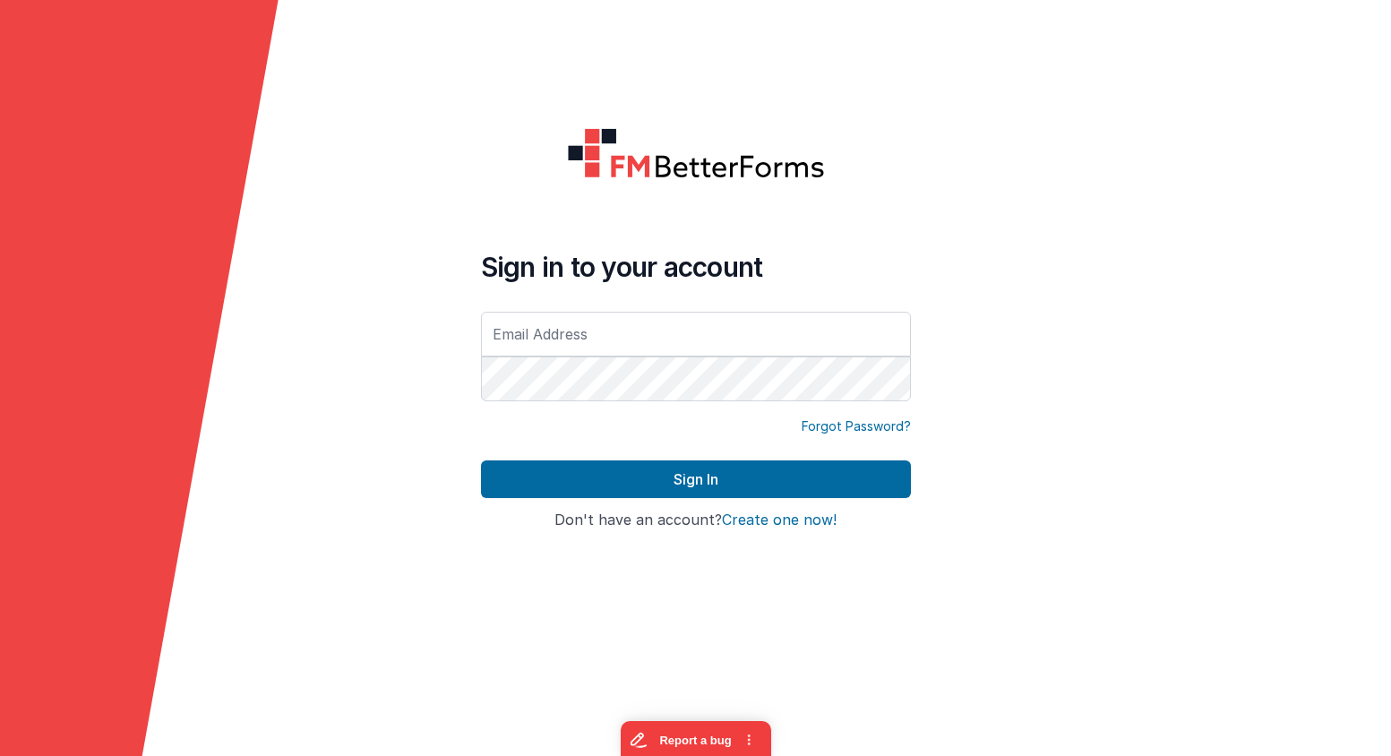
type input "mrdelfs@gmail.com"
